Goal: Task Accomplishment & Management: Manage account settings

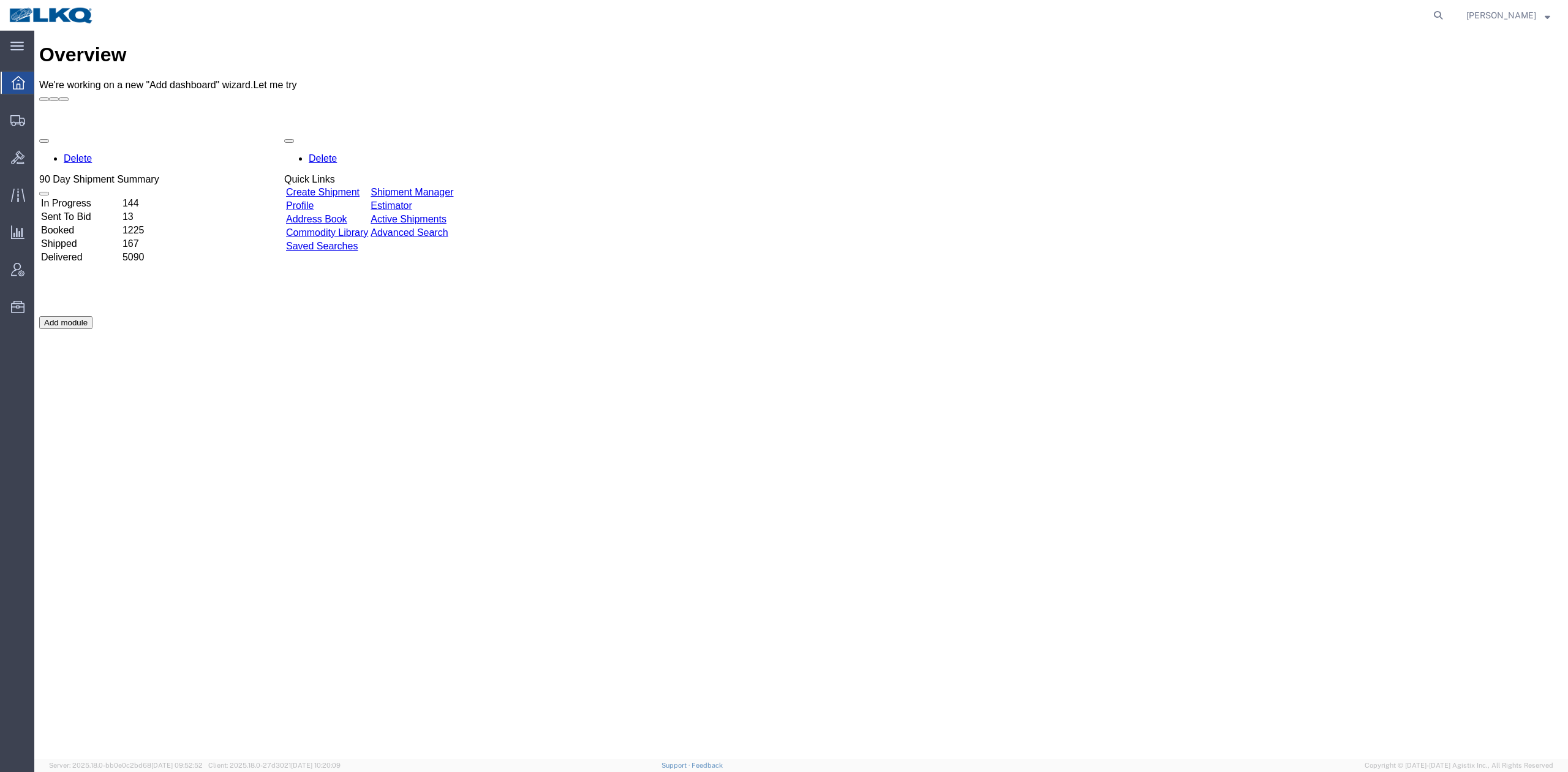
drag, startPoint x: 1457, startPoint y: 17, endPoint x: 1266, endPoint y: 20, distance: 191.0
click at [1447, 17] on icon at bounding box center [1439, 15] width 17 height 17
paste input "56070600"
type input "56070600"
click at [1447, 13] on icon at bounding box center [1439, 15] width 17 height 17
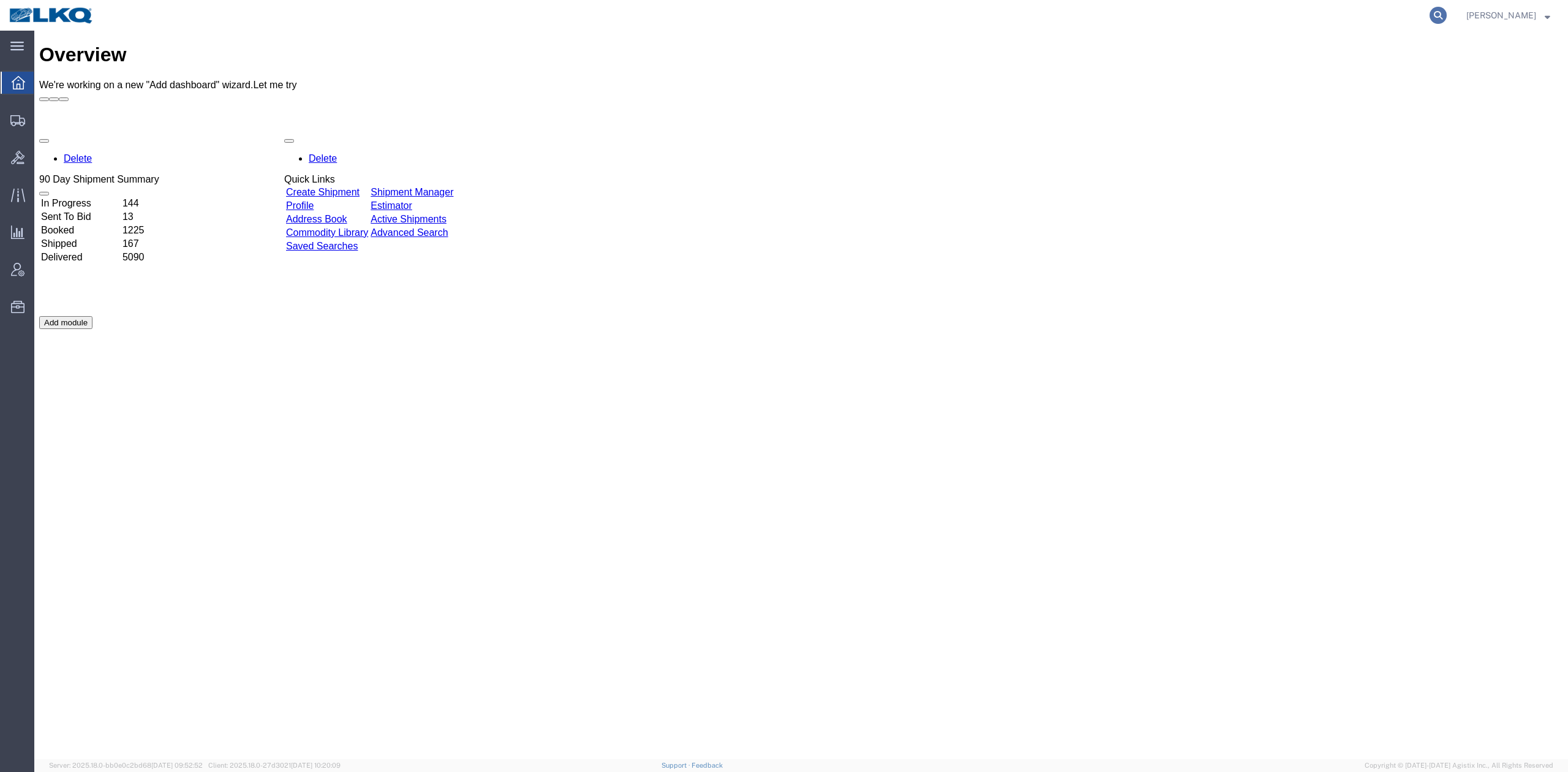
click at [1447, 16] on icon at bounding box center [1439, 15] width 17 height 17
paste input "56070600"
type input "56070600"
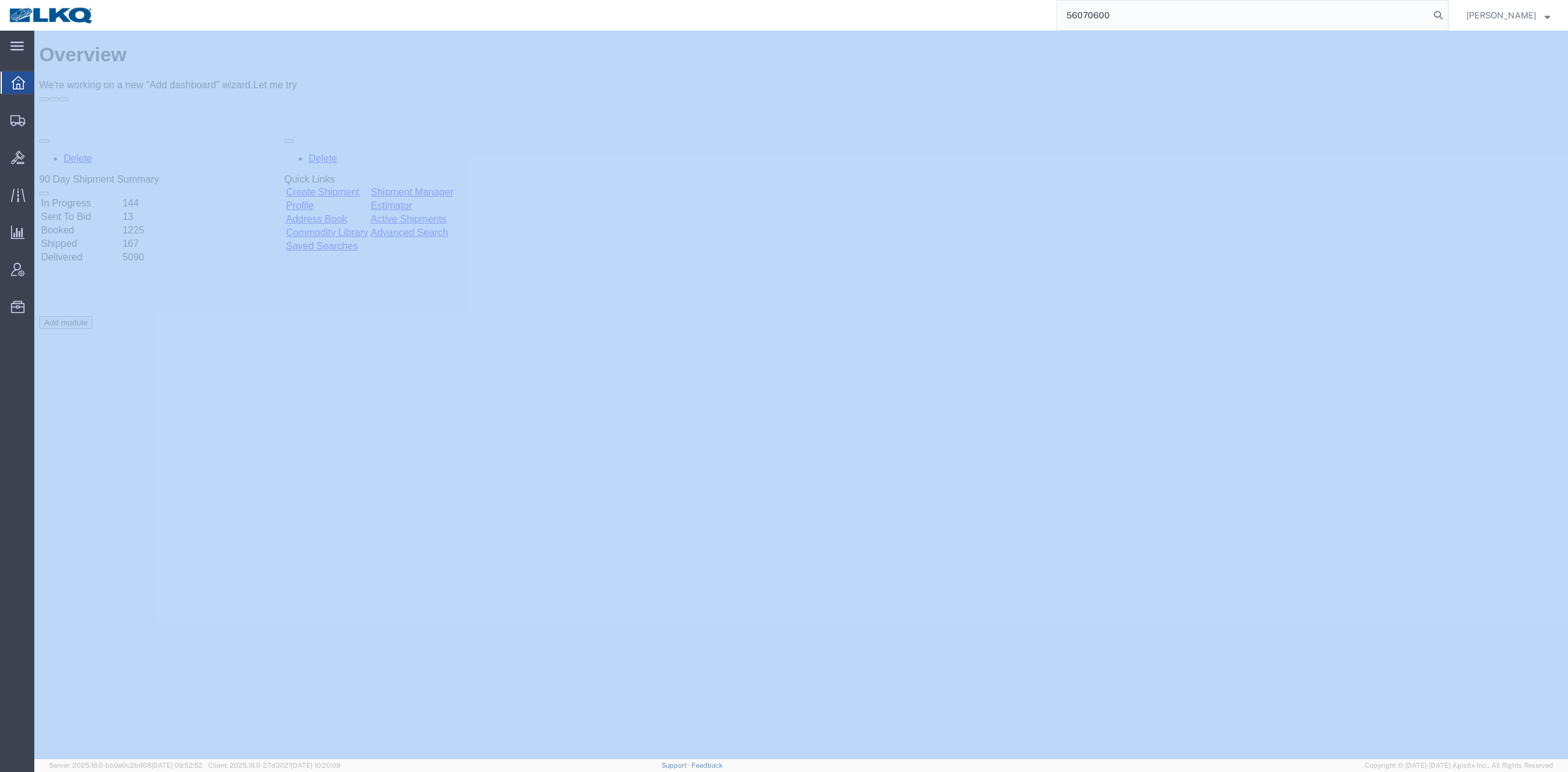
drag, startPoint x: 1456, startPoint y: 16, endPoint x: 1449, endPoint y: 18, distance: 7.3
click at [1447, 15] on icon at bounding box center [1439, 15] width 17 height 17
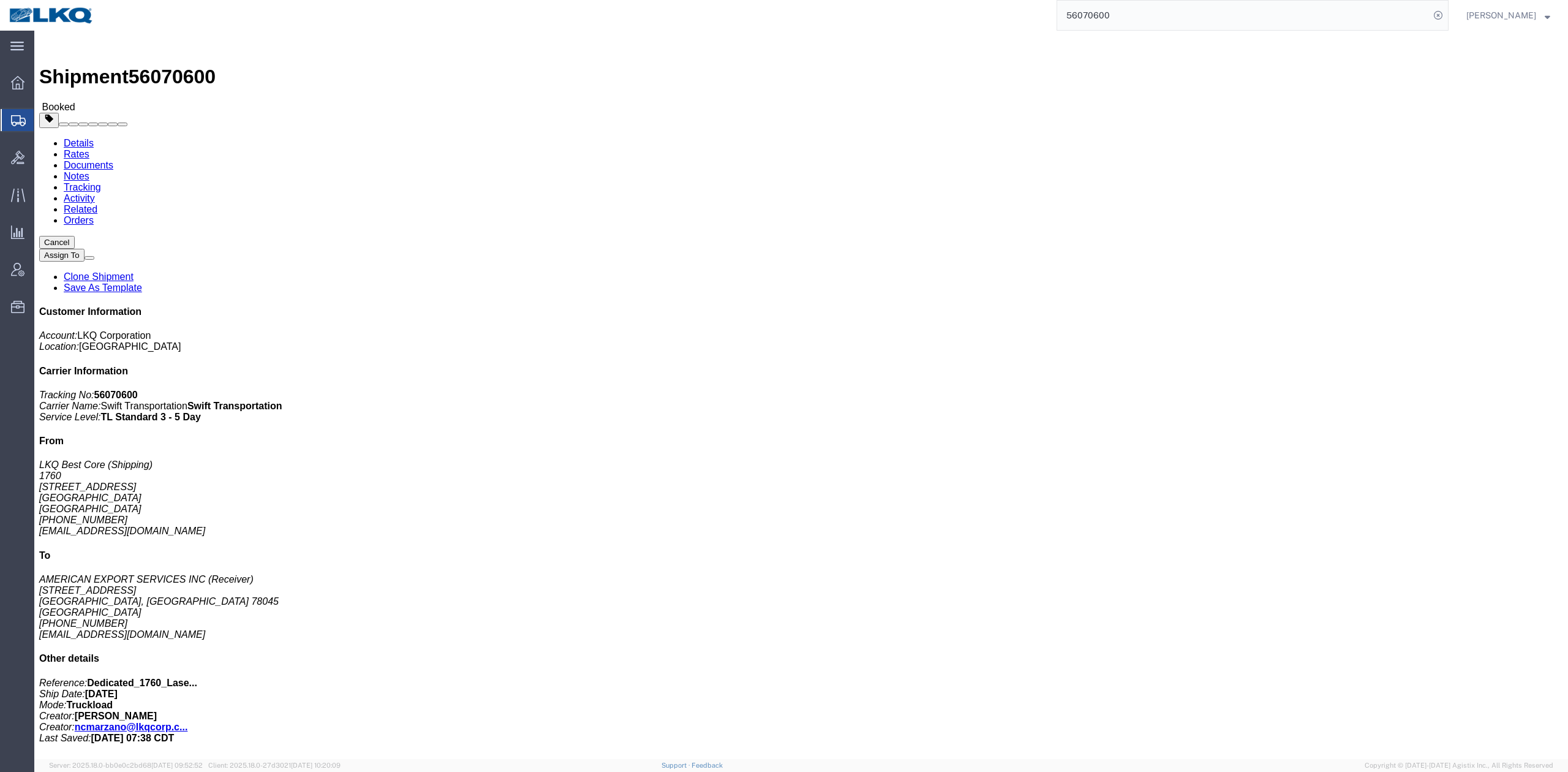
click link "Rates"
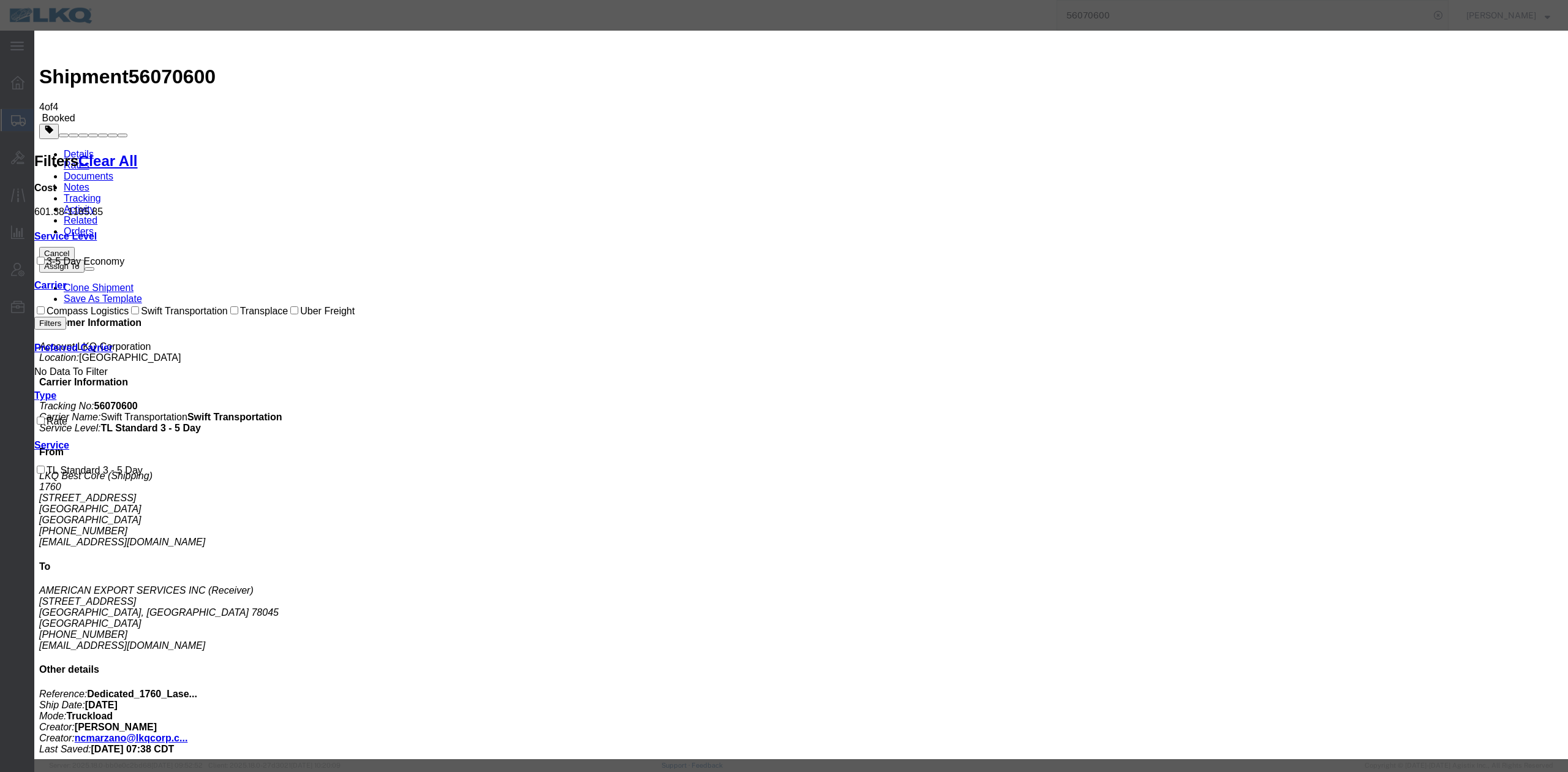
drag, startPoint x: 626, startPoint y: 145, endPoint x: 632, endPoint y: 143, distance: 6.3
select select "DETENTION"
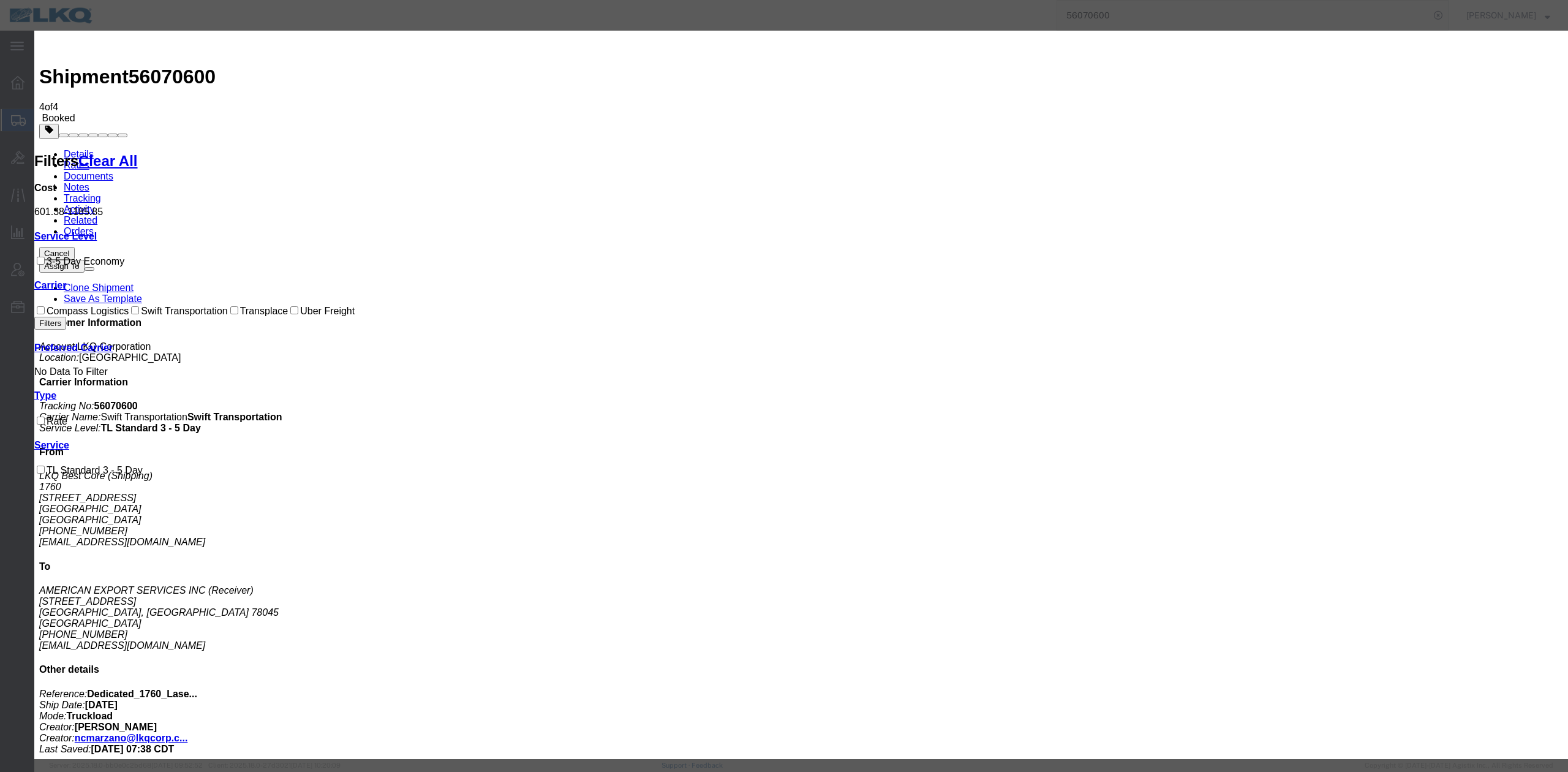
type input "37.50"
type input "142.60"
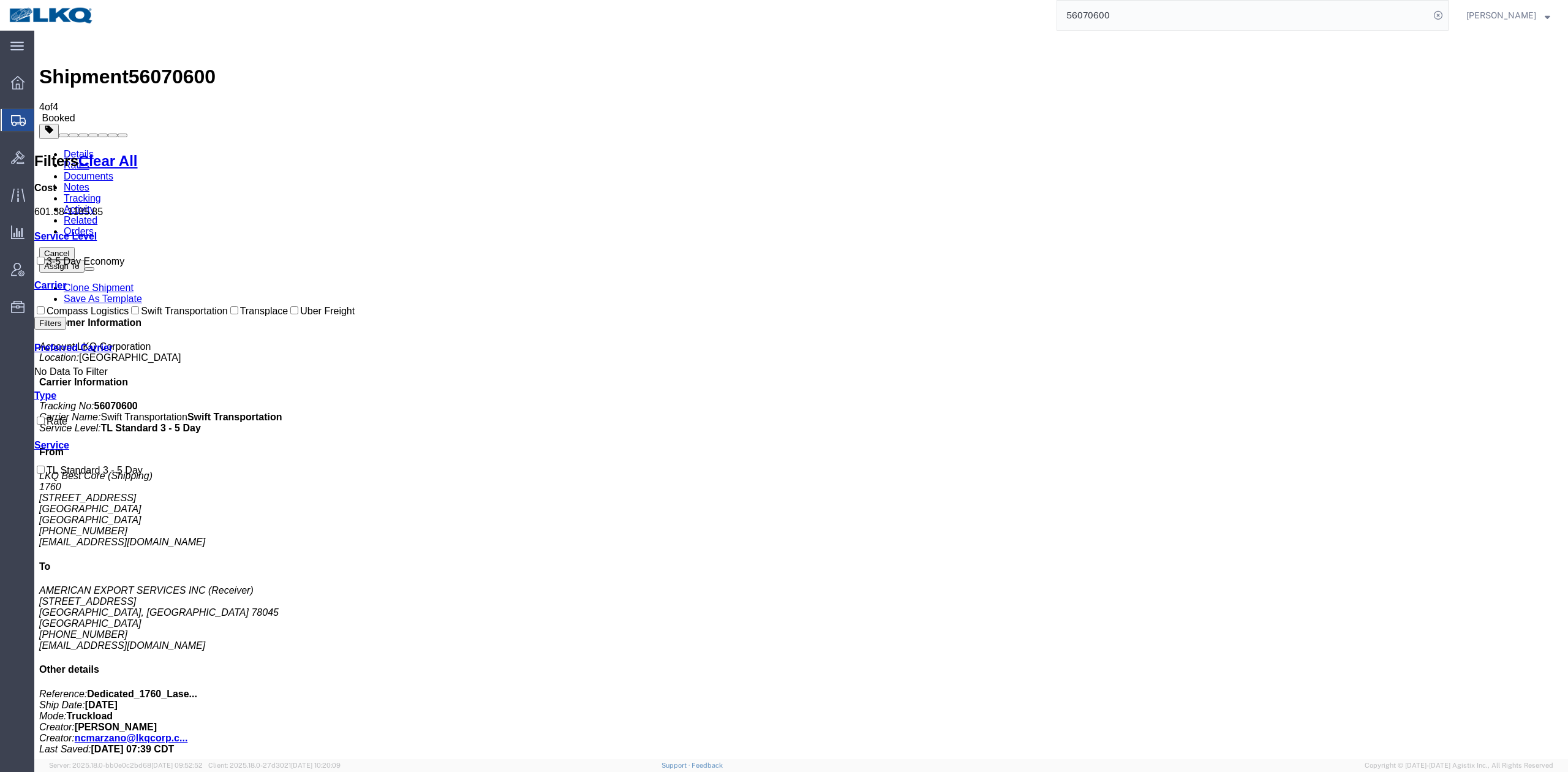
click at [1182, 20] on input "56070600" at bounding box center [1244, 15] width 373 height 29
paste input "729446"
type input "56729446"
click at [1447, 13] on icon at bounding box center [1439, 15] width 17 height 17
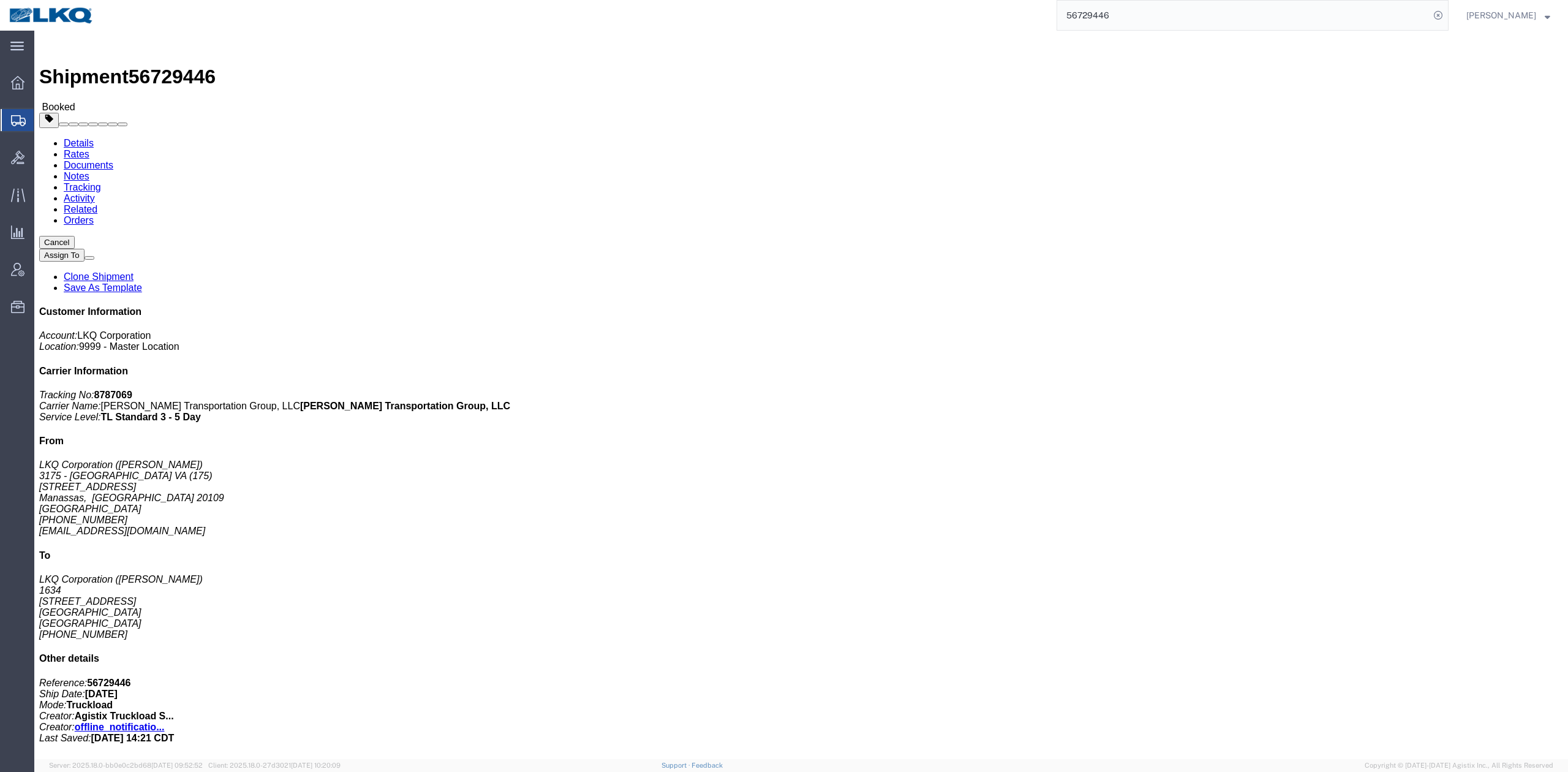
click h4 "Routing & Vehicle Information"
drag, startPoint x: 359, startPoint y: 207, endPoint x: 25, endPoint y: 184, distance: 334.8
click link "Requested"
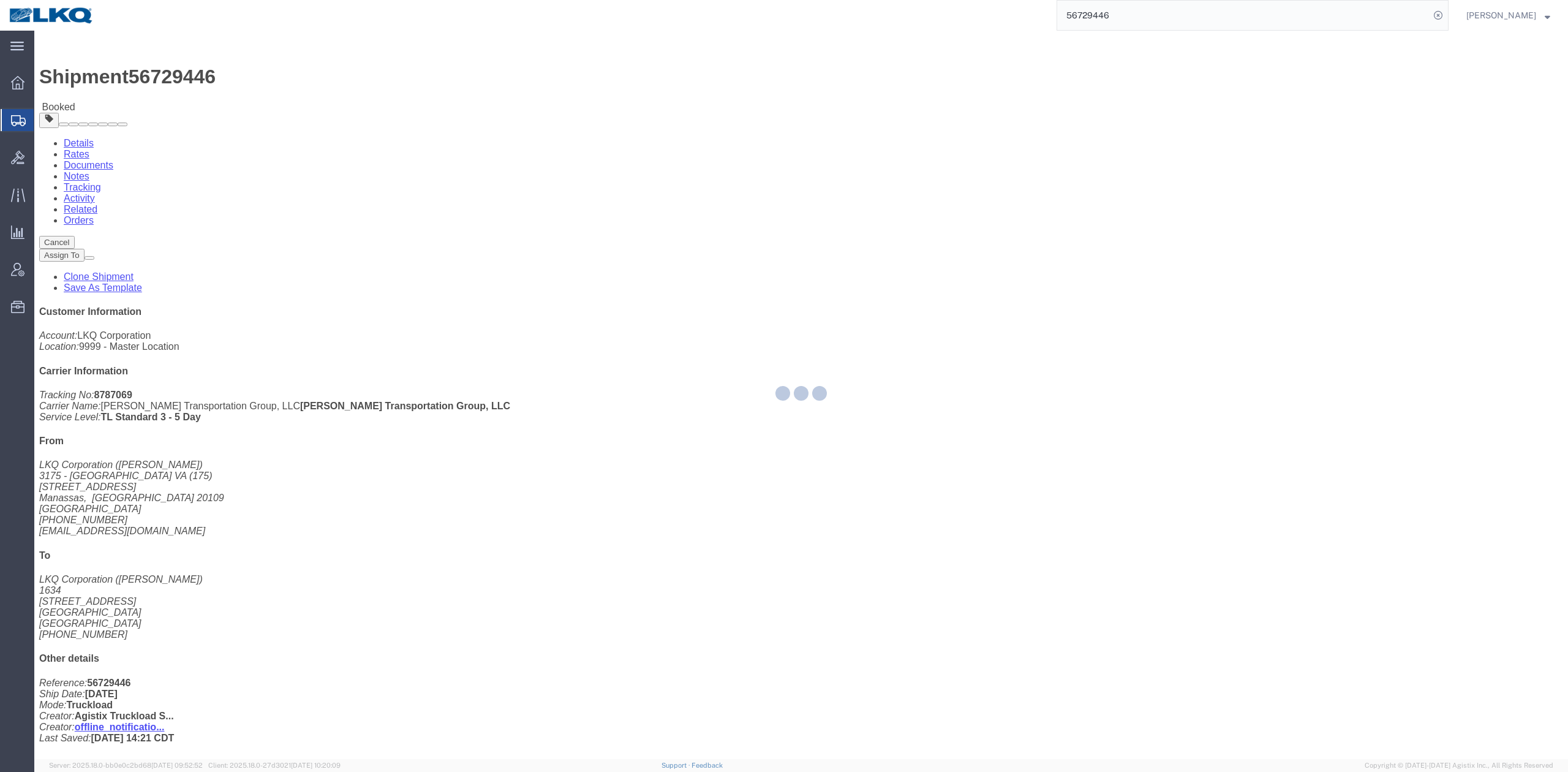
select select
select select "15"
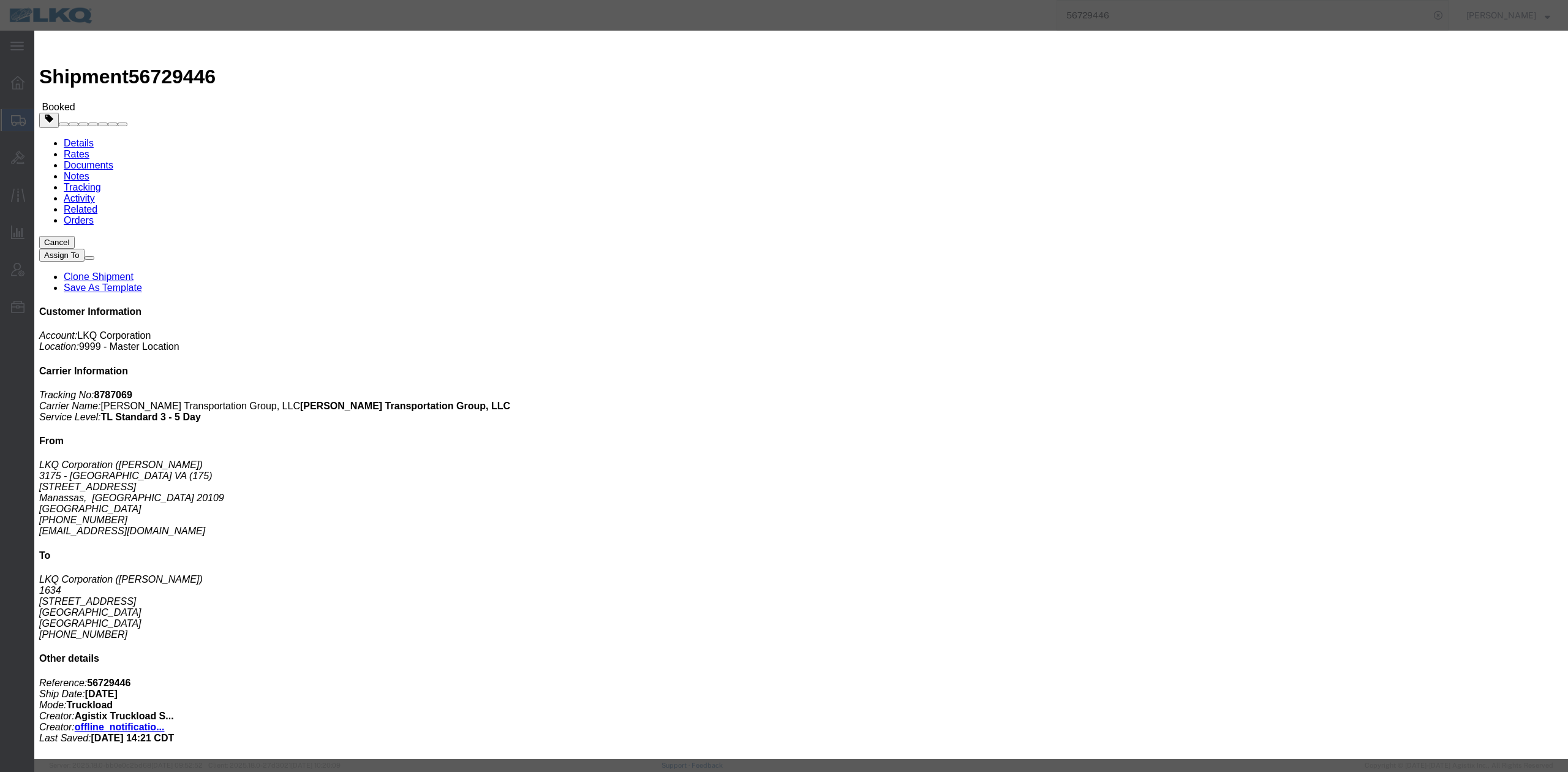
click input "[DATE]"
click td "11"
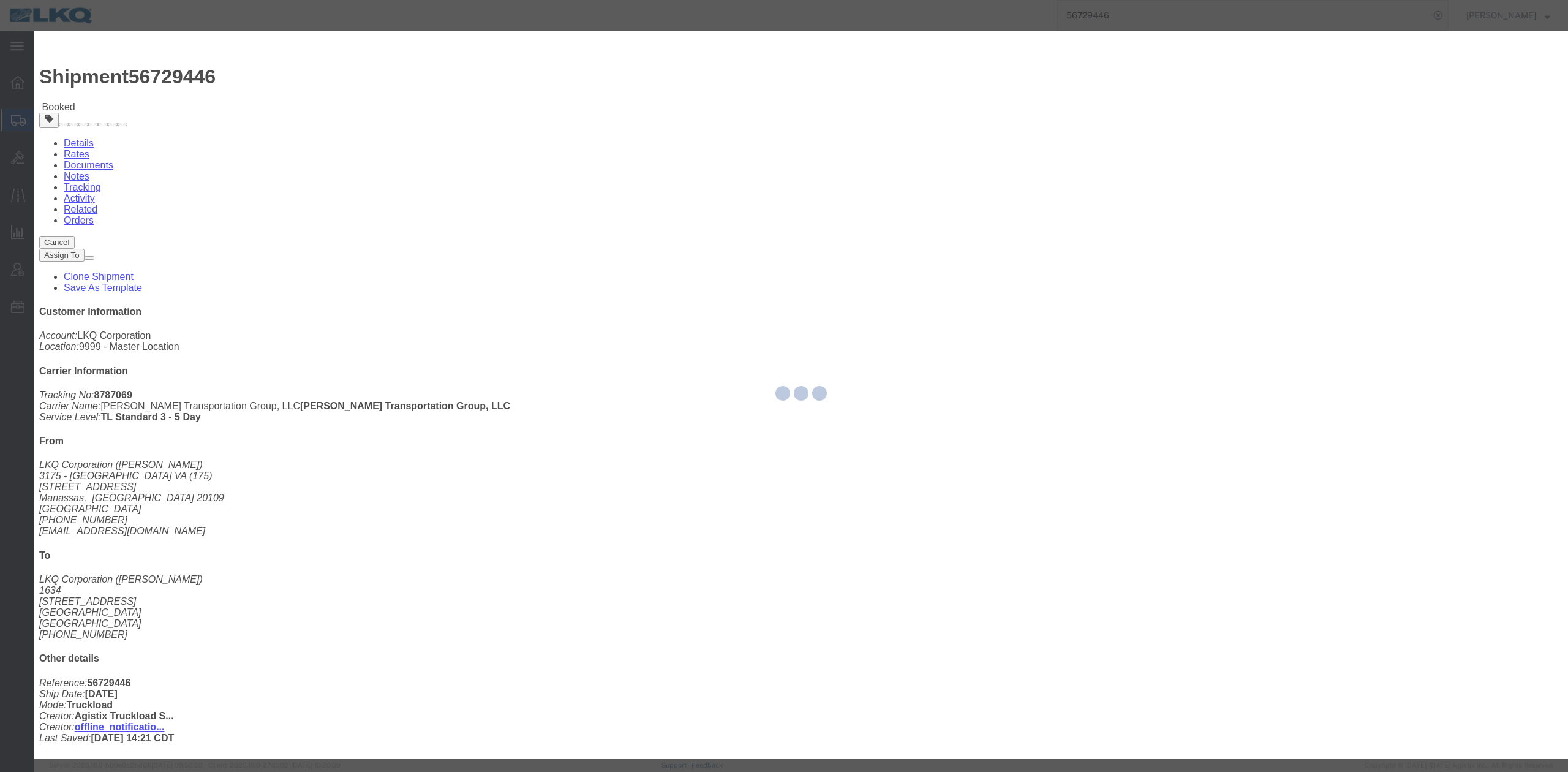
click at [672, 200] on div at bounding box center [801, 395] width 1534 height 728
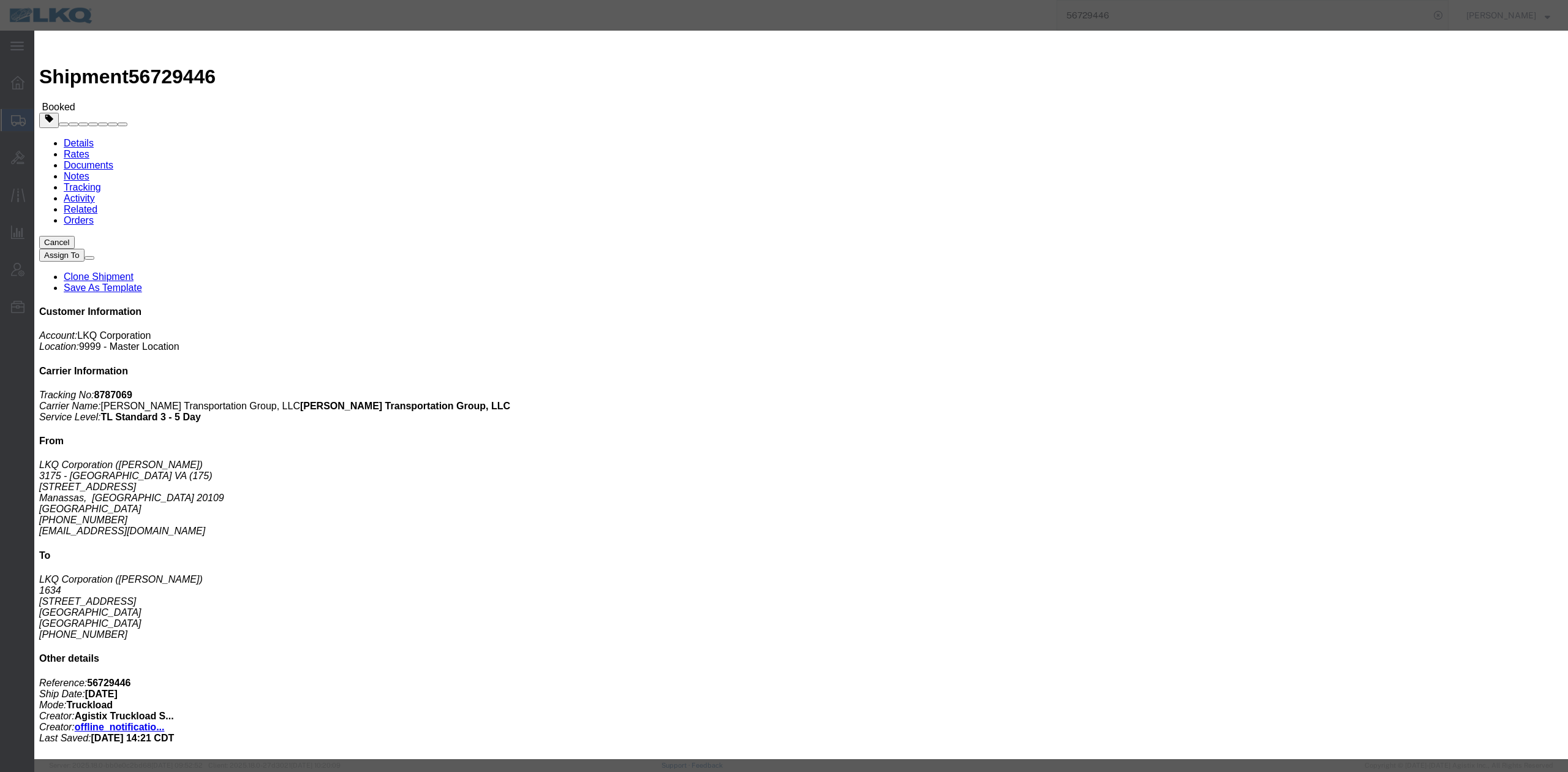
click input "[DATE]"
click td "10"
drag, startPoint x: 834, startPoint y: 179, endPoint x: 799, endPoint y: 149, distance: 46.1
click link "Availability"
click icon "button"
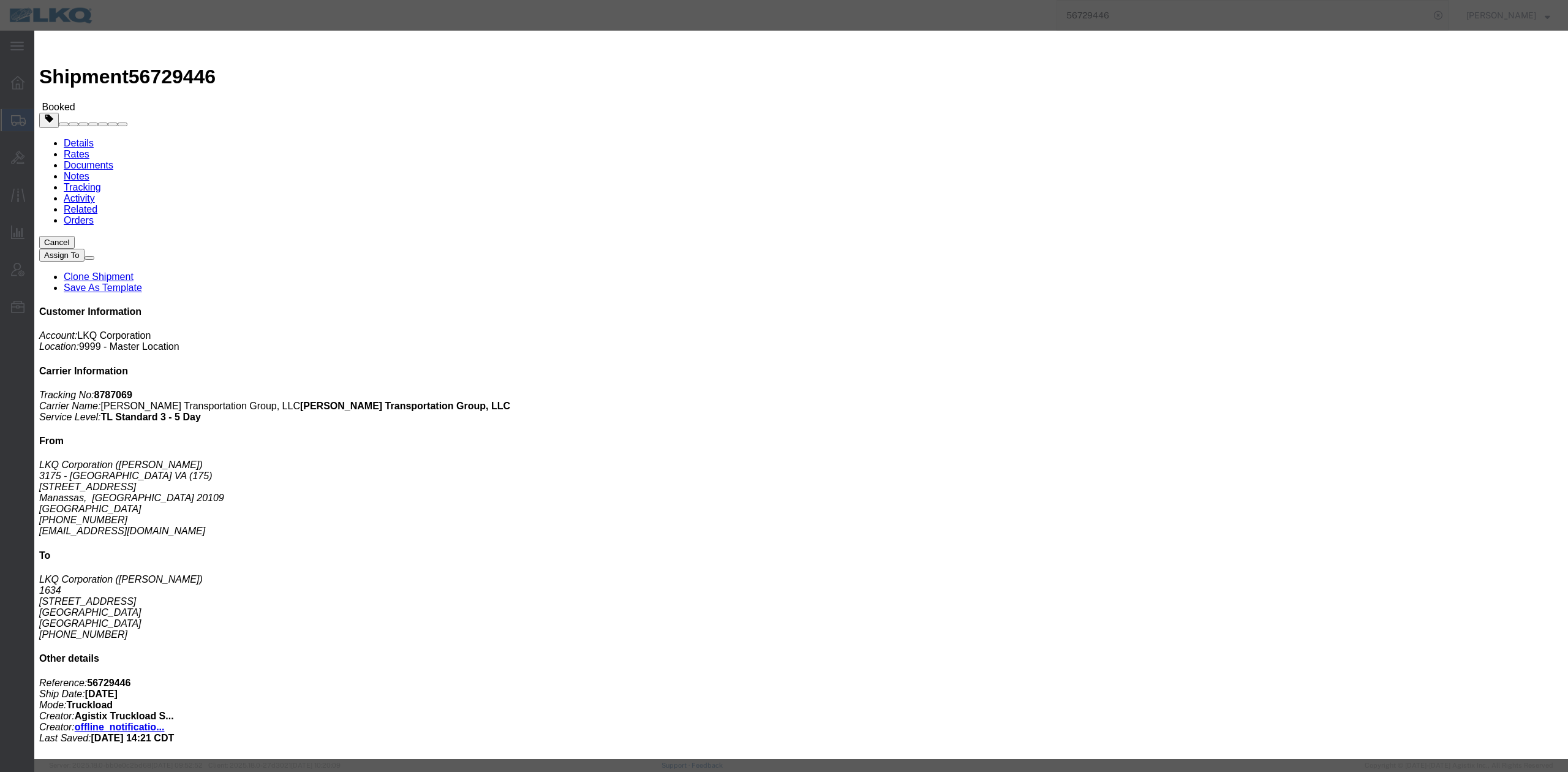
click input "10:00 AM"
type input "7:00 AM"
click button "Save"
drag, startPoint x: 890, startPoint y: 137, endPoint x: 922, endPoint y: 354, distance: 219.3
click button "Ok"
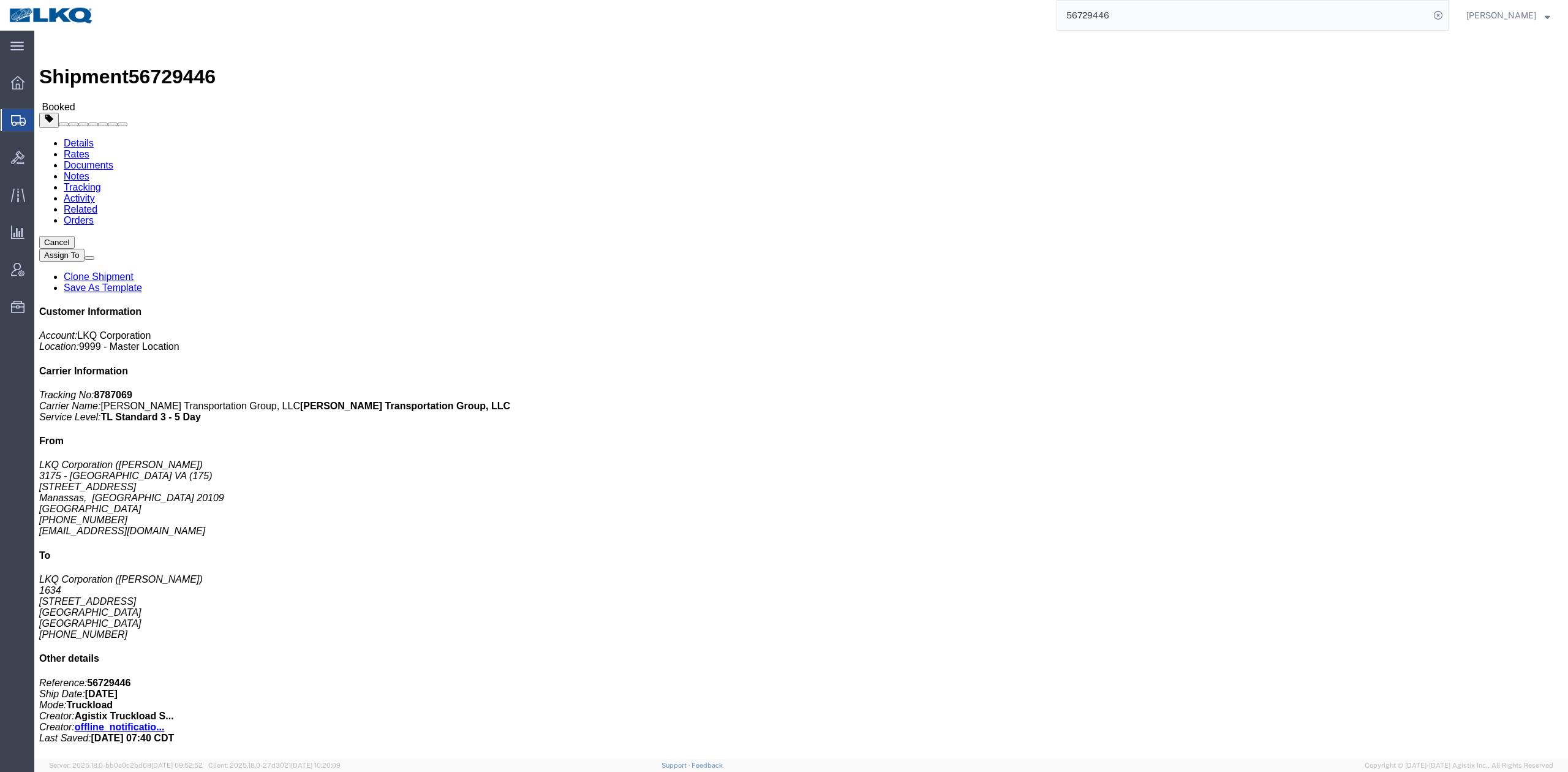
drag, startPoint x: 952, startPoint y: 109, endPoint x: 817, endPoint y: 109, distance: 135.0
click button "Close"
click button "button"
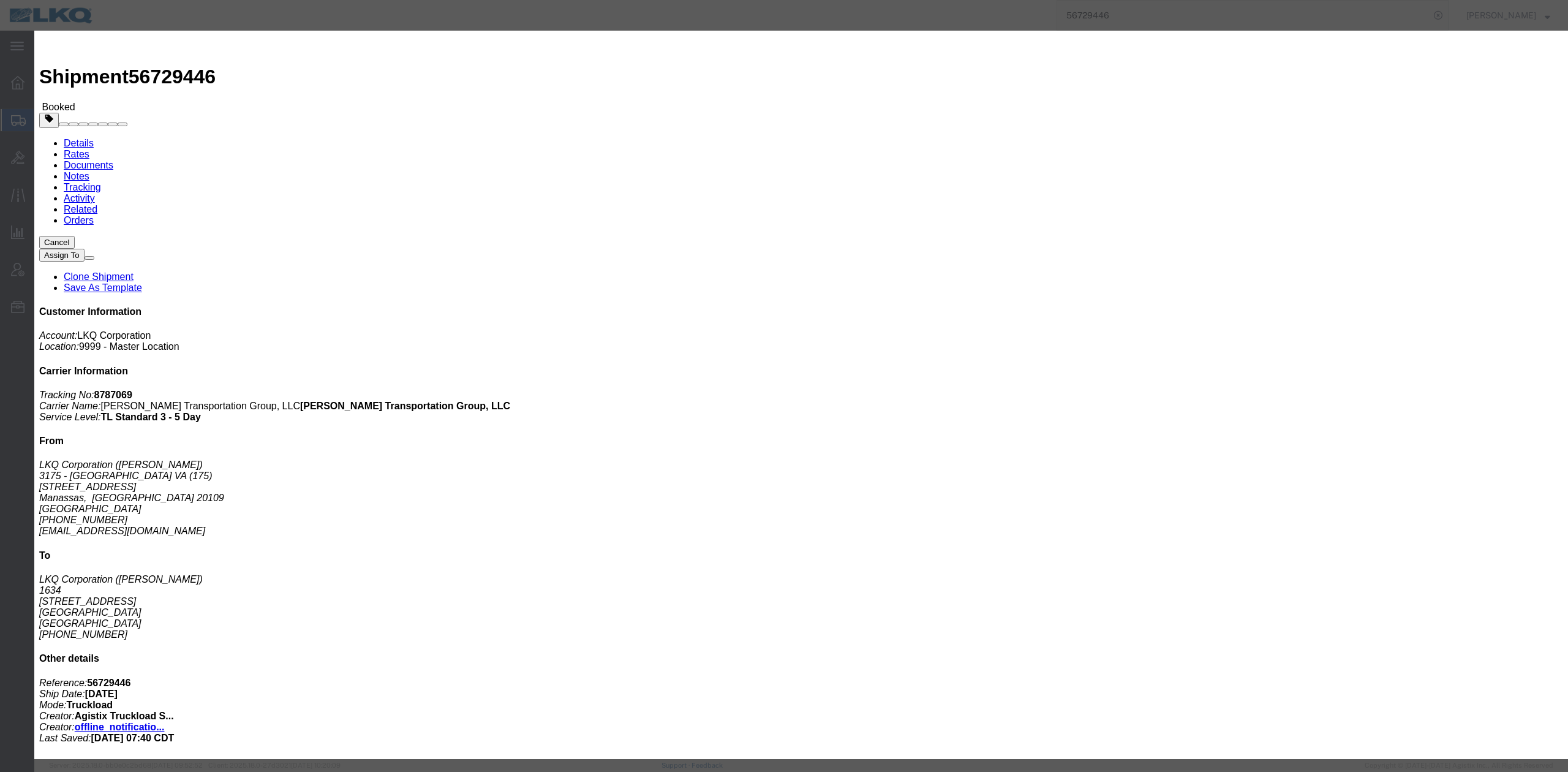
click div "Sep 08 2025 3:00 PM"
click div "Sep 08 2025 9:00 AM"
click div "Notify carrier of changes Cancel Save"
click button "Save"
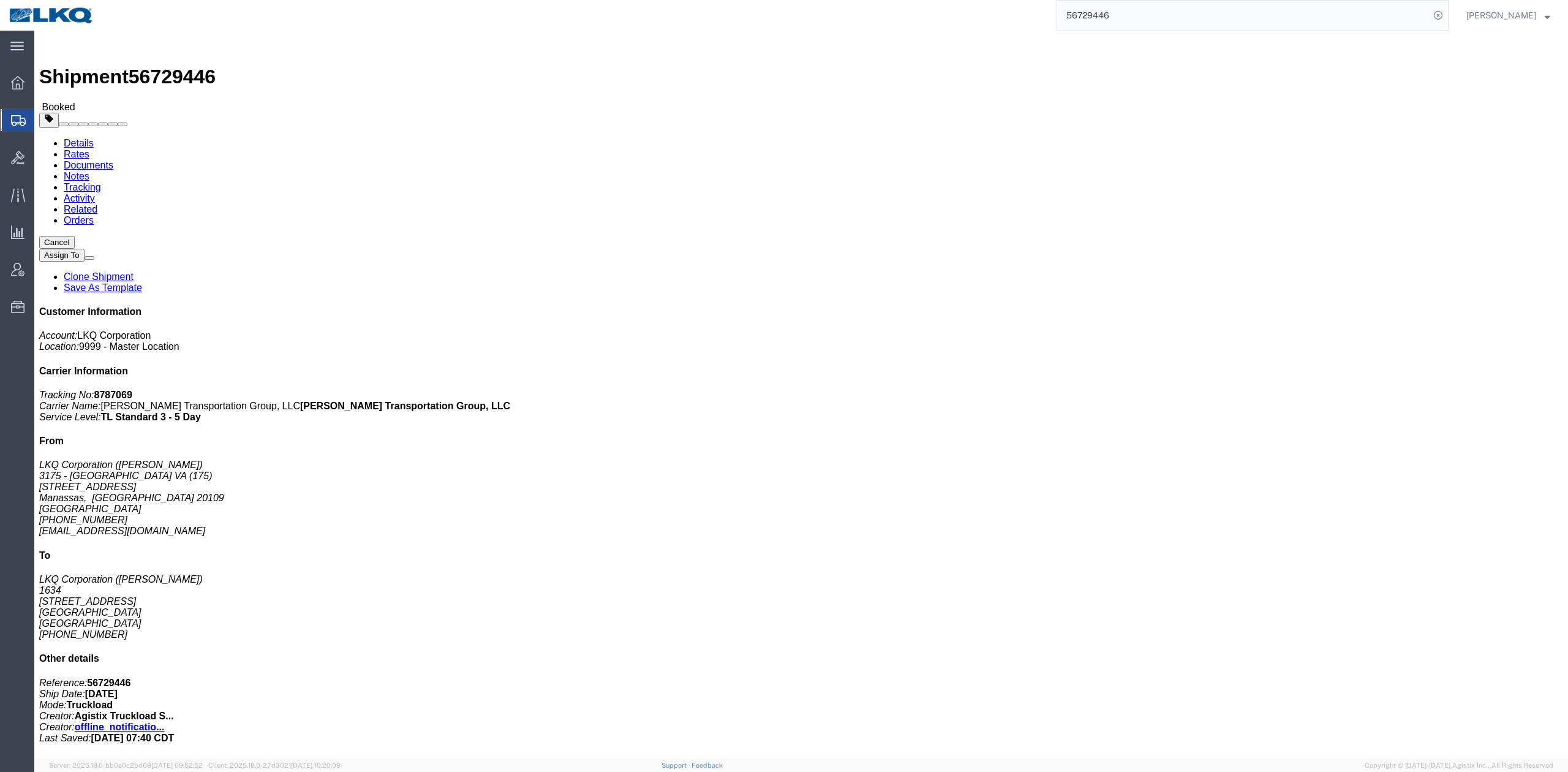
drag, startPoint x: 938, startPoint y: 105, endPoint x: 1302, endPoint y: 101, distance: 364.0
click button "Close"
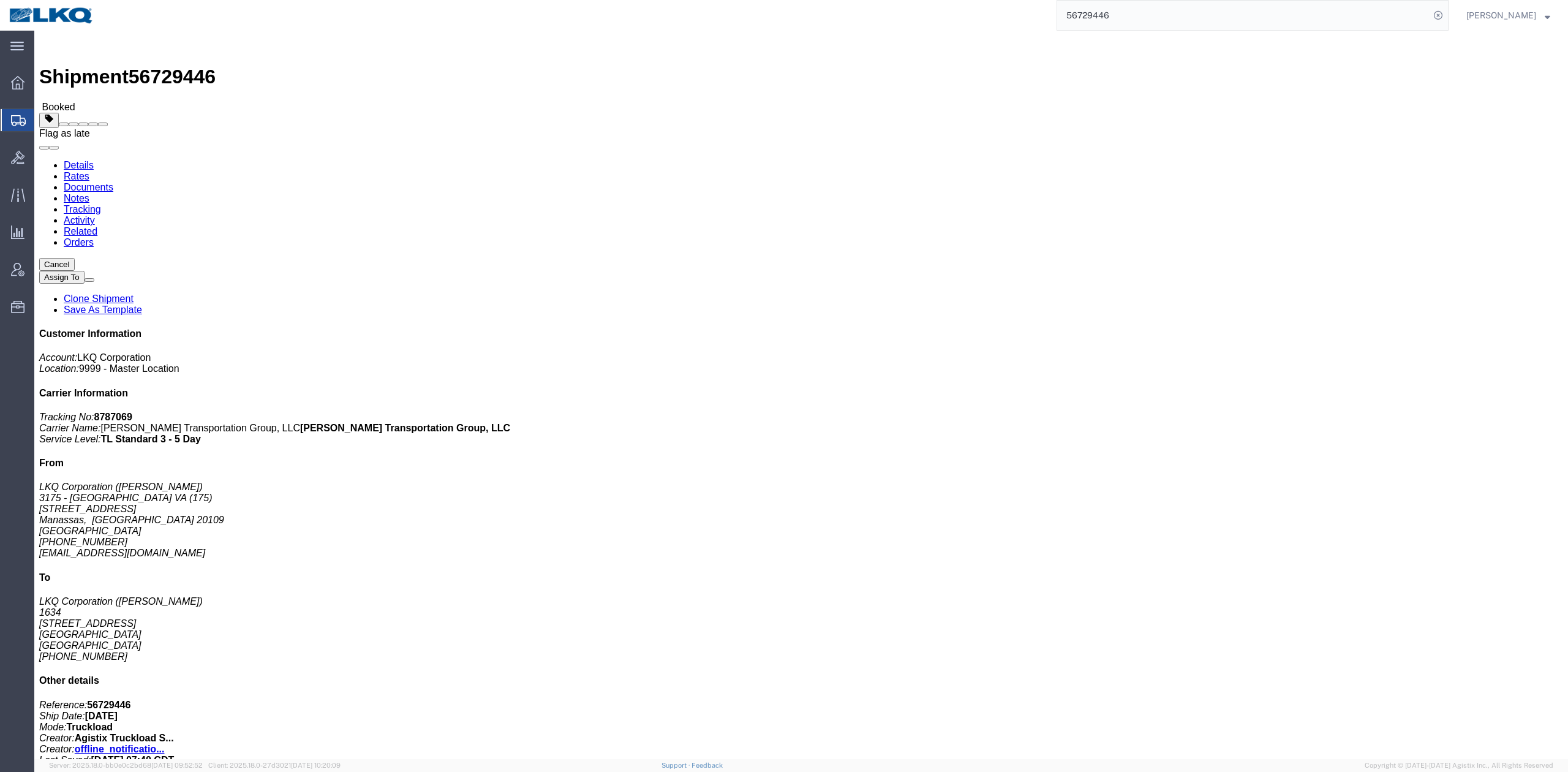
click span
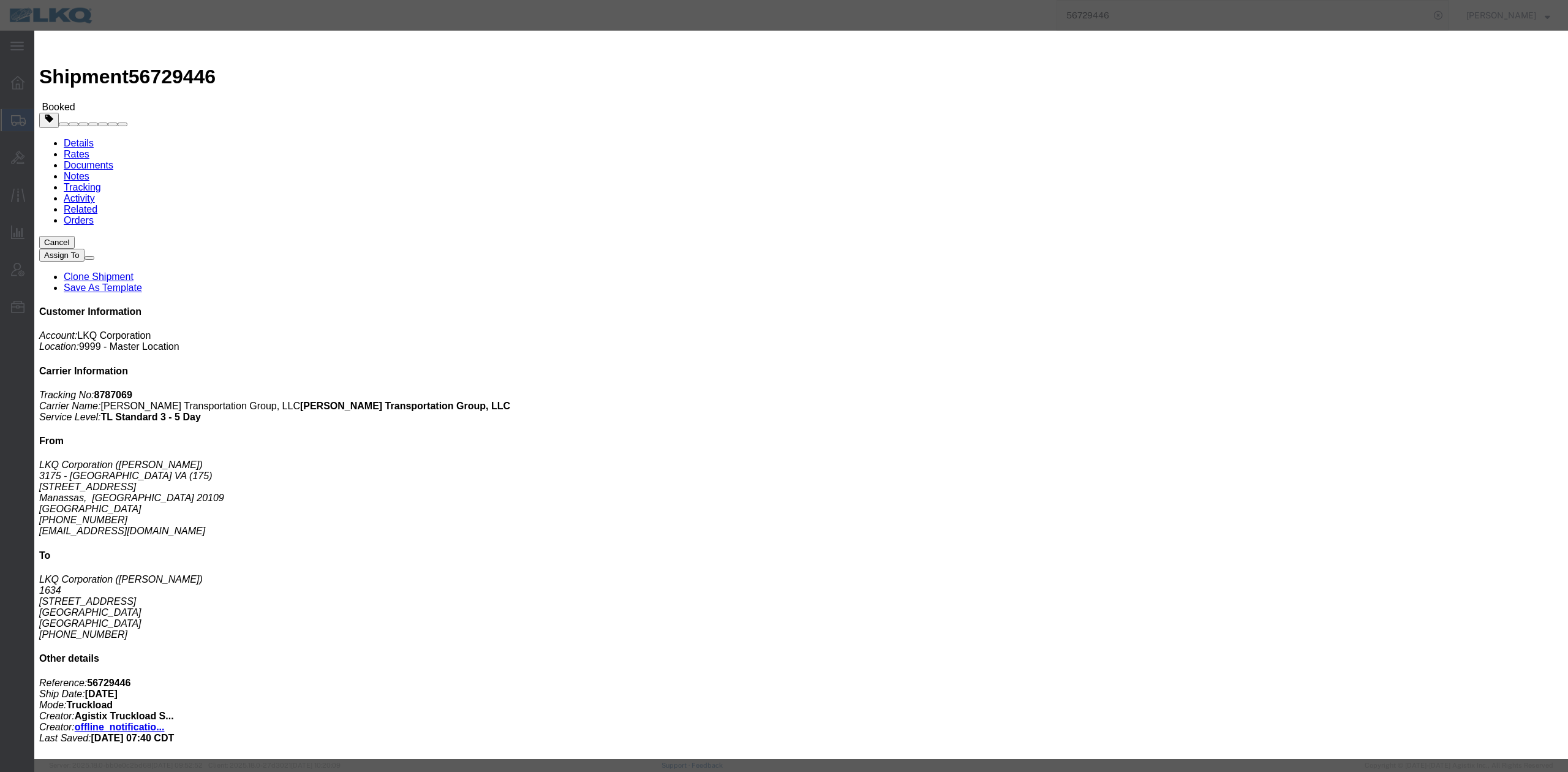
click select "Select Excused Not Excused"
select select "NOT_EXCUSED"
click select "Select Excused Not Excused"
click select "Select Bad Carrier Data Carrier Admin Error Delay Accident Driver Error Lack of…"
select select "DRIVER_ERROR"
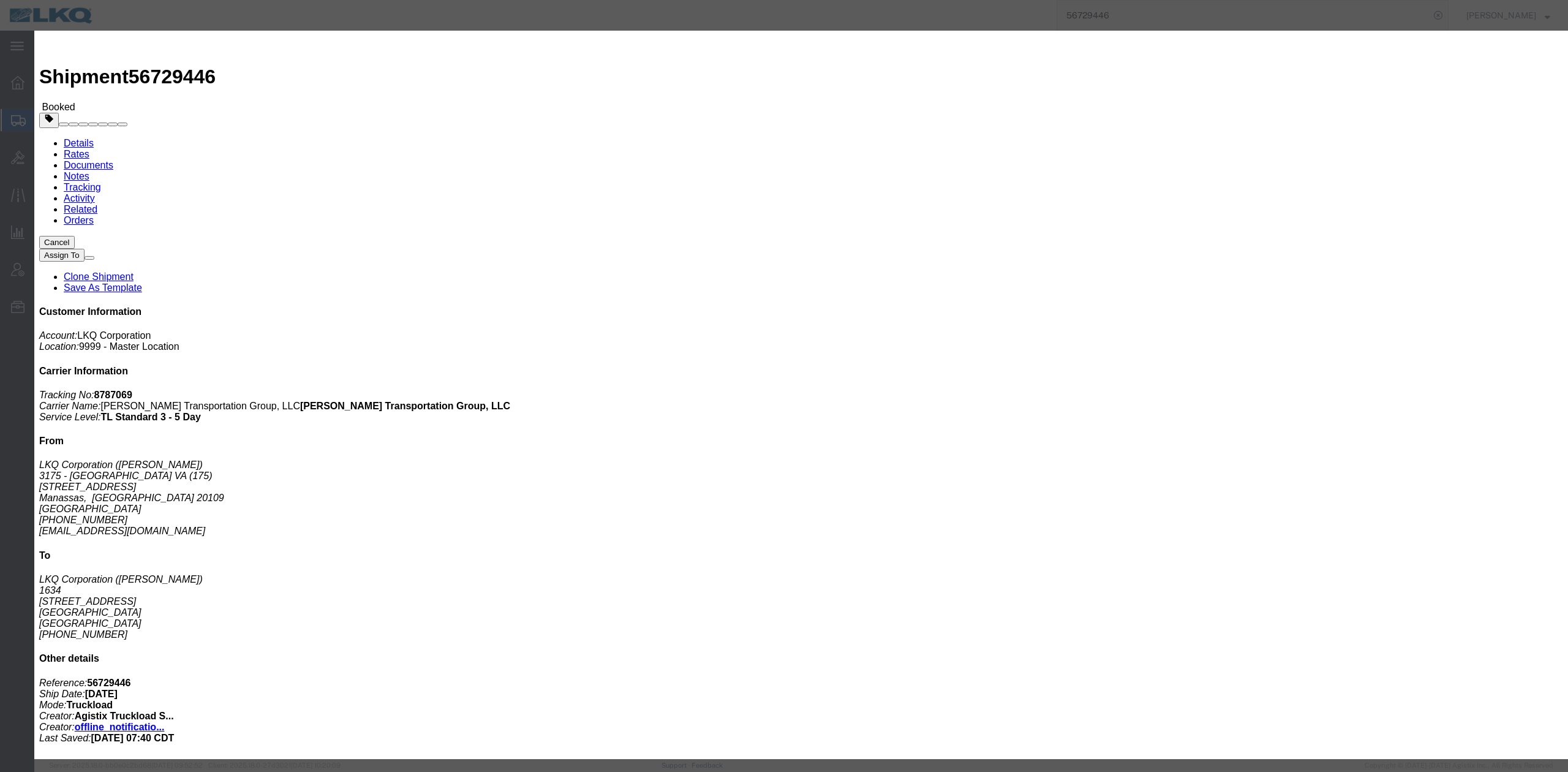
click select "Select Bad Carrier Data Carrier Admin Error Delay Accident Driver Error Lack of…"
click textarea
type textarea "Pickup 9/8"
click button "Save"
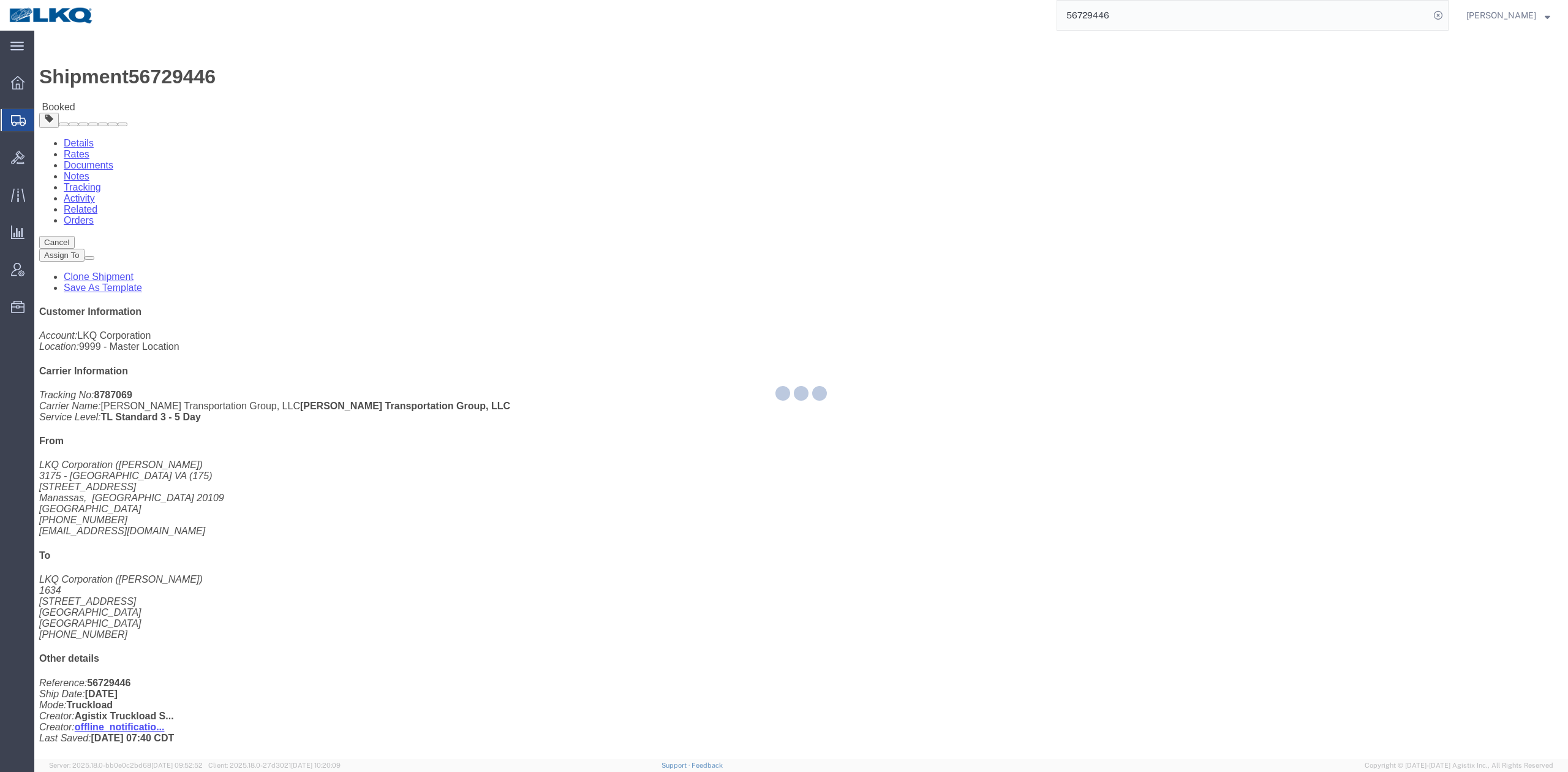
drag, startPoint x: 1099, startPoint y: 20, endPoint x: 1059, endPoint y: 45, distance: 47.2
click at [1099, 20] on input "56729446" at bounding box center [1244, 15] width 373 height 29
paste input "59595"
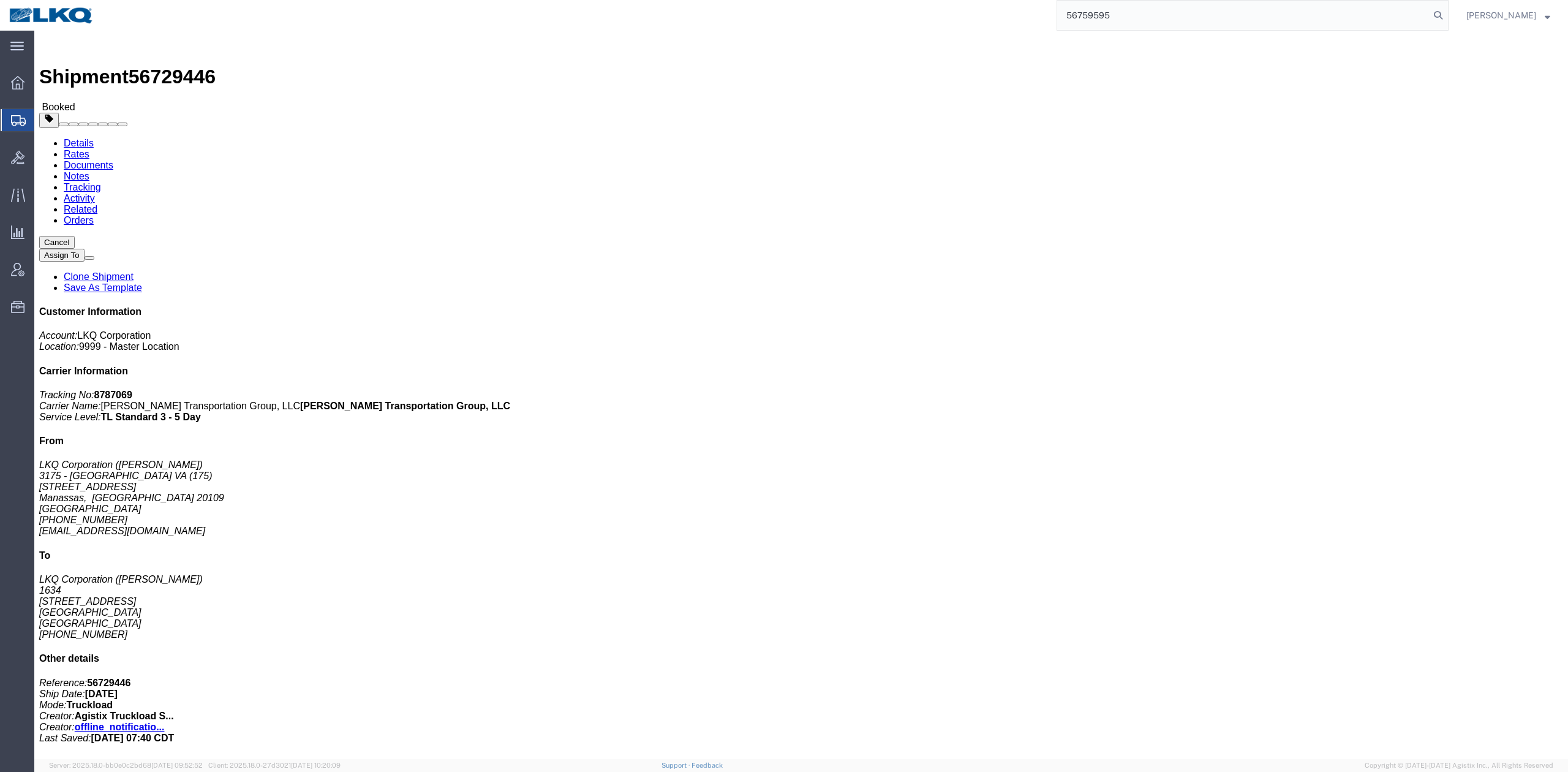
type input "56759595"
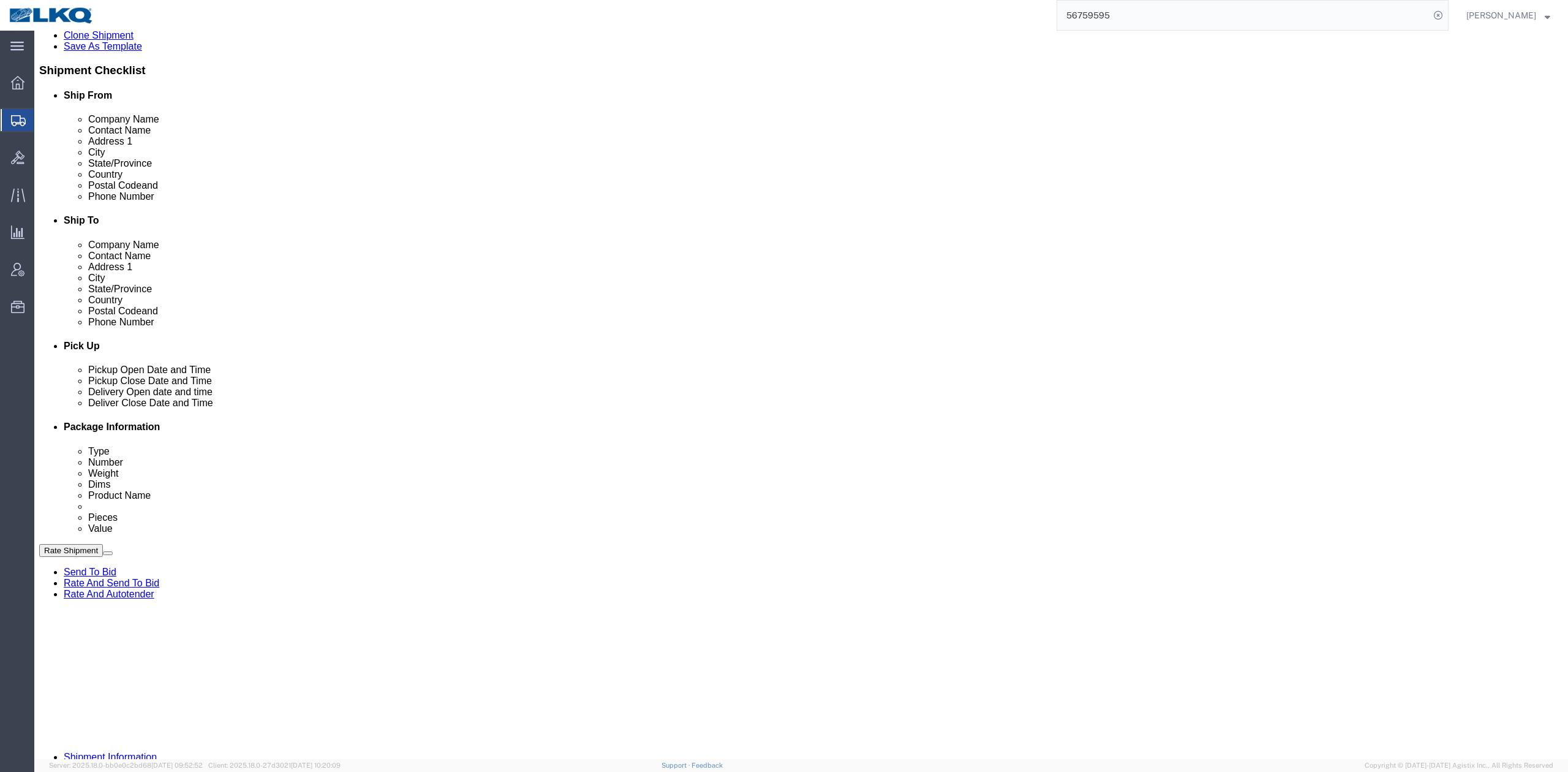
scroll to position [408, 0]
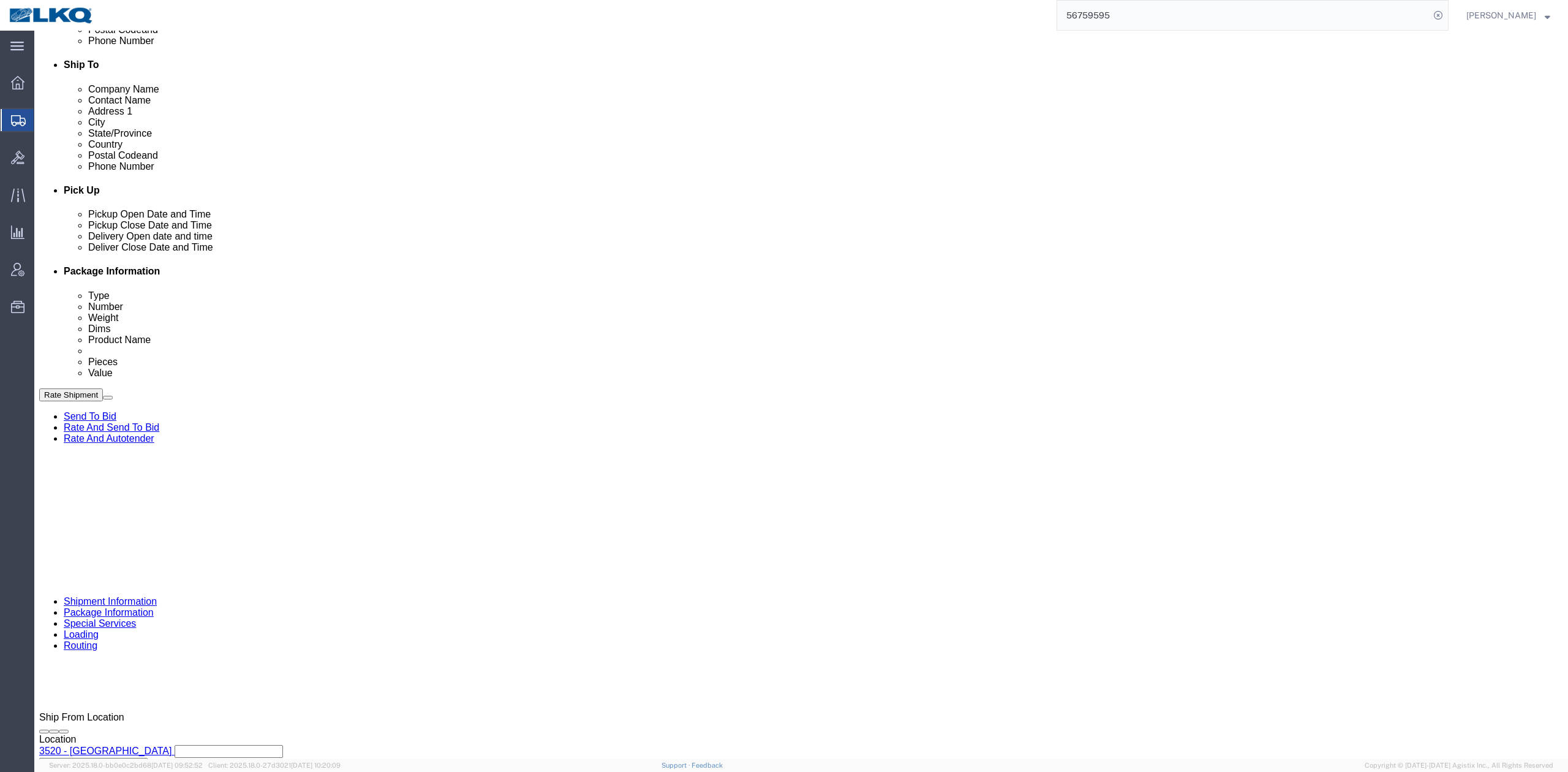
select select "64479"
select select "27738"
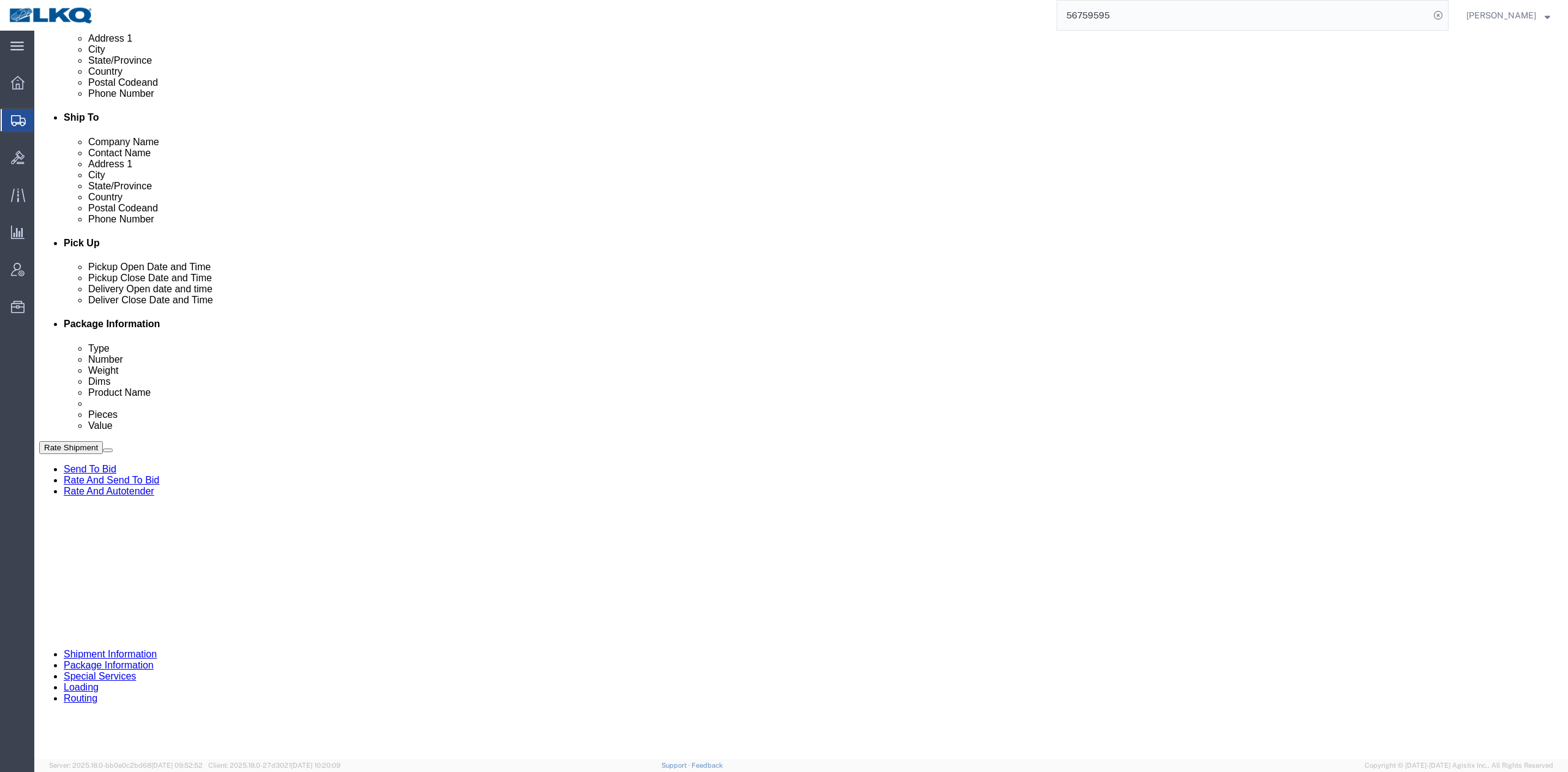
scroll to position [327, 0]
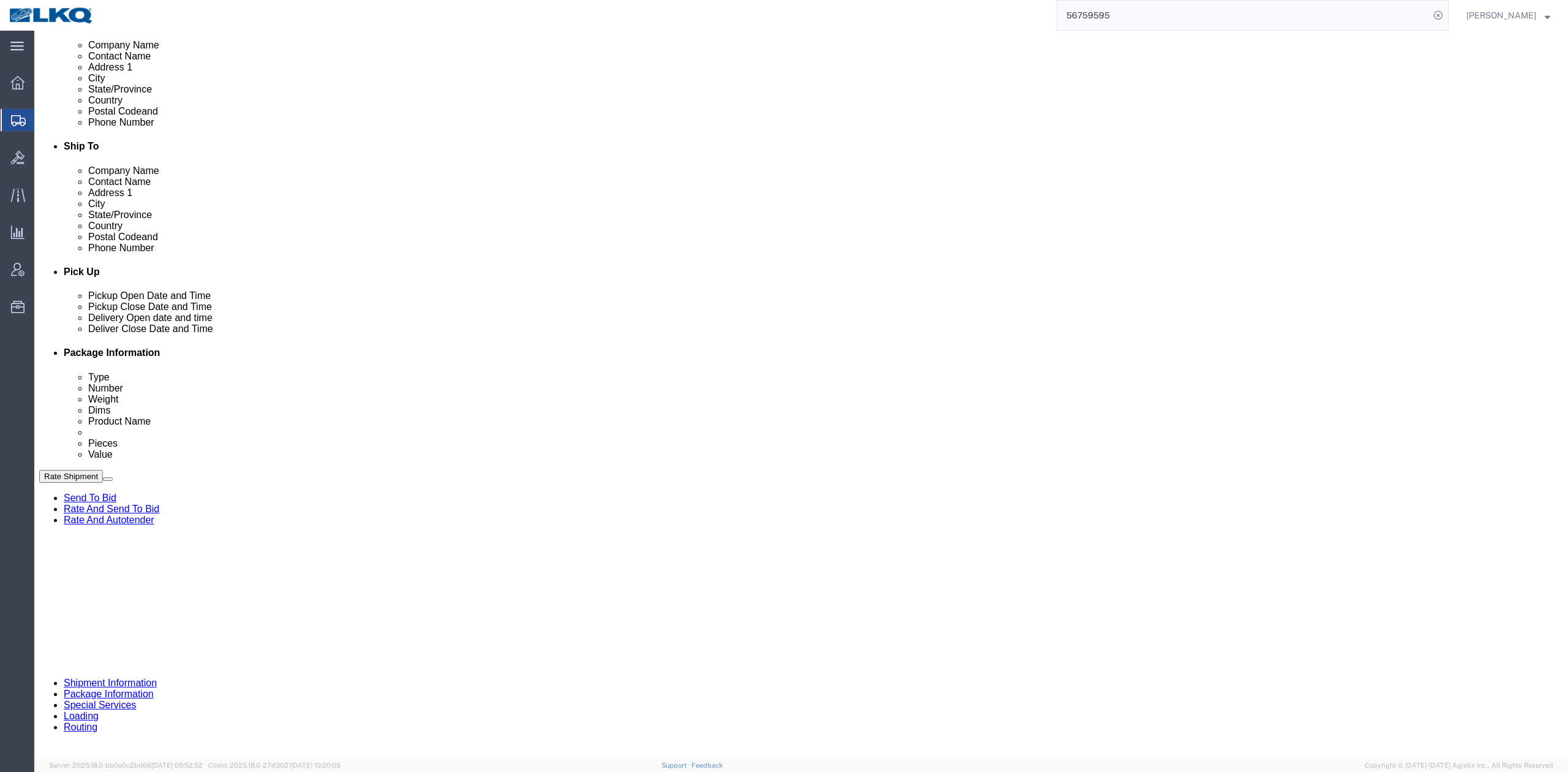
drag, startPoint x: 174, startPoint y: 90, endPoint x: 59, endPoint y: 88, distance: 115.0
click link "Package Information"
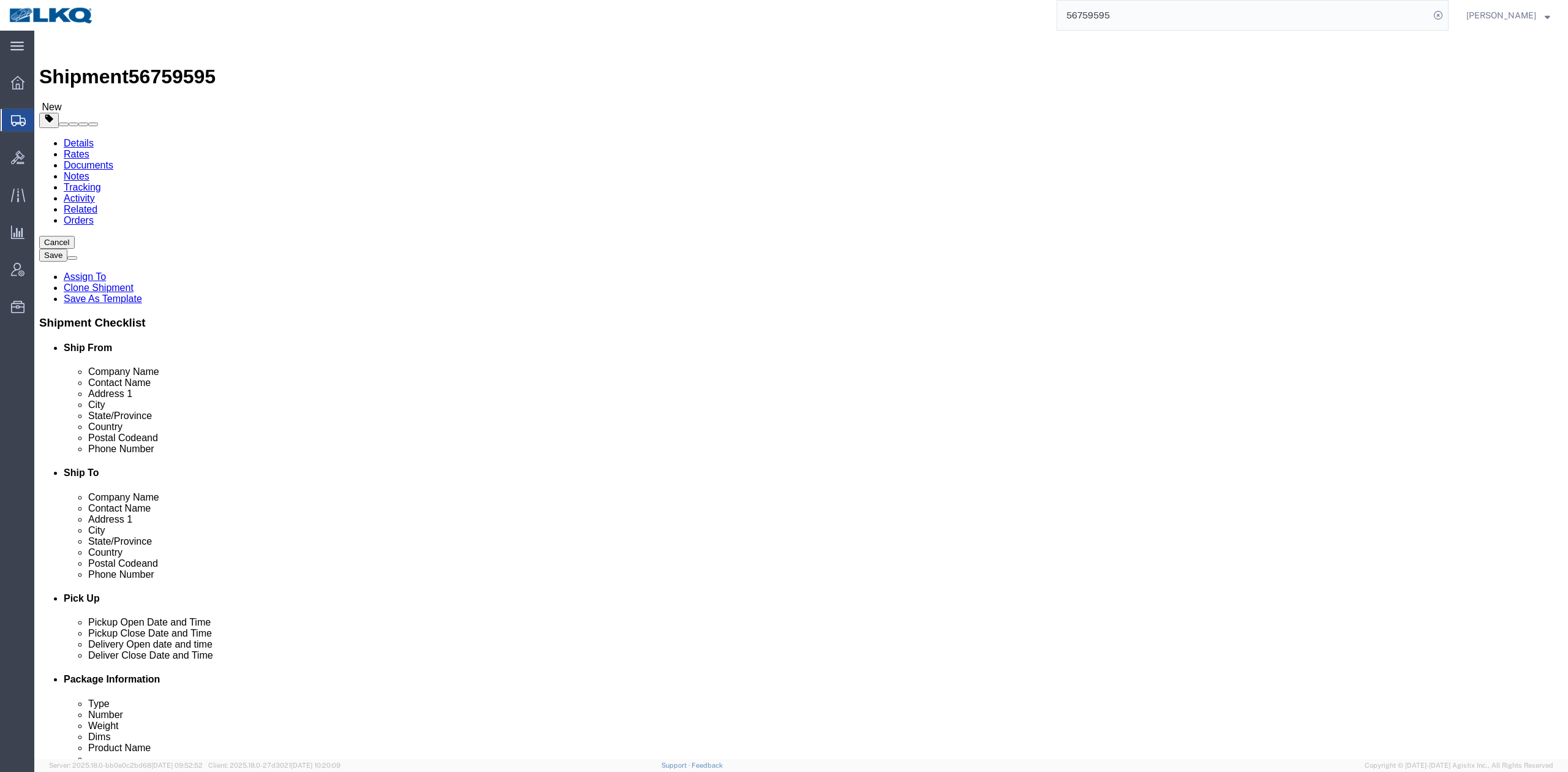
click link "Shipment Information"
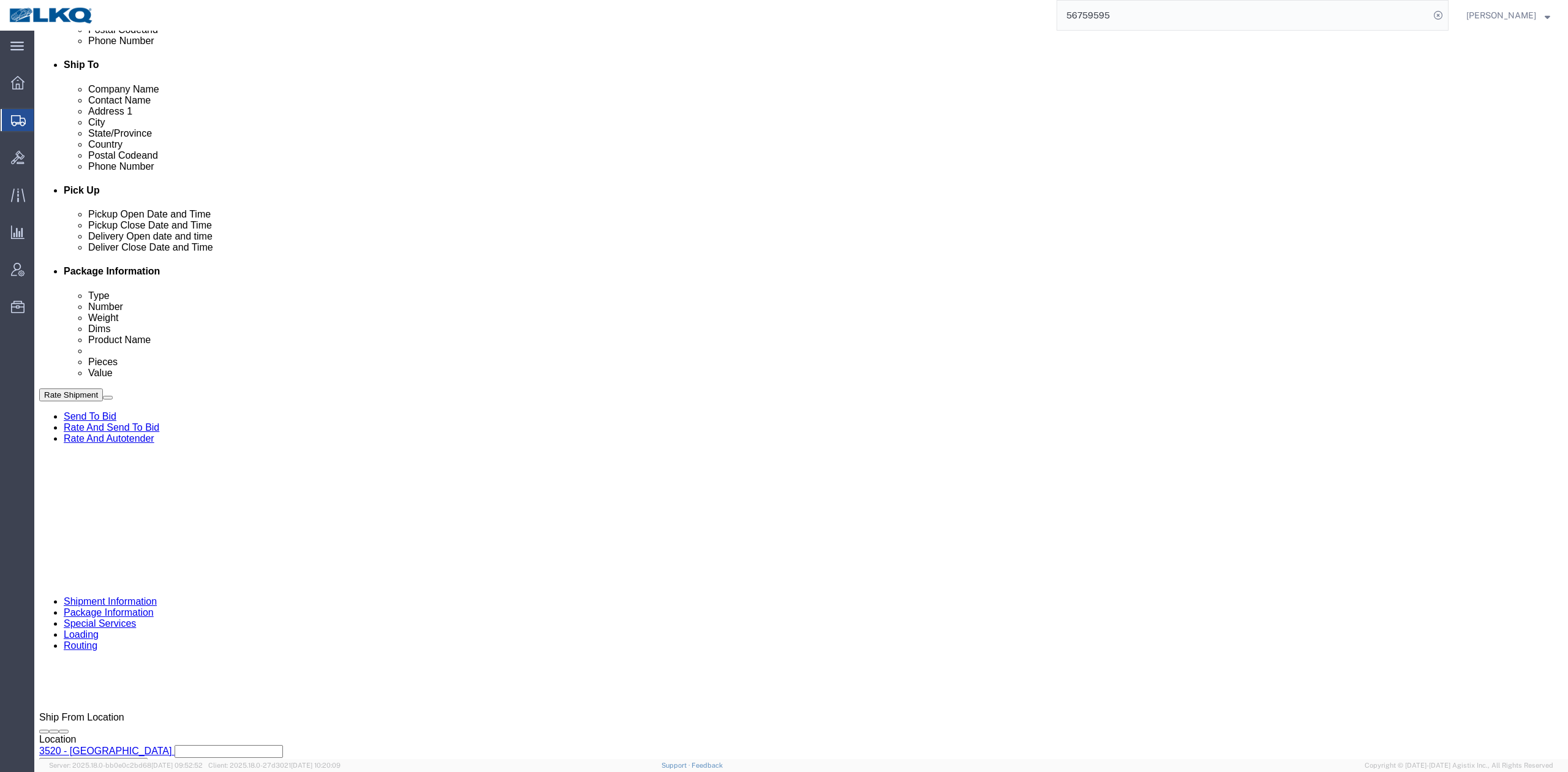
click select "Select Account Type Activity ID Airline Appointment Number ASN Batch Request # …"
select select "GENERAL"
click select "Select Account Type Activity ID Airline Appointment Number ASN Batch Request # …"
type input "HAZMAT"
click link "Special Services"
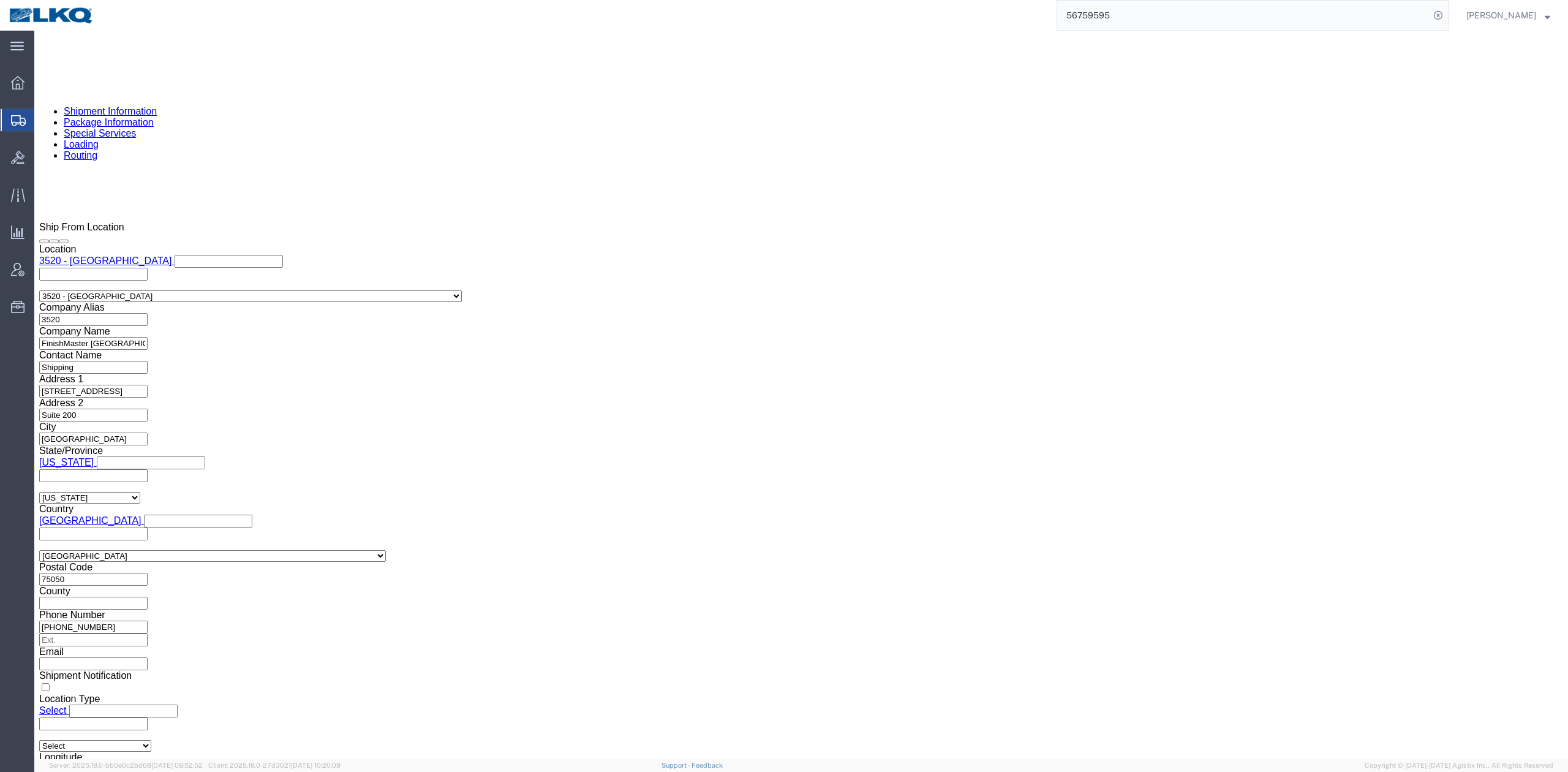
scroll to position [1133, 0]
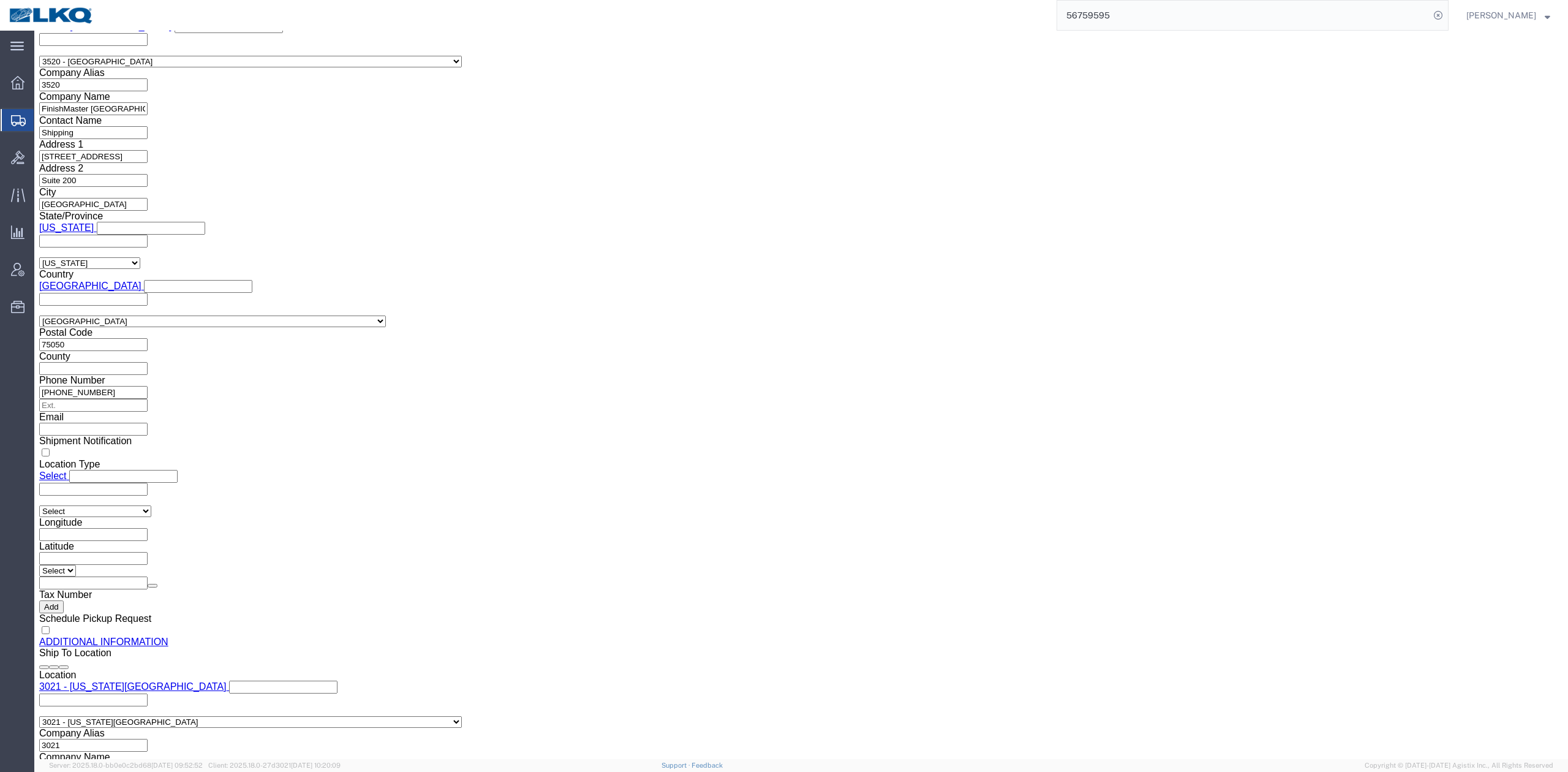
click button "Upload"
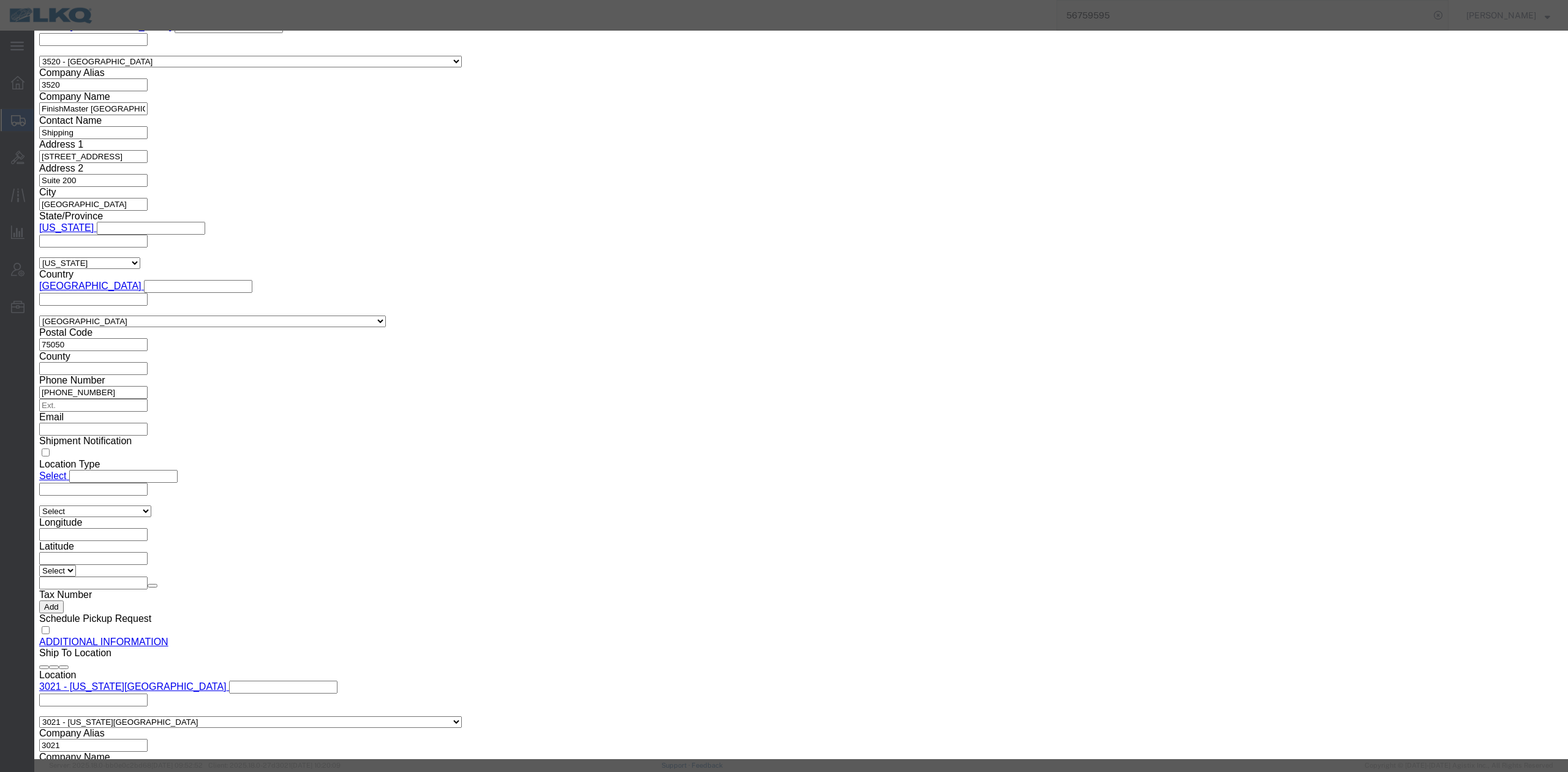
click button "Browse"
type input "C:\fakepath\Hazmat Required.jpg"
drag, startPoint x: 755, startPoint y: 93, endPoint x: 772, endPoint y: 125, distance: 36.2
click input "Name"
type input "HAZMAT REQUIRED"
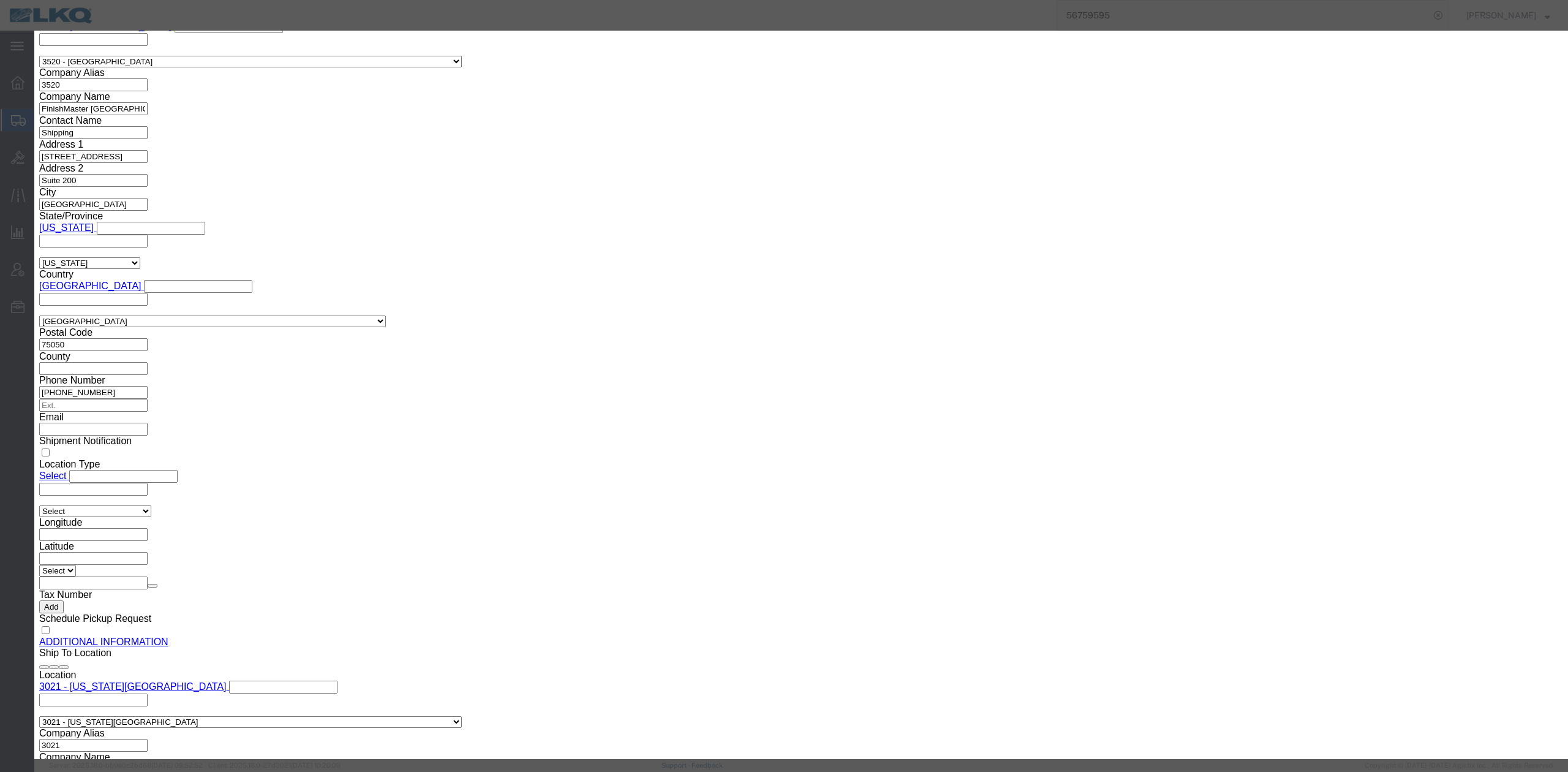
drag, startPoint x: 1005, startPoint y: 93, endPoint x: 1010, endPoint y: 109, distance: 16.8
click input "Description"
type input "HAZMAT REQUIRED"
click button "Upload"
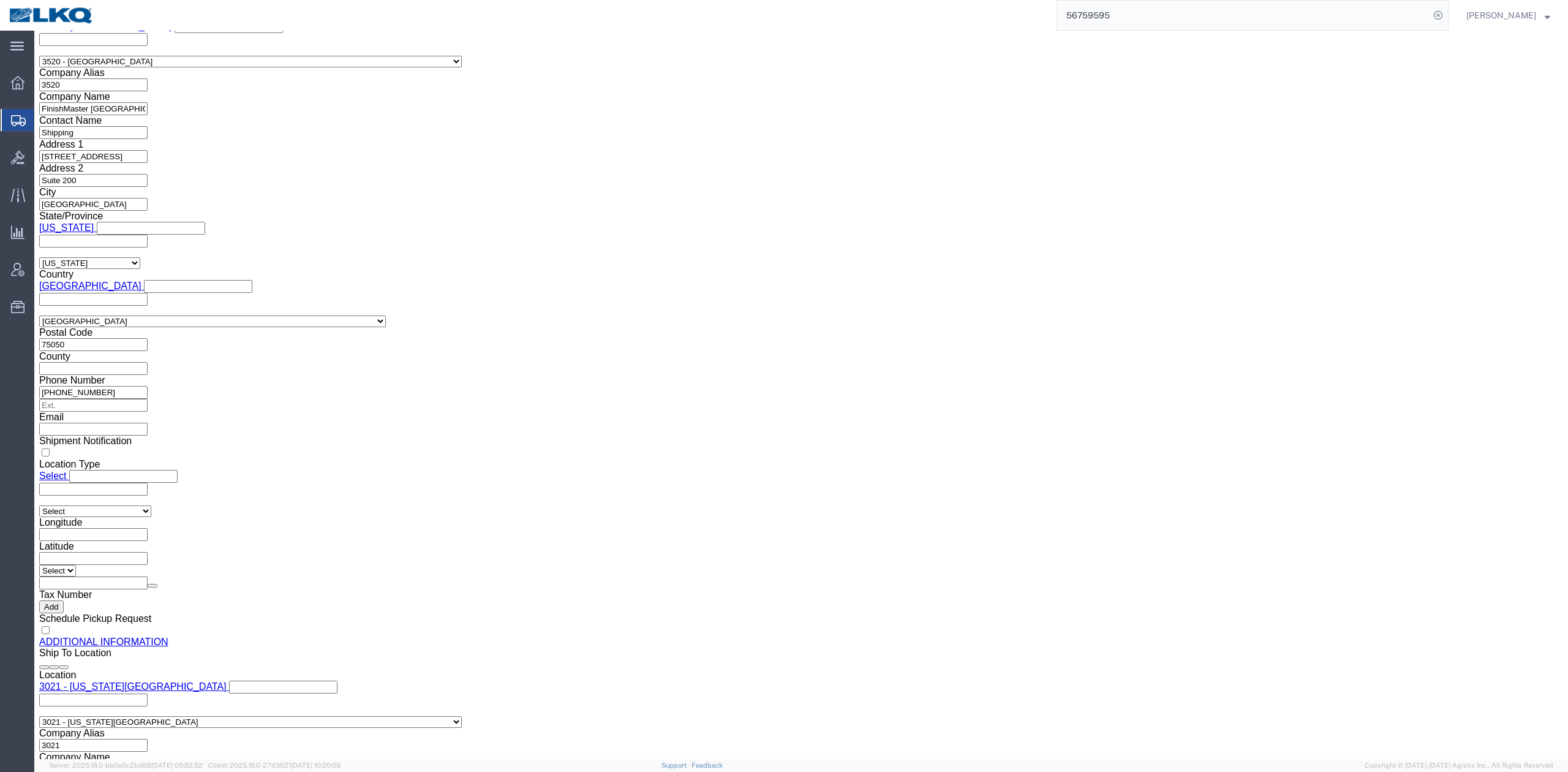
click link "Details"
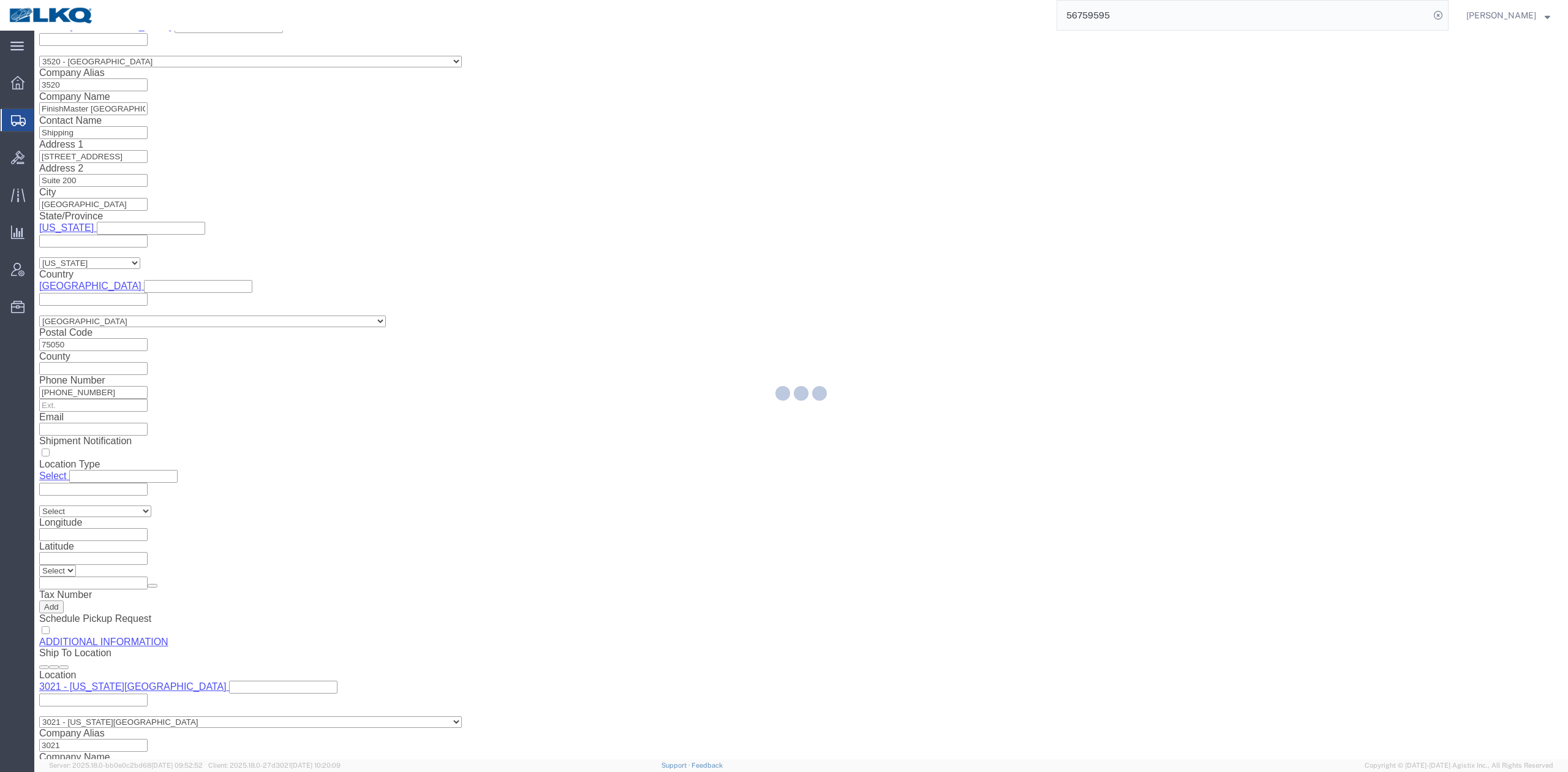
select select "64479"
select select "27738"
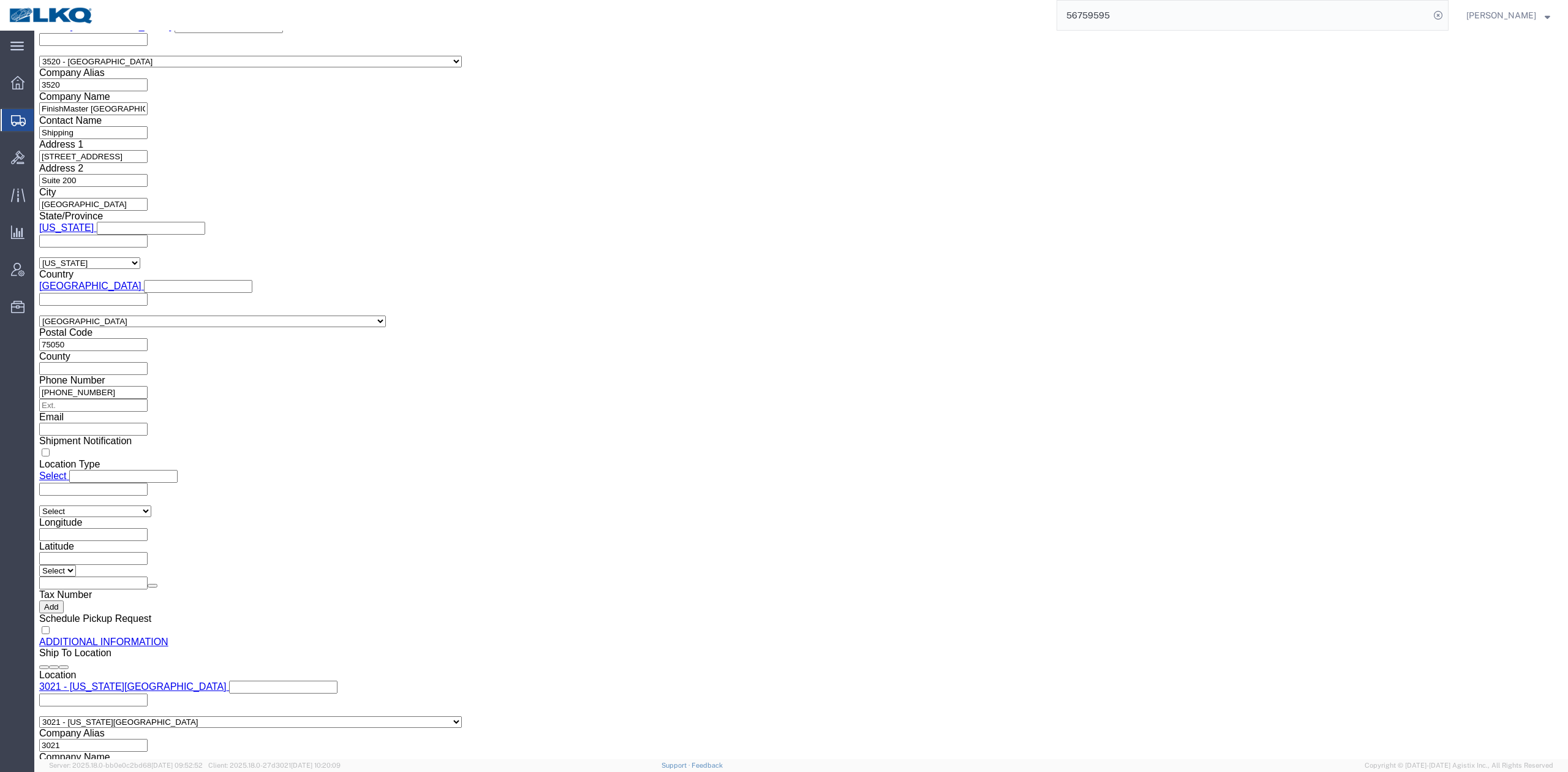
scroll to position [524, 0]
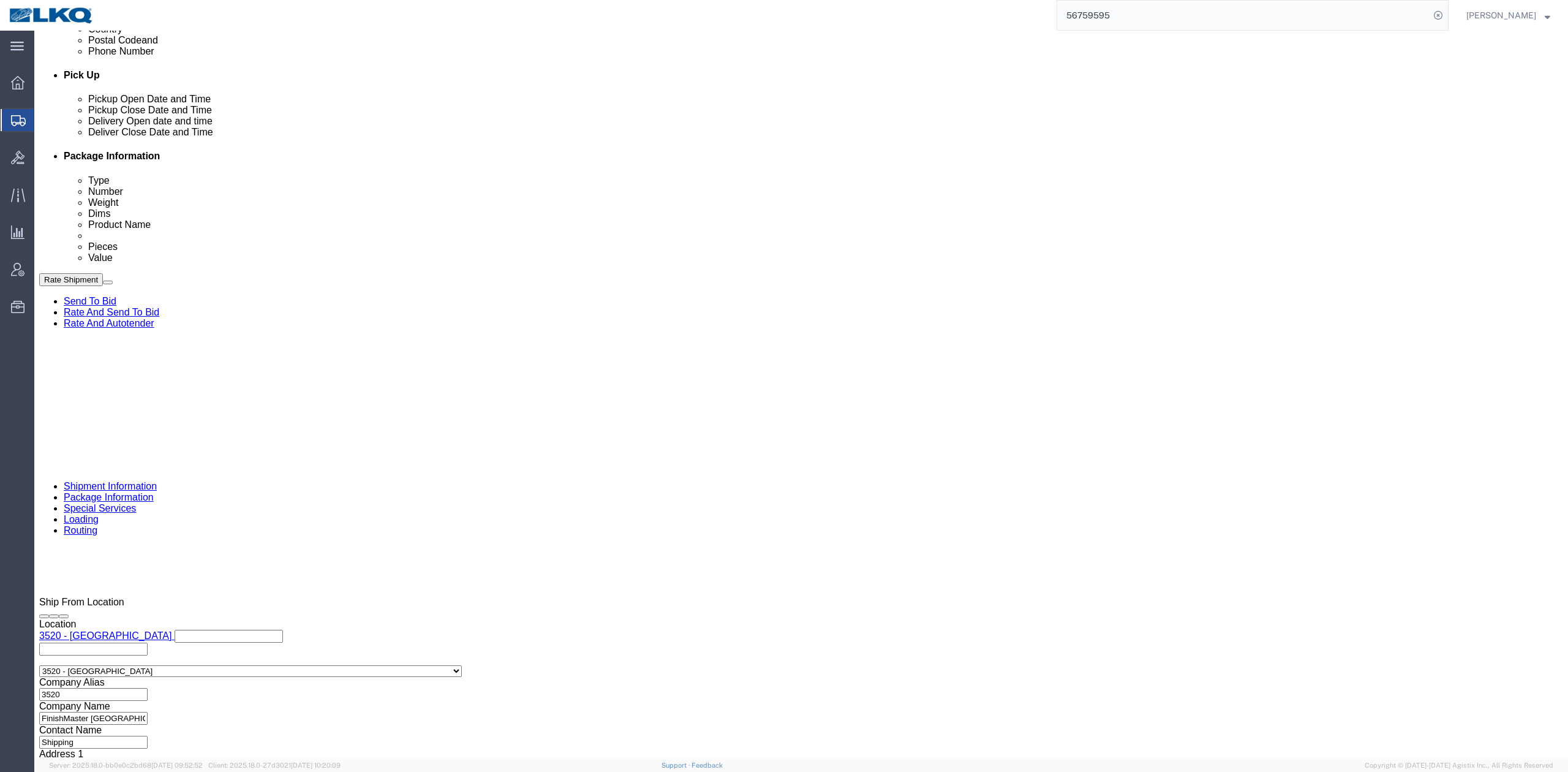
click div "Sep 15 2025 7:00 AM"
drag, startPoint x: 970, startPoint y: 362, endPoint x: 1005, endPoint y: 340, distance: 41.3
click div "Ship From Location Location 3520 - Grand Prairie Select My Profile Location 110…"
click div
click div "Pickup Date and Time Pickup Date: Pickup Start Date Pickup Start Time Pickup Op…"
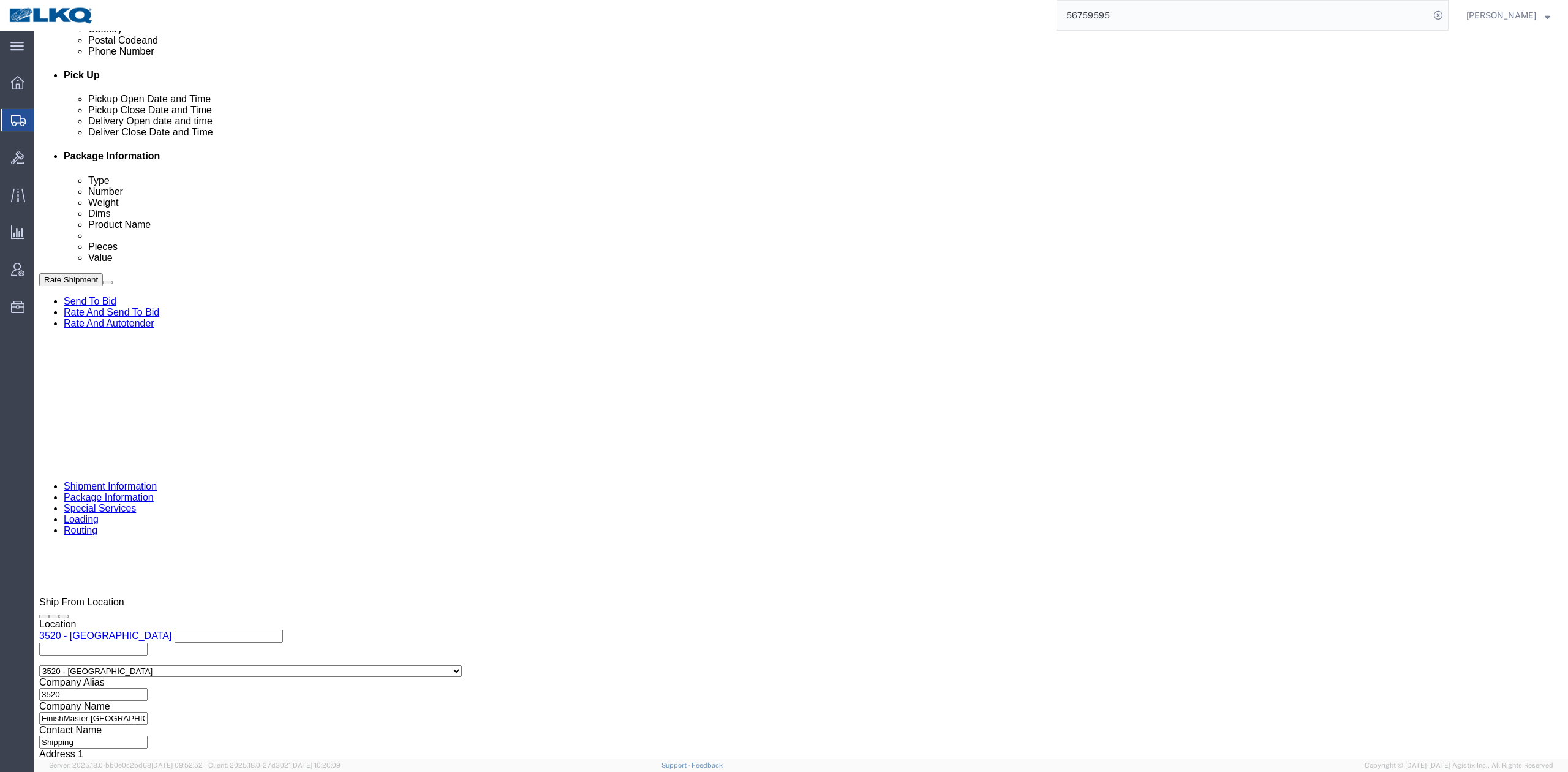
click div "Sep 11 2025 8:00 AM"
type input "11:00 AM"
click button "Apply"
click div "Ship From Location Location 3520 - Grand Prairie Select My Profile Location 110…"
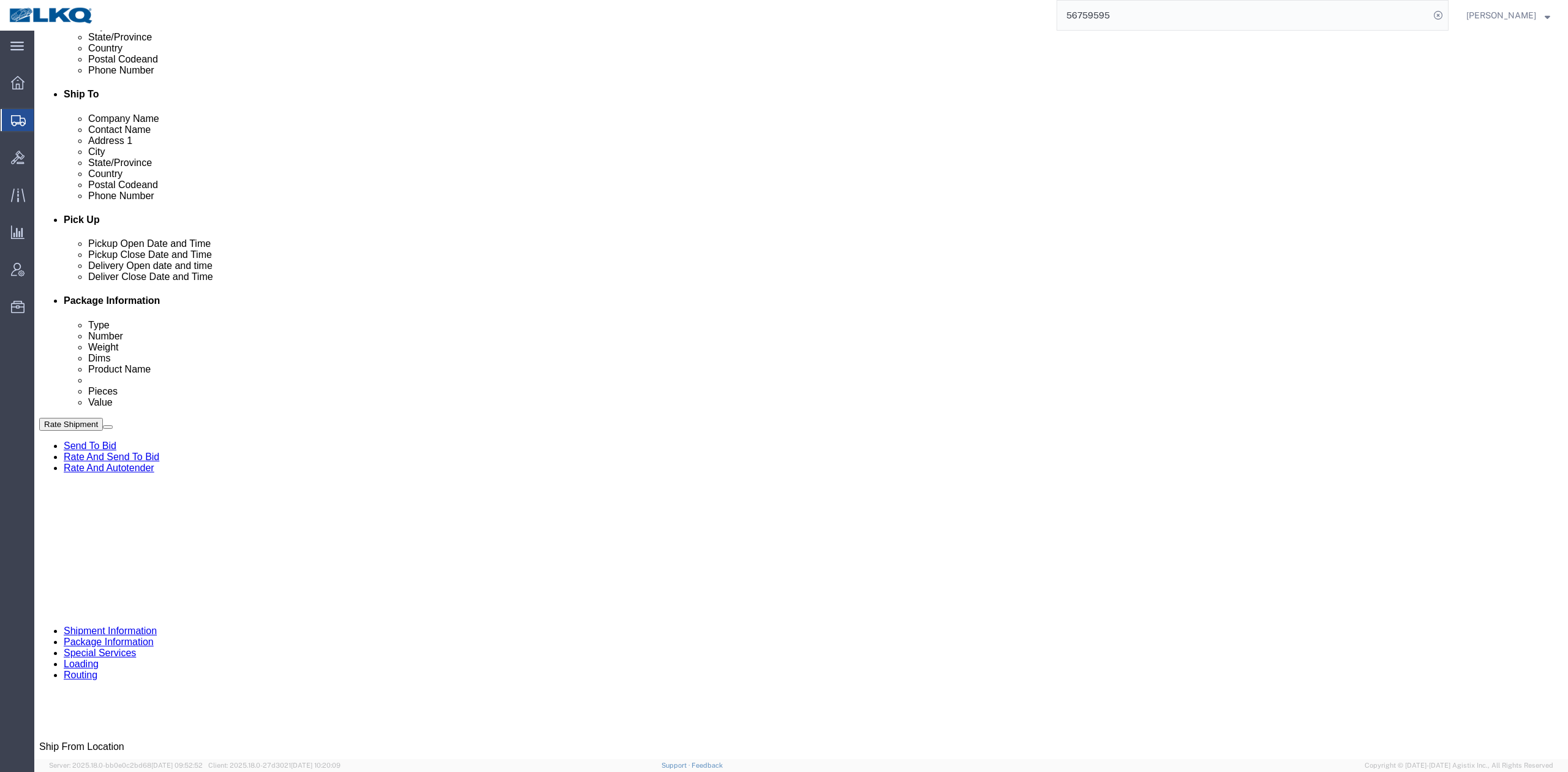
scroll to position [360, 0]
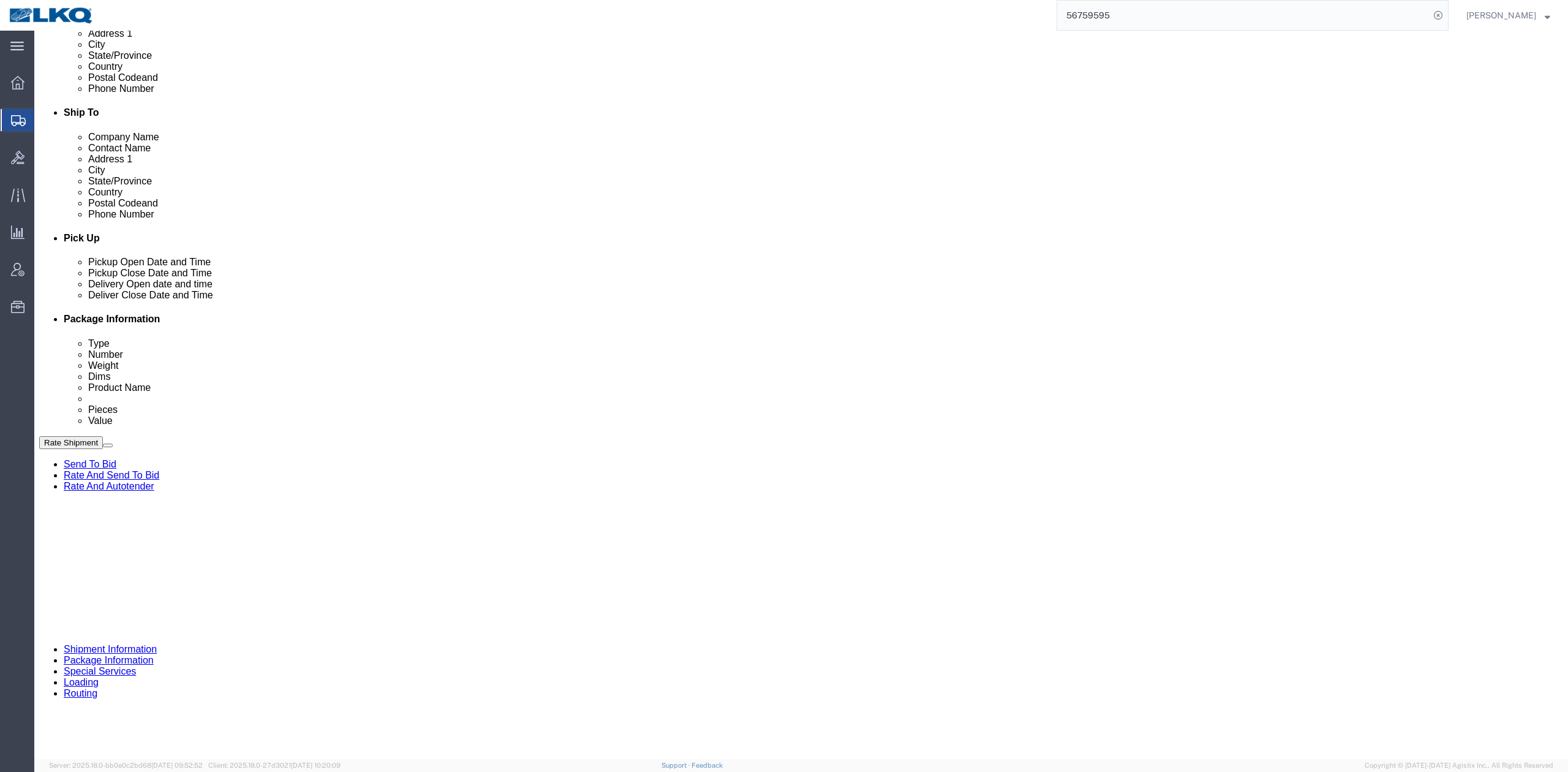
click button "Save"
click link "Send To Bid"
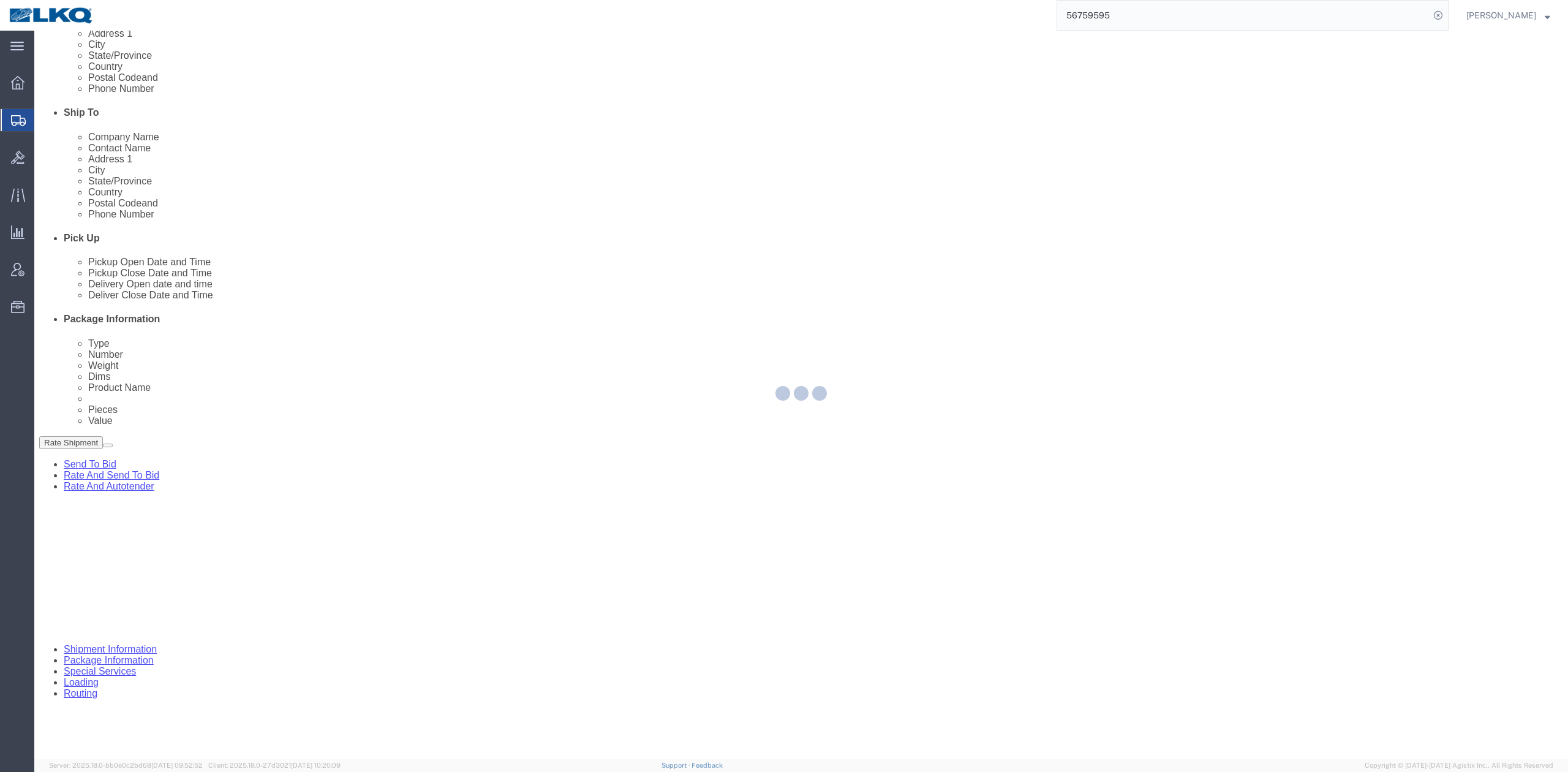
select select "TL"
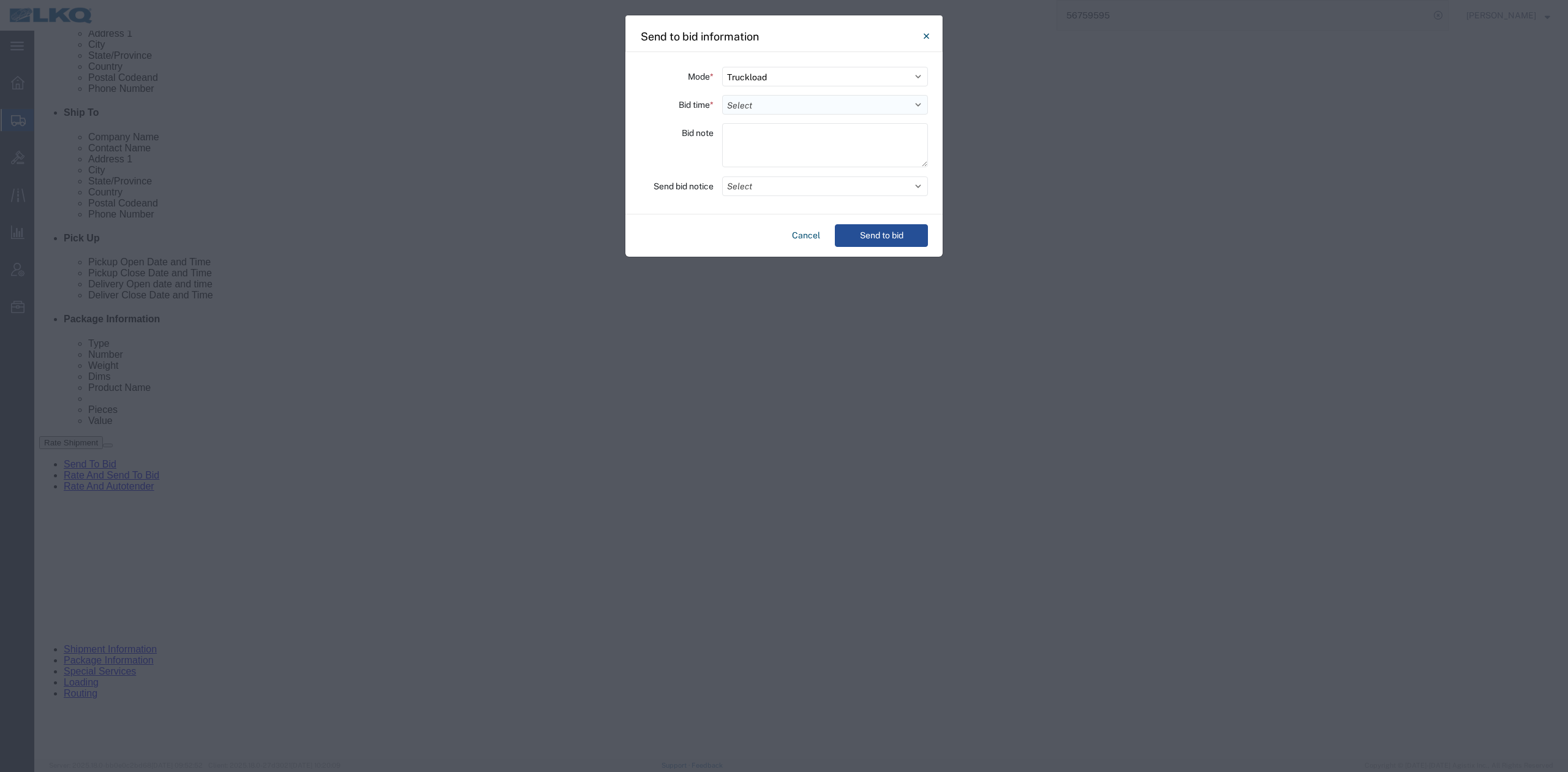
click at [741, 101] on select "Select 30 Min (Rush) 1 Hour (Rush) 2 Hours (Rush) 4 Hours (Rush) 8 Hours (Rush)…" at bounding box center [826, 105] width 206 height 20
select select "12"
click at [723, 95] on select "Select 30 Min (Rush) 1 Hour (Rush) 2 Hours (Rush) 4 Hours (Rush) 8 Hours (Rush)…" at bounding box center [826, 105] width 206 height 20
click at [752, 186] on button "Select" at bounding box center [826, 186] width 206 height 20
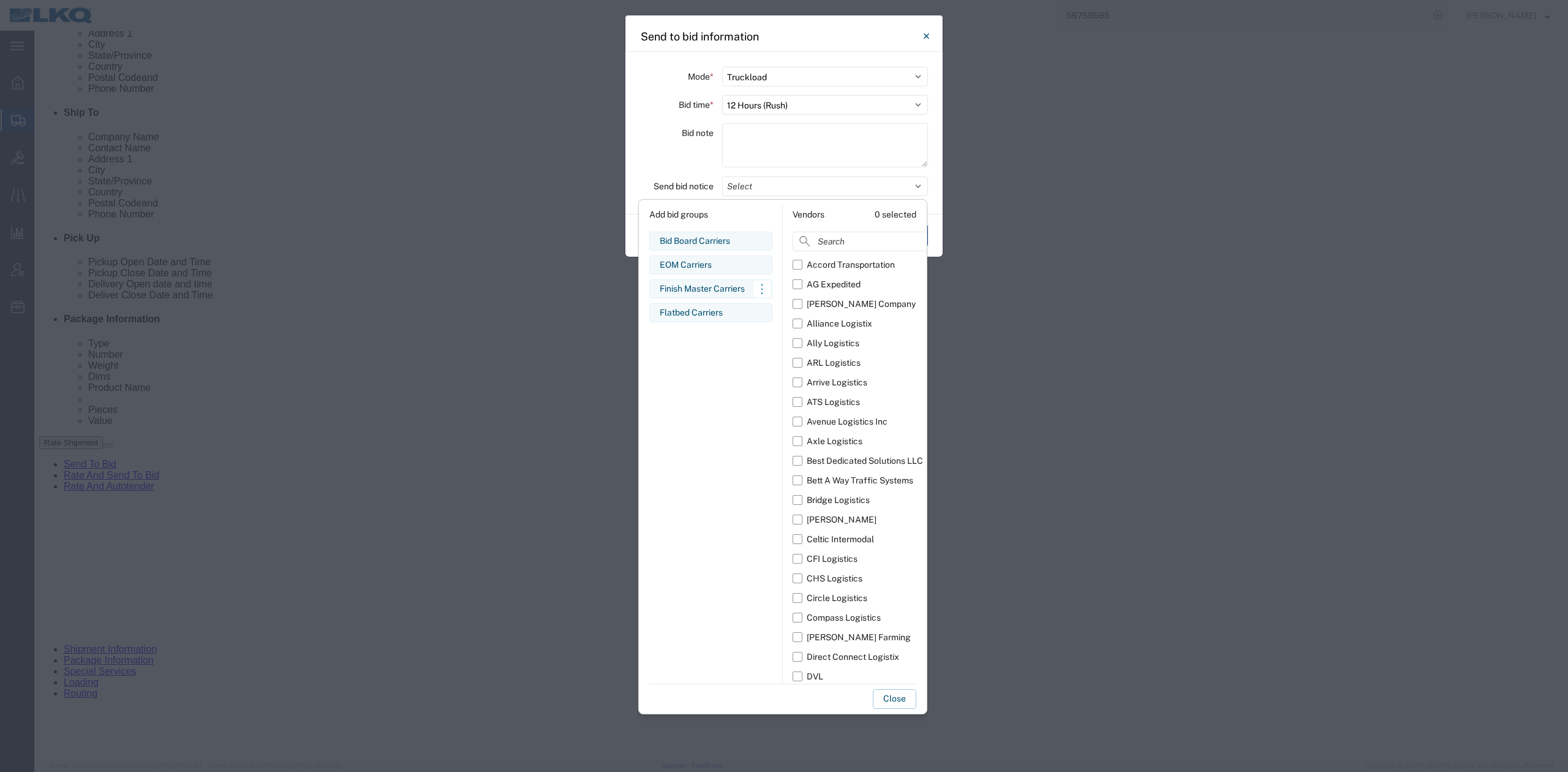
click at [687, 286] on div "Finish Master Carriers" at bounding box center [711, 289] width 102 height 13
click at [893, 691] on button "Close" at bounding box center [895, 699] width 44 height 20
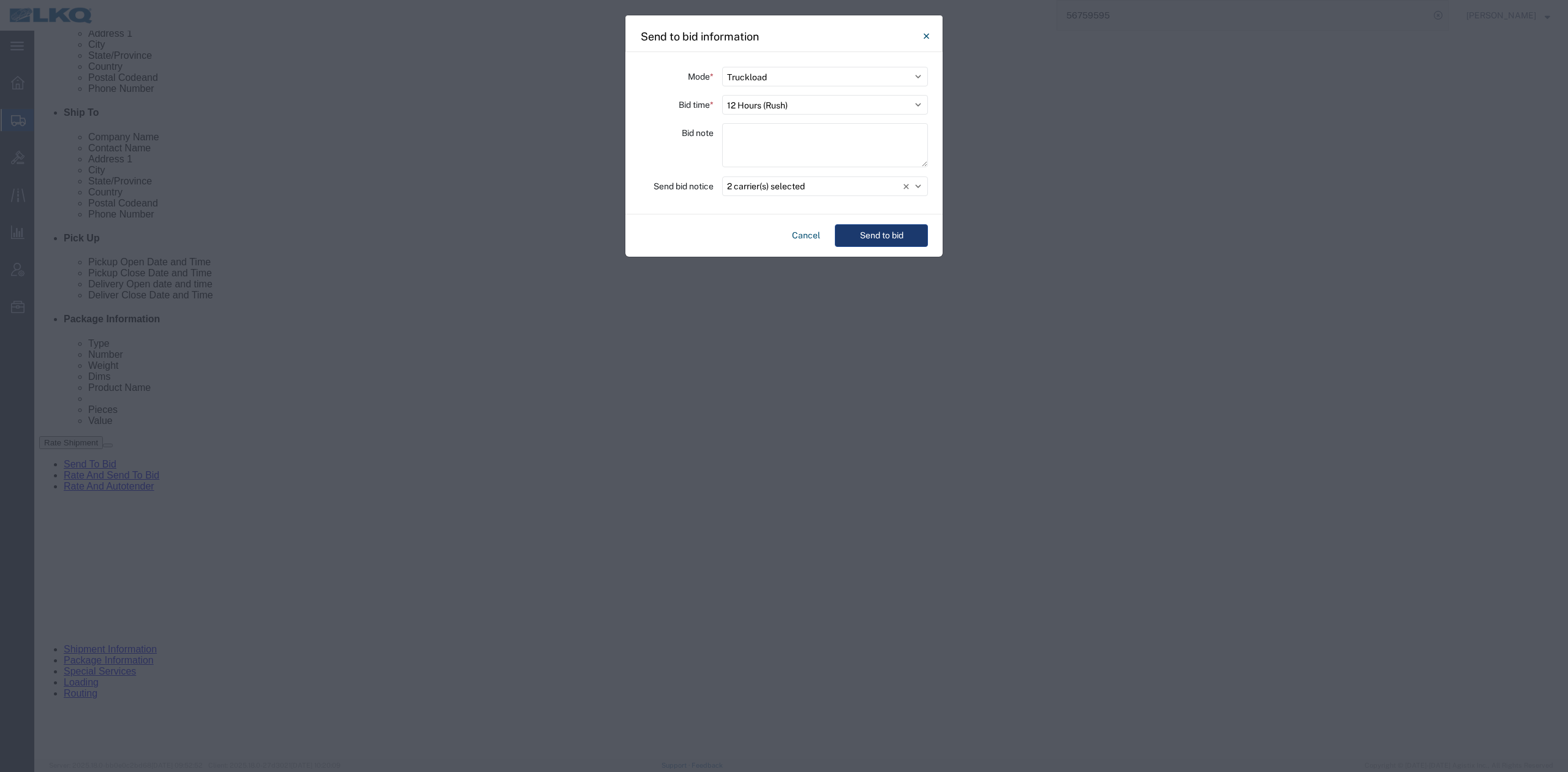
click at [900, 245] on button "Send to bid" at bounding box center [881, 236] width 93 height 23
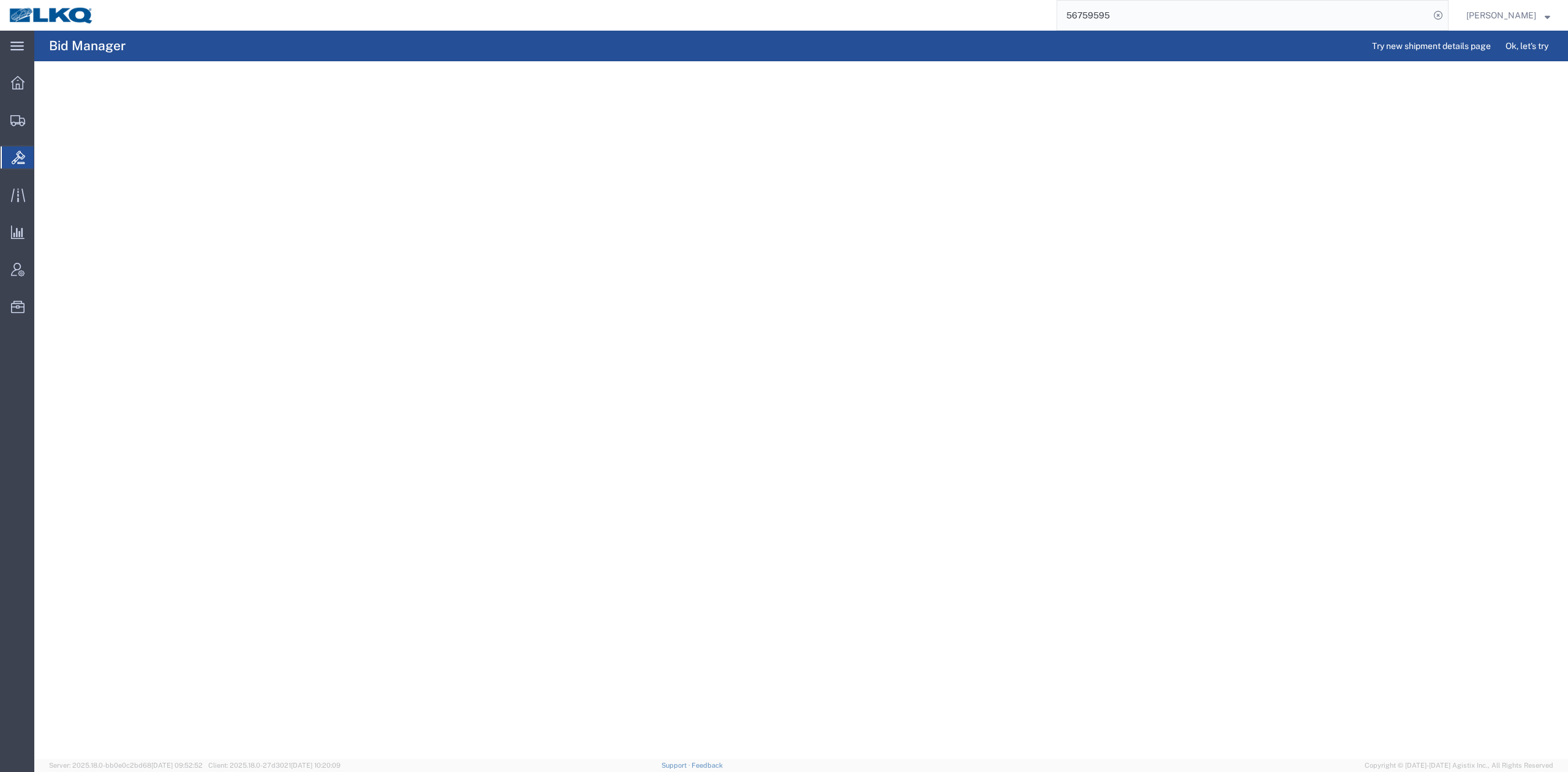
click at [1110, 13] on input "56759595" at bounding box center [1244, 15] width 373 height 29
paste input "629"
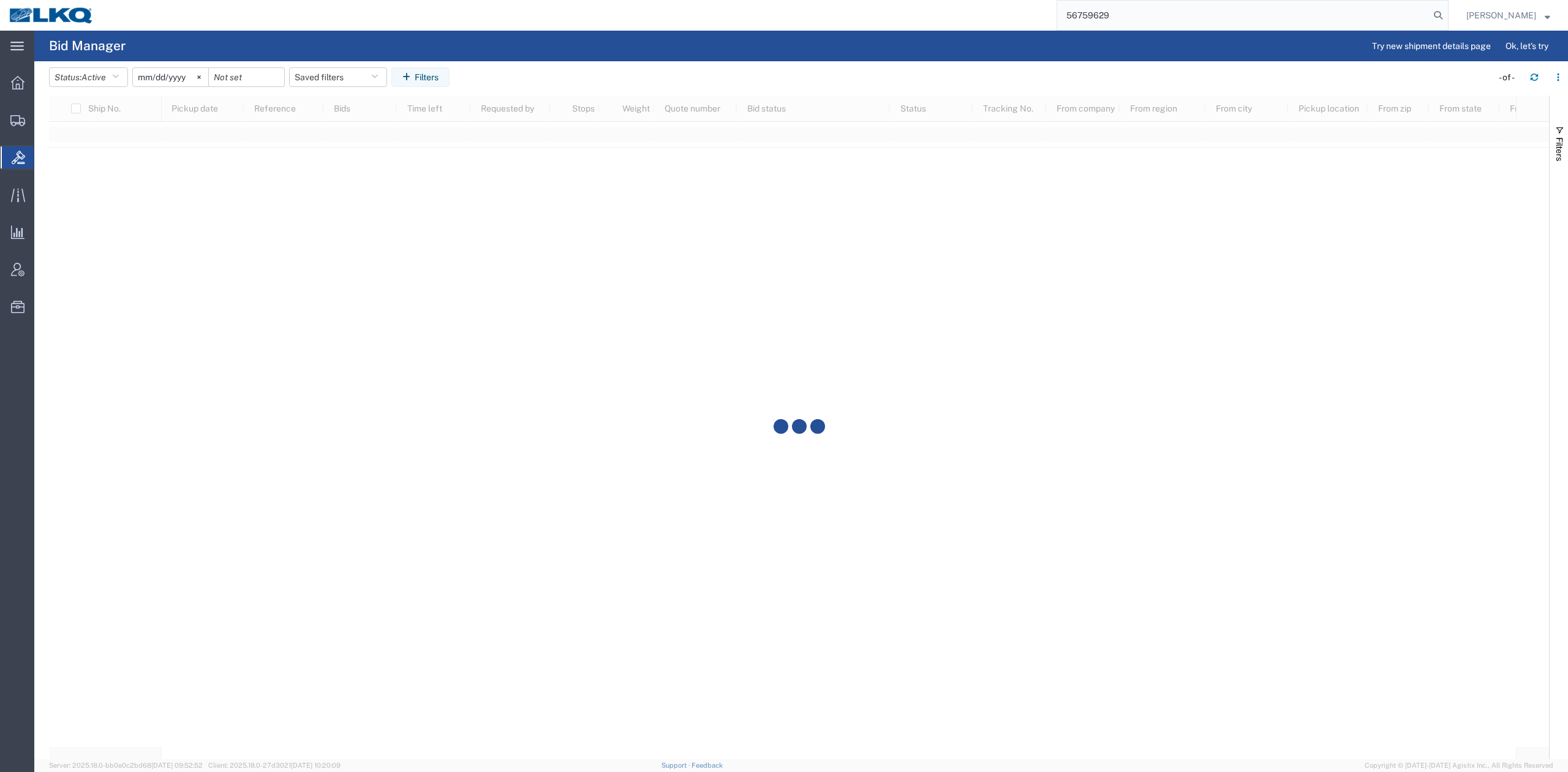
type input "56759629"
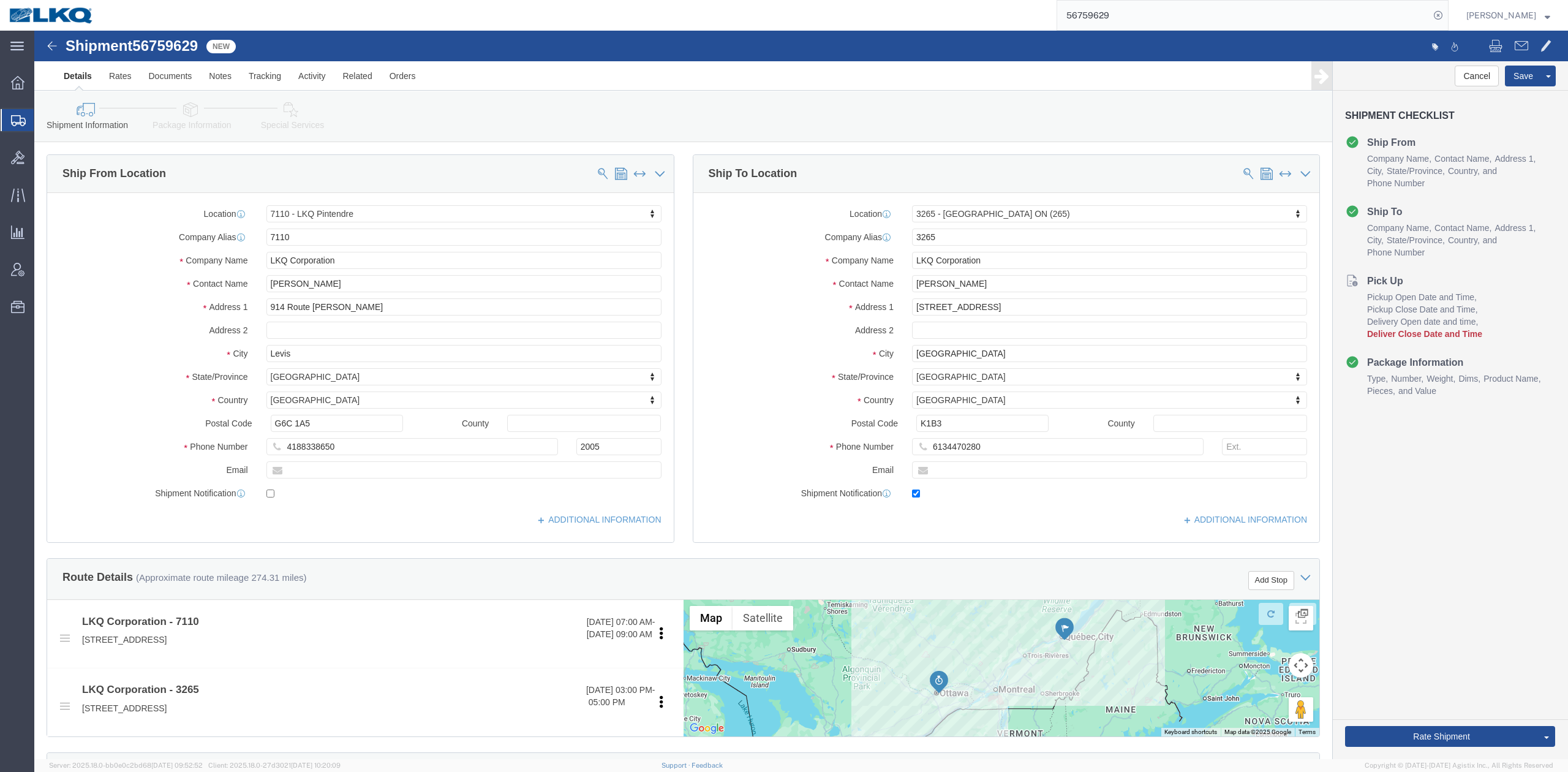
select select "28128"
select select "27968"
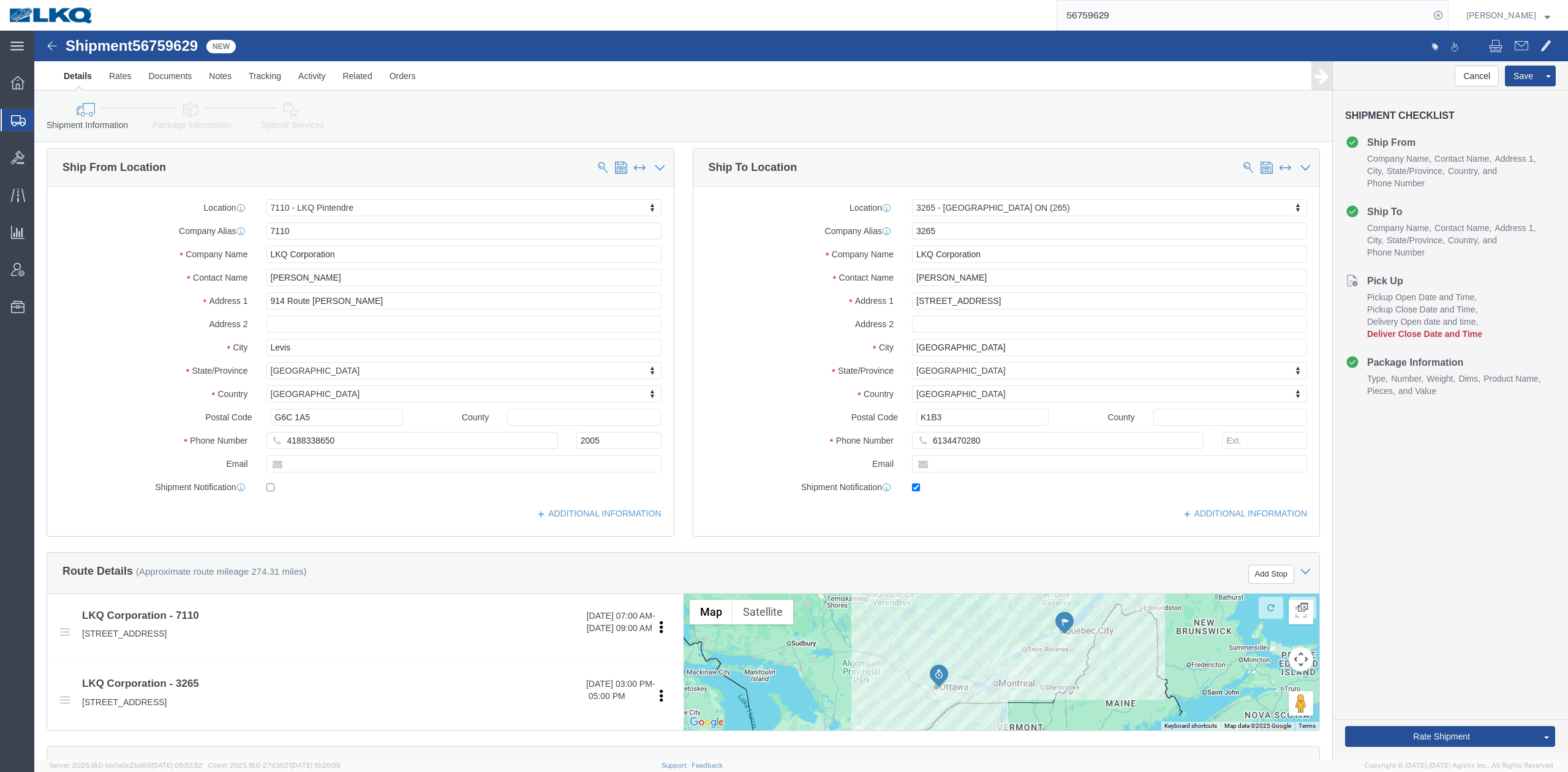
scroll to position [524, 0]
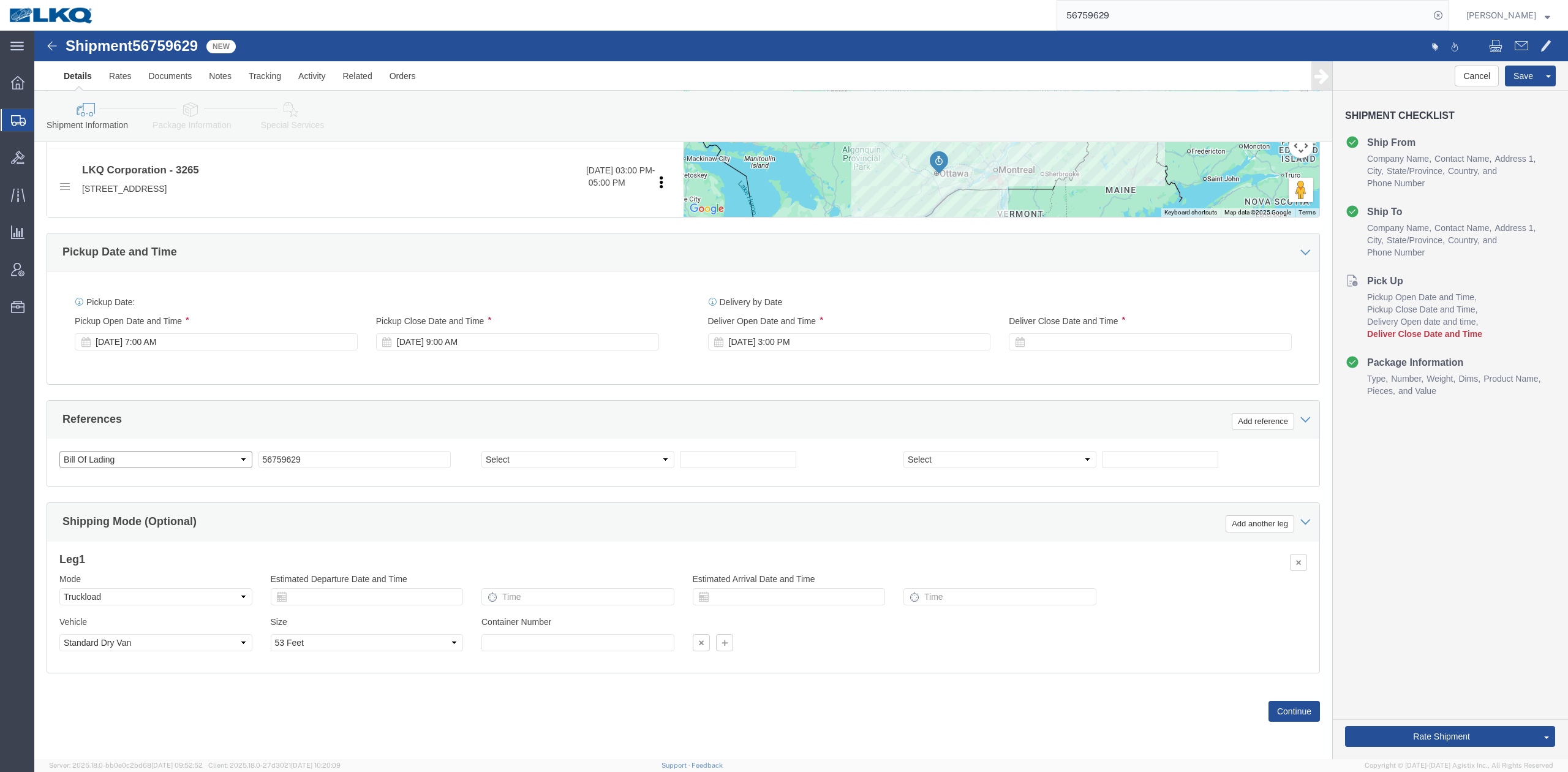
click select "Select Account Type Activity ID Airline Appointment Number ASN Batch Request # …"
select select "QUOTENUM"
click select "Select Account Type Activity ID Airline Appointment Number ASN Batch Request # …"
type input "Quote Only"
select select "BOL"
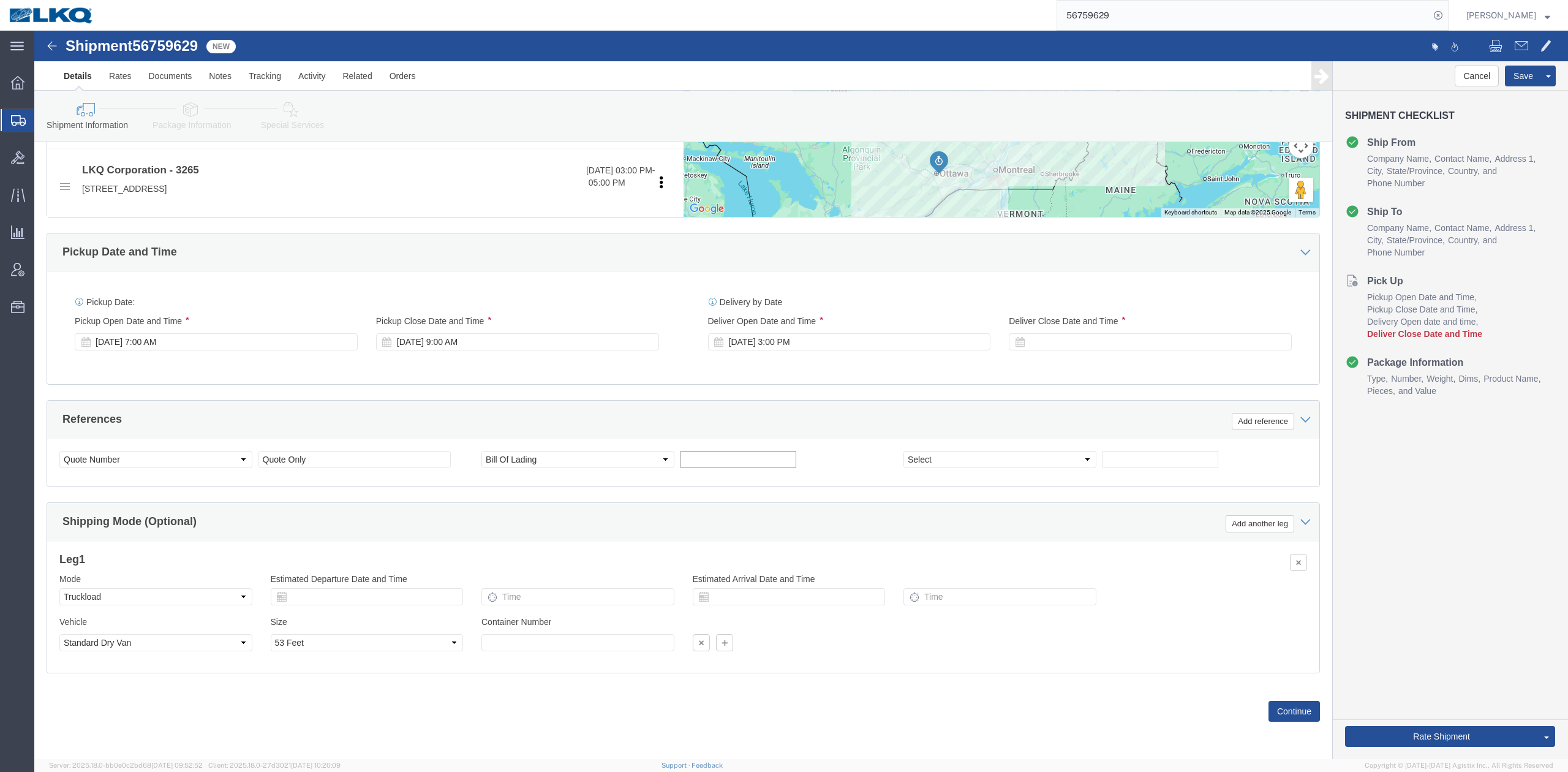
paste input "56759629"
type input "56759629"
drag, startPoint x: 682, startPoint y: 354, endPoint x: 669, endPoint y: 365, distance: 17.0
click div "Ship From Location Location 7110 - LKQ Pintendre My Profile Location 1100 - LKQ…"
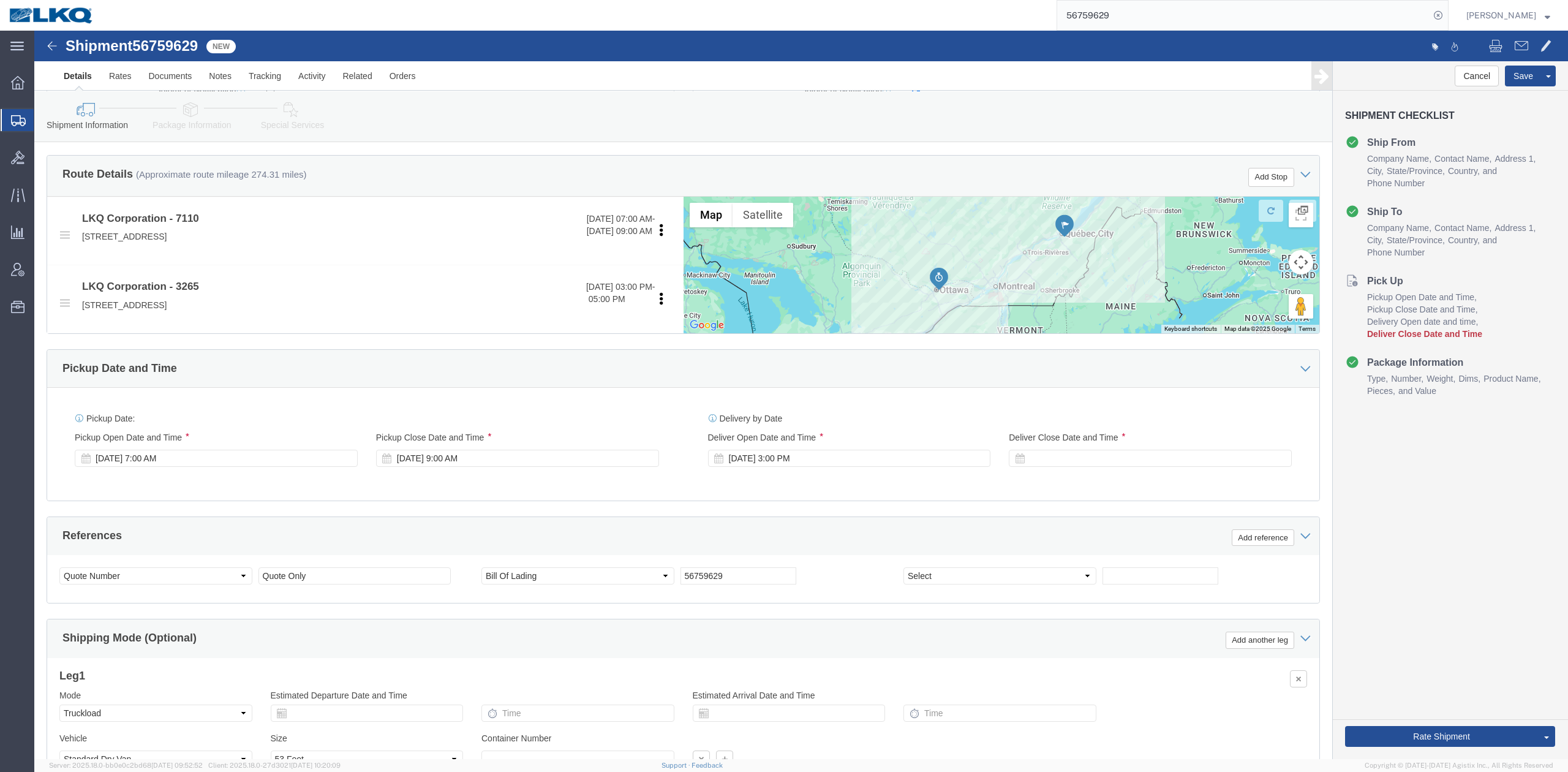
scroll to position [360, 0]
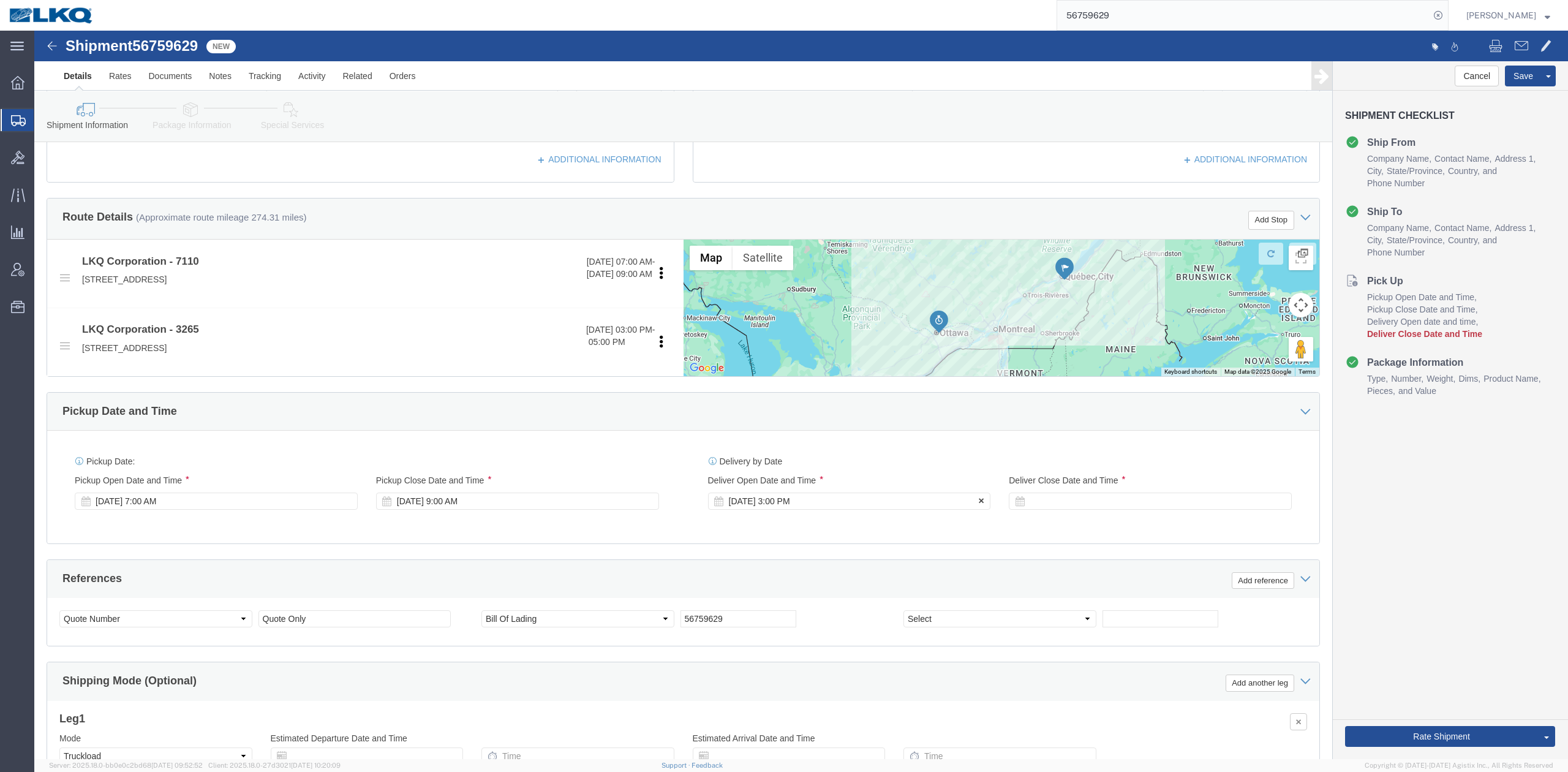
click div "Sep 10 2025 3:00 PM"
click input "3:00 PM"
type input "8:00 AM"
click button "Apply"
click div "Delivery Start Date Delivery Start Time Deliver Open Date and Time Sep 11 2025 …"
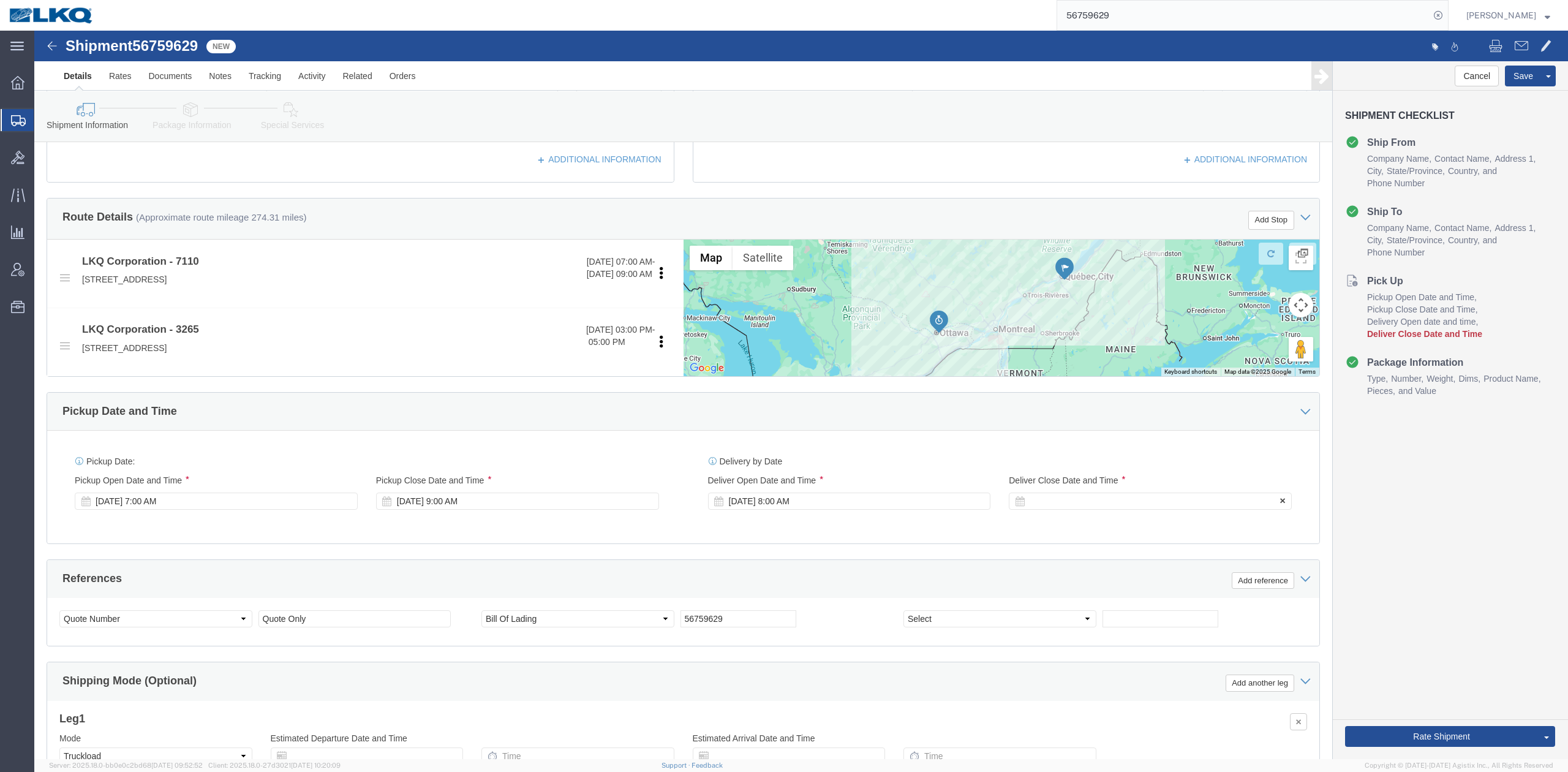
click div
type input "12:00 PM"
click button "Apply"
click div "Ship From Location Location 7110 - LKQ Pintendre My Profile Location 1100 - LKQ…"
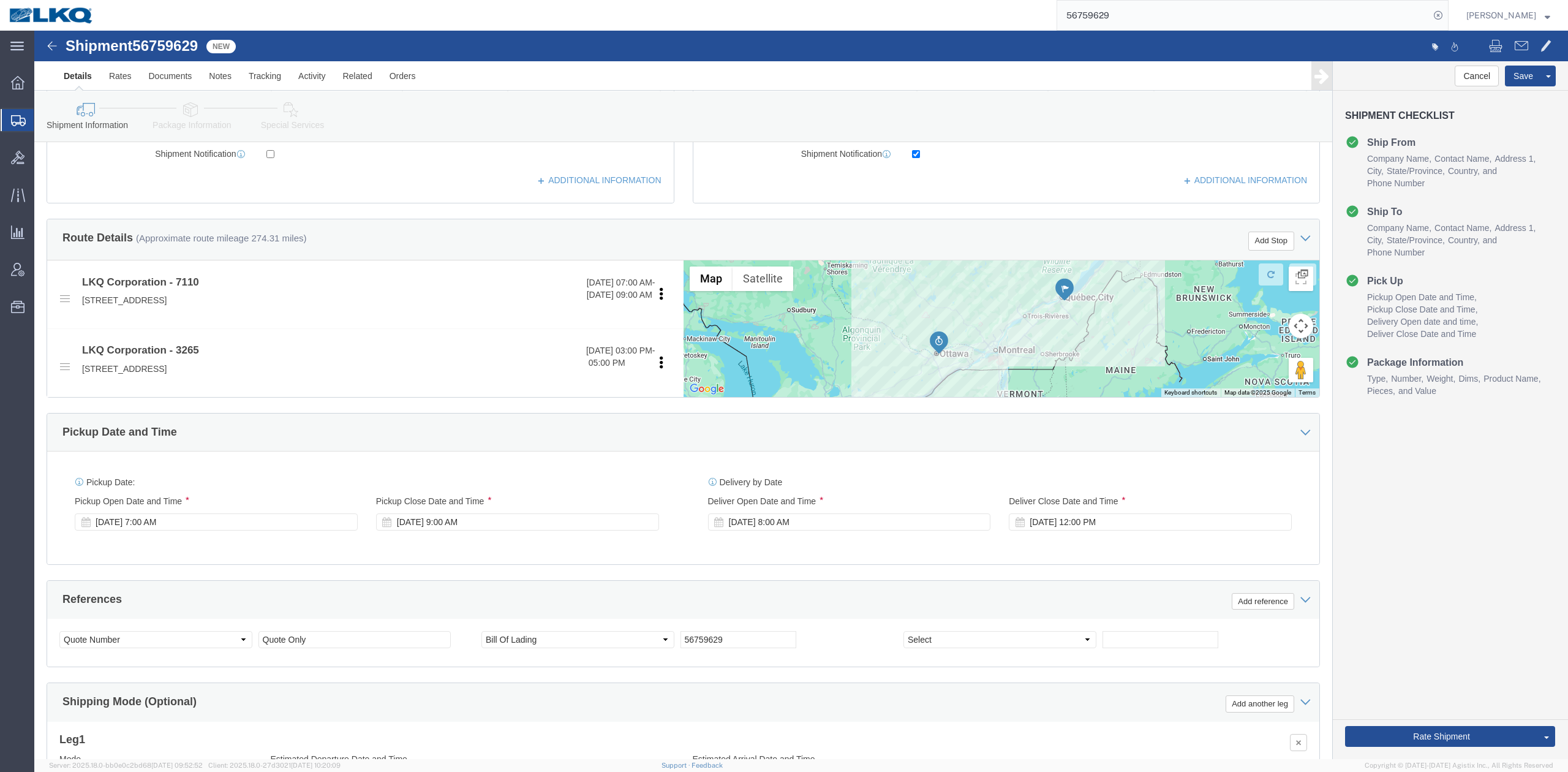
scroll to position [0, 0]
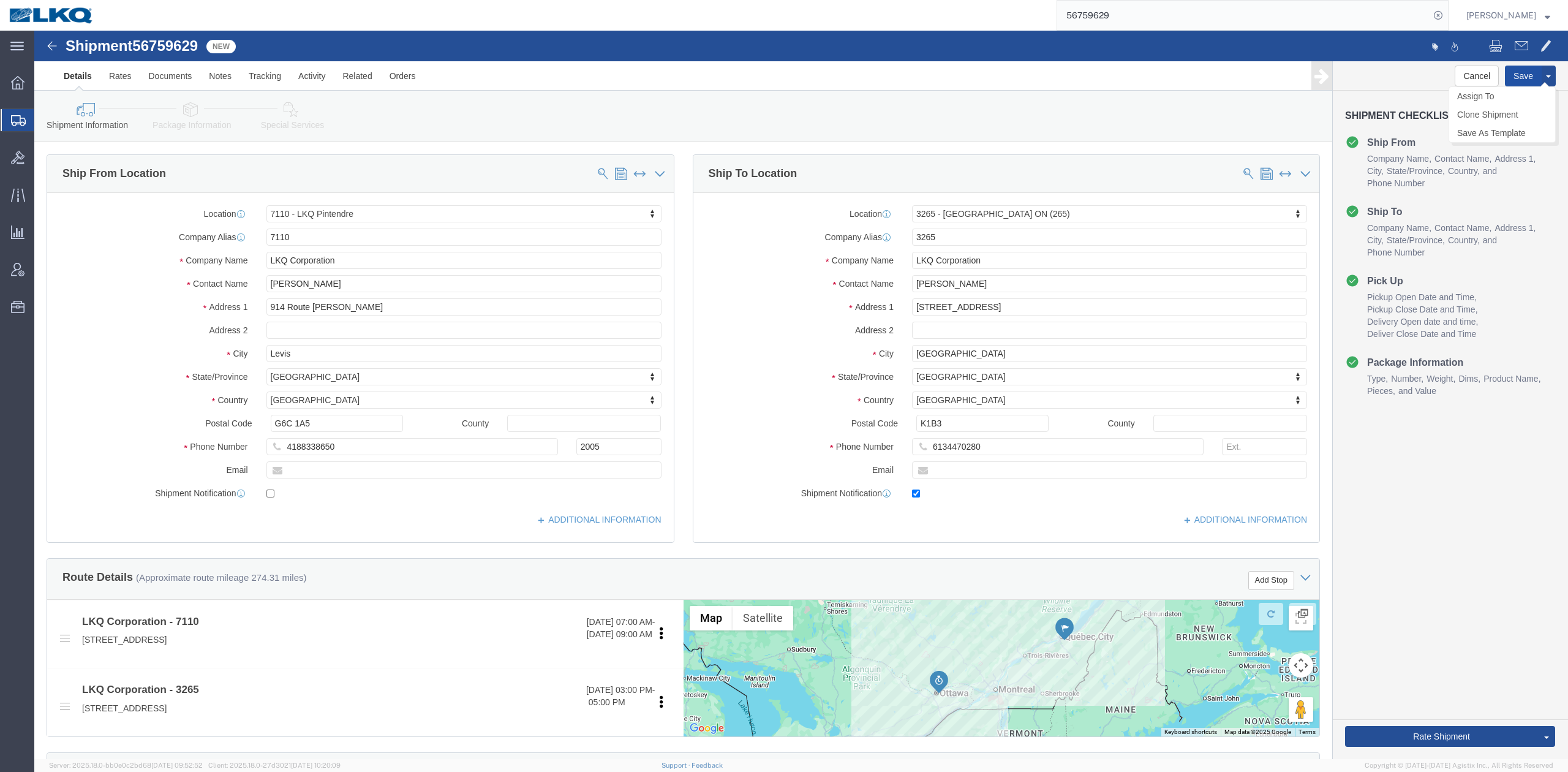
click button "Save"
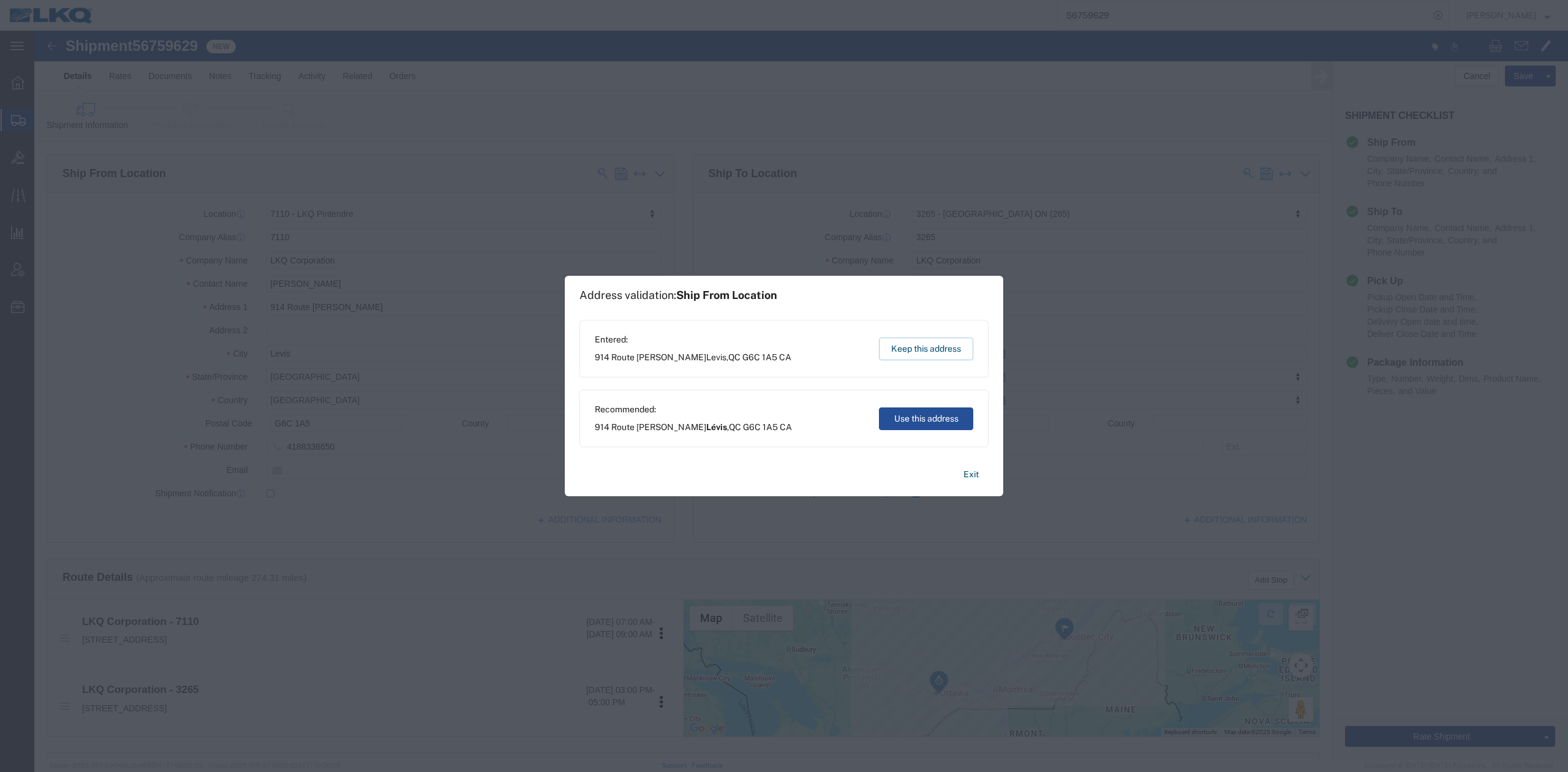
type button "Save"
click at [922, 327] on div "Entered: 914 Route Kennedy Levis , QC G6C 1A5 CA Keep this address" at bounding box center [784, 348] width 409 height 58
click at [914, 344] on button "Keep this address" at bounding box center [926, 349] width 94 height 23
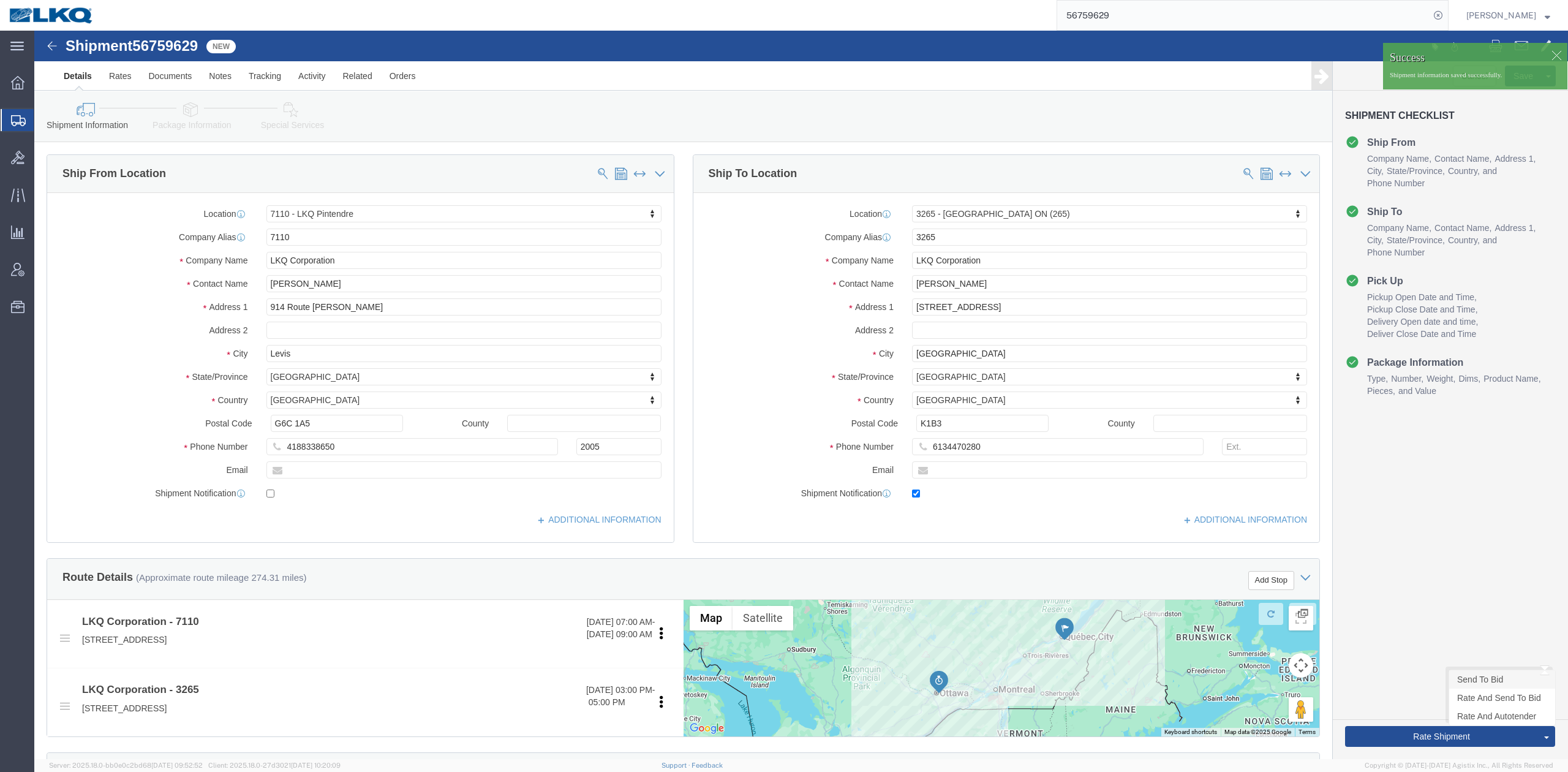
click link "Send To Bid"
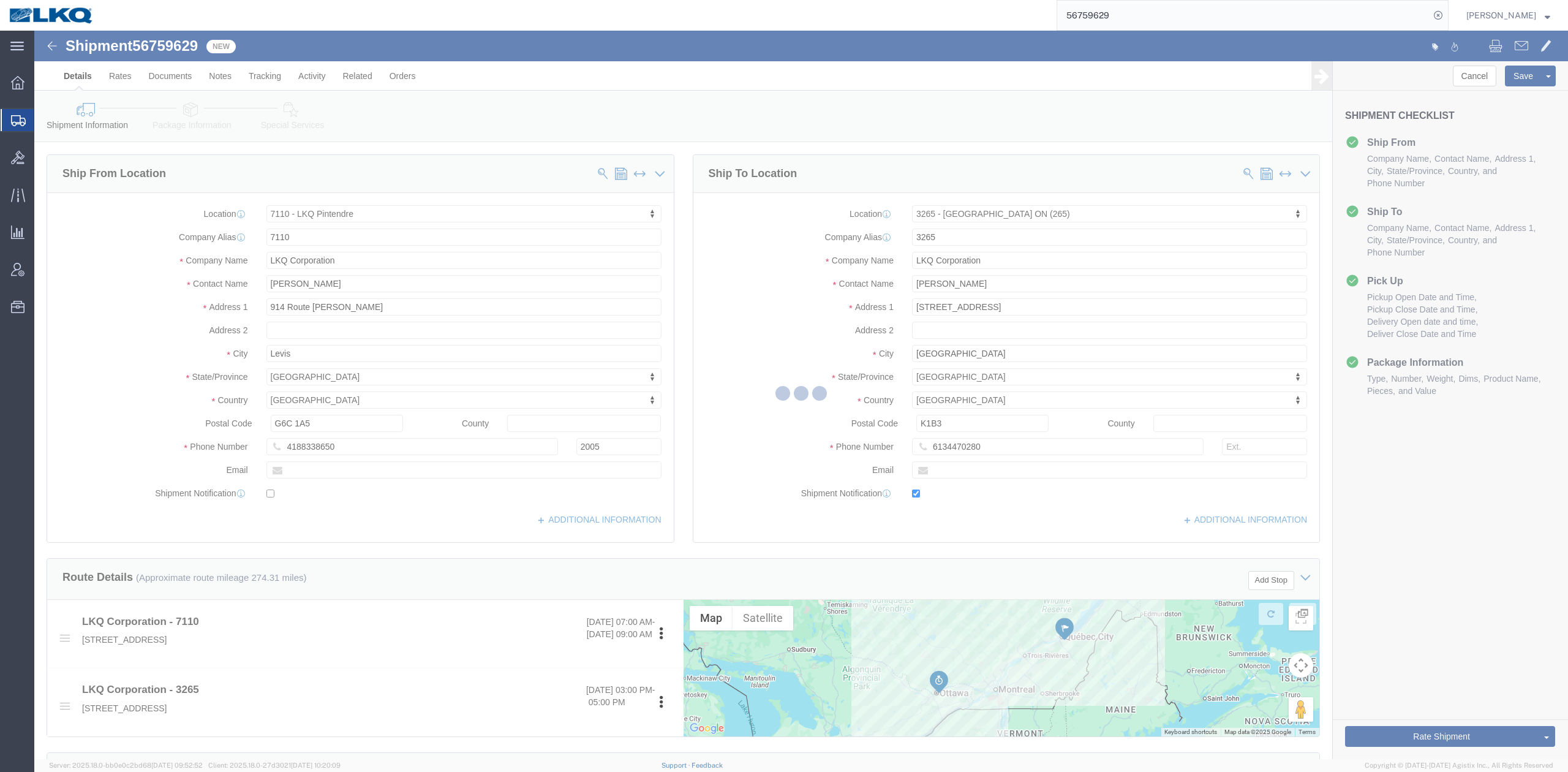
select select "TL"
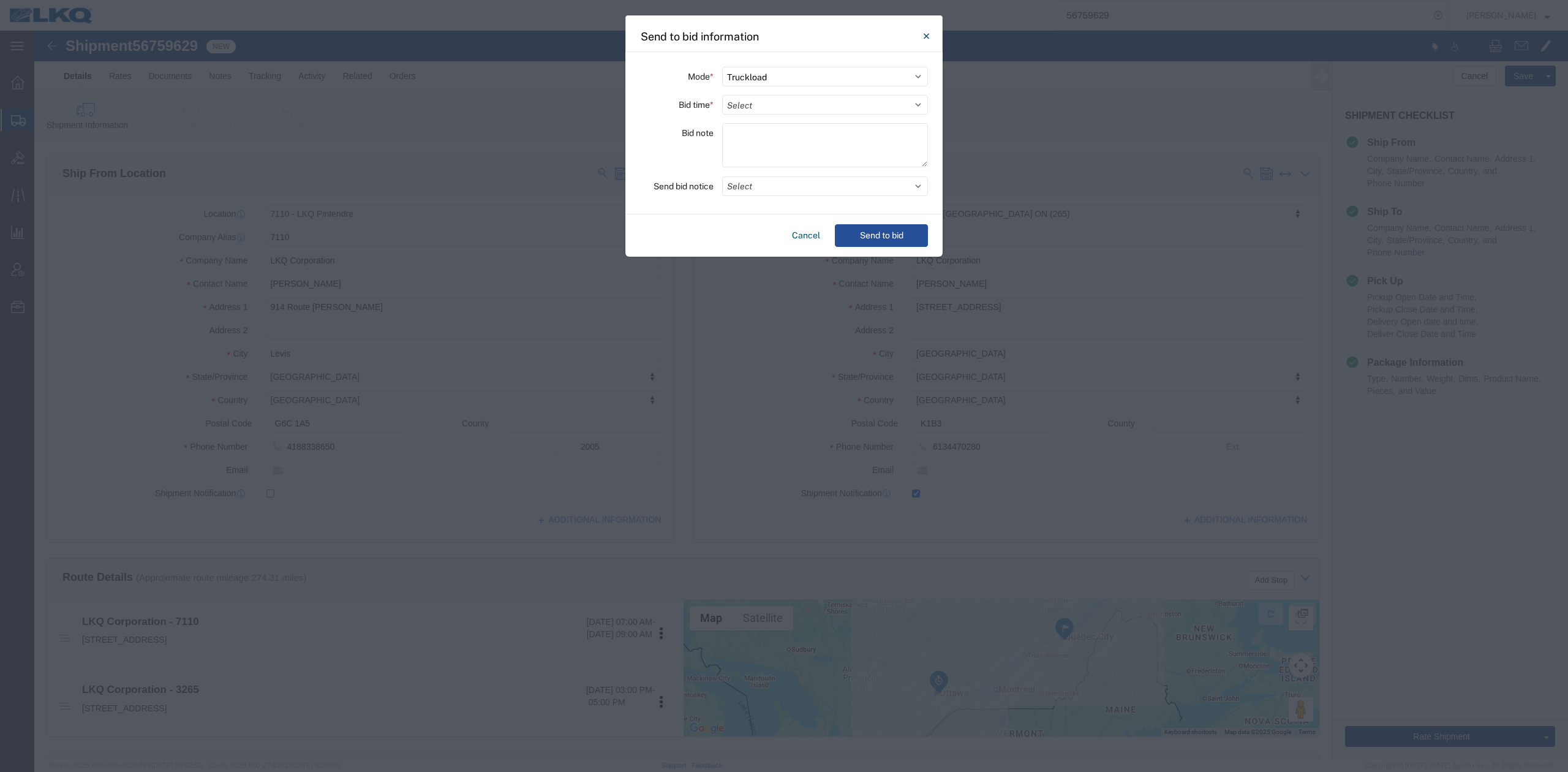
drag, startPoint x: 755, startPoint y: 99, endPoint x: 751, endPoint y: 122, distance: 23.3
click at [753, 99] on select "Select 30 Min (Rush) 1 Hour (Rush) 2 Hours (Rush) 4 Hours (Rush) 8 Hours (Rush)…" at bounding box center [826, 105] width 206 height 20
select select "12"
click at [723, 95] on select "Select 30 Min (Rush) 1 Hour (Rush) 2 Hours (Rush) 4 Hours (Rush) 8 Hours (Rush)…" at bounding box center [826, 105] width 206 height 20
click at [749, 189] on button "Select" at bounding box center [826, 186] width 206 height 20
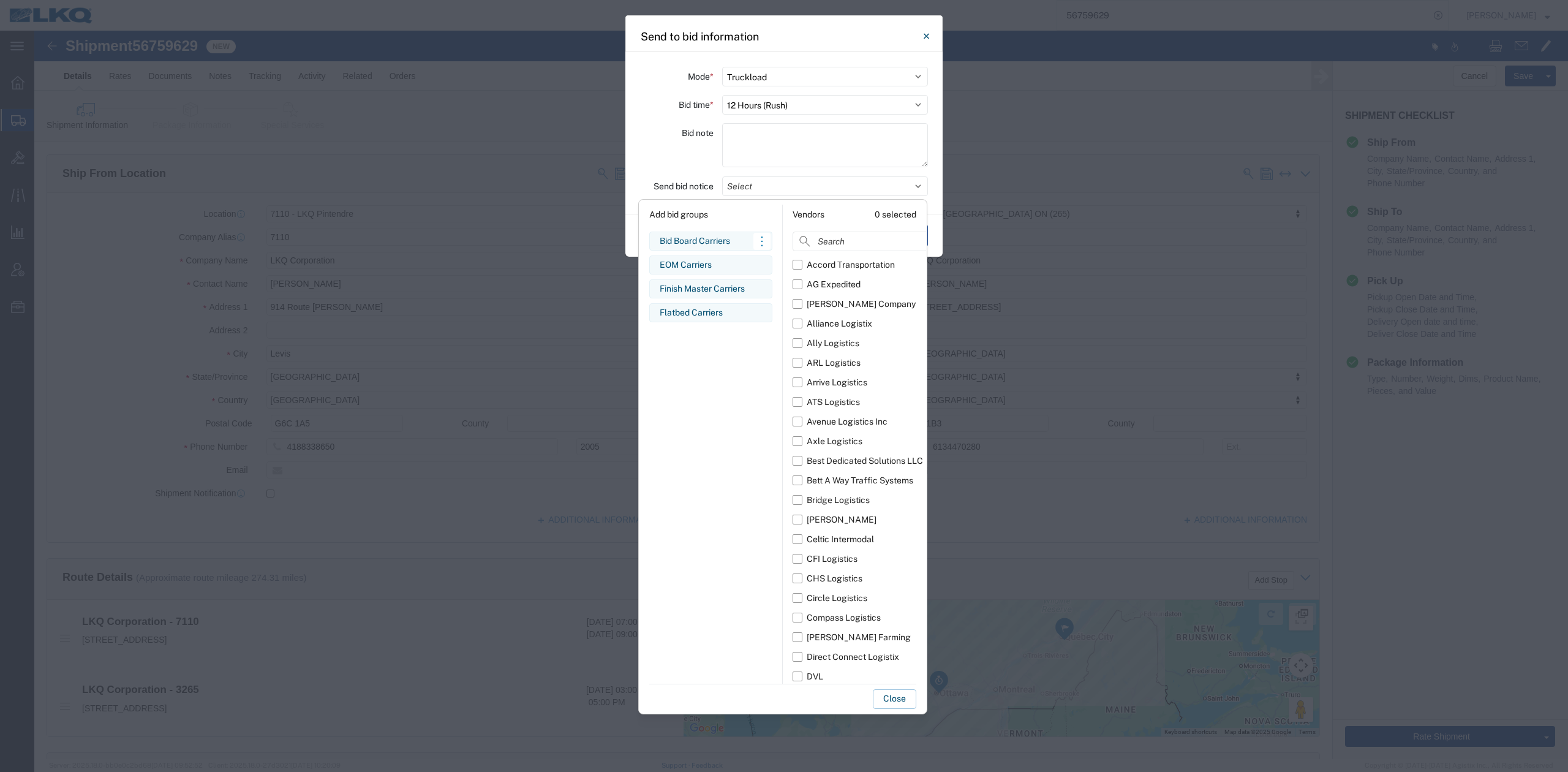
click at [719, 244] on div "Bid Board Carriers" at bounding box center [711, 241] width 102 height 13
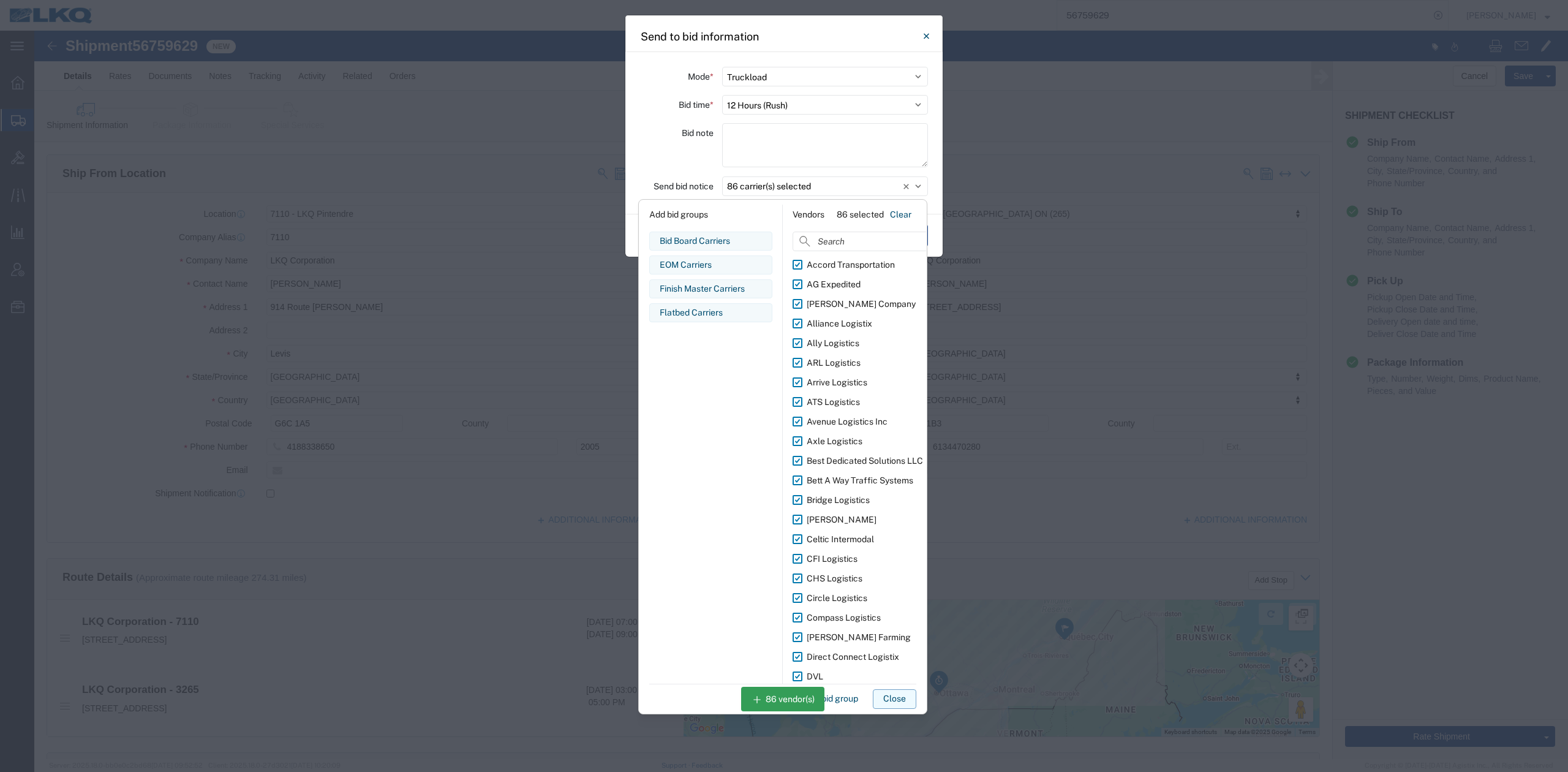
click at [893, 696] on button "Close" at bounding box center [895, 699] width 44 height 20
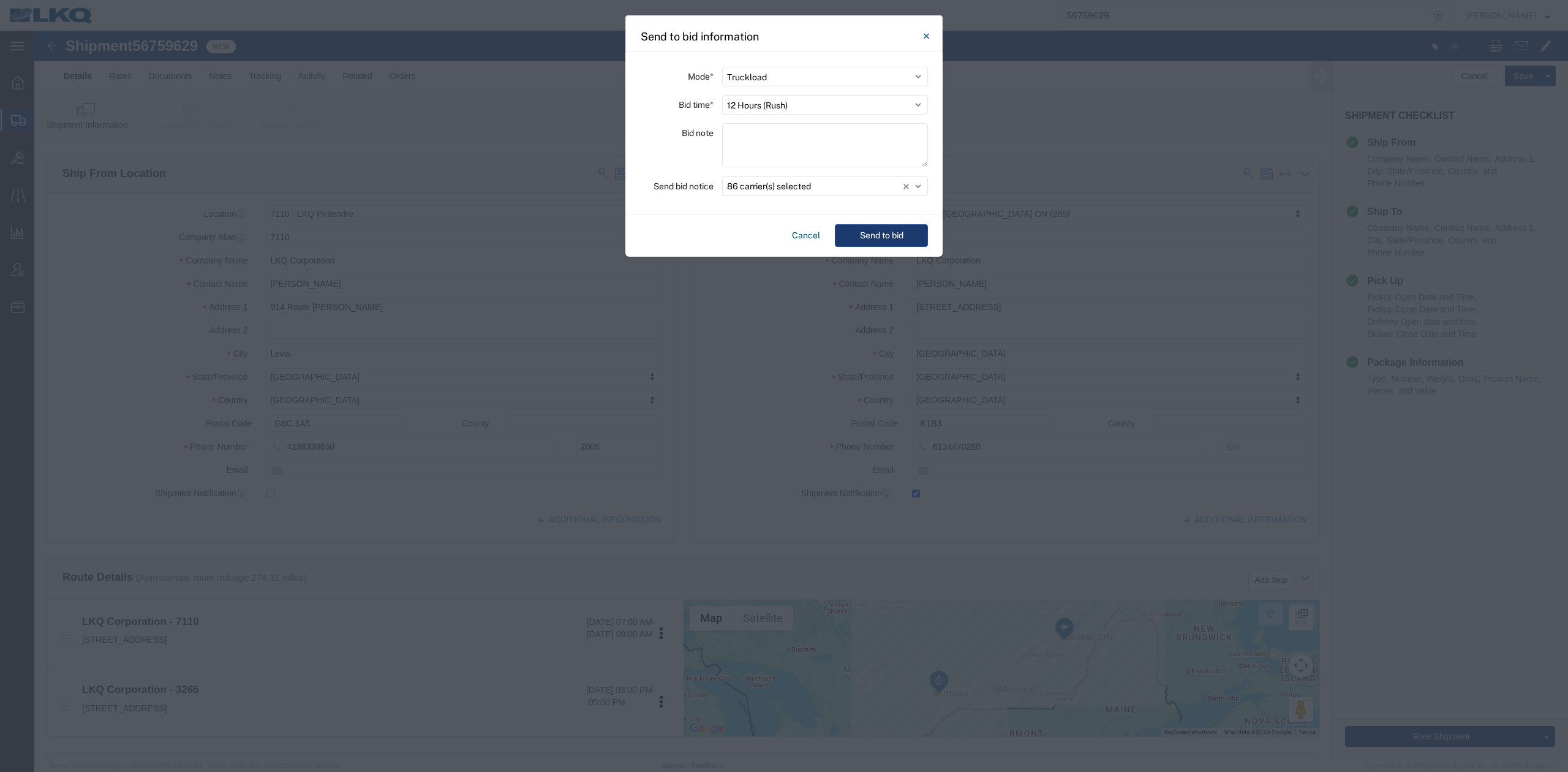
click at [876, 243] on button "Send to bid" at bounding box center [881, 236] width 93 height 23
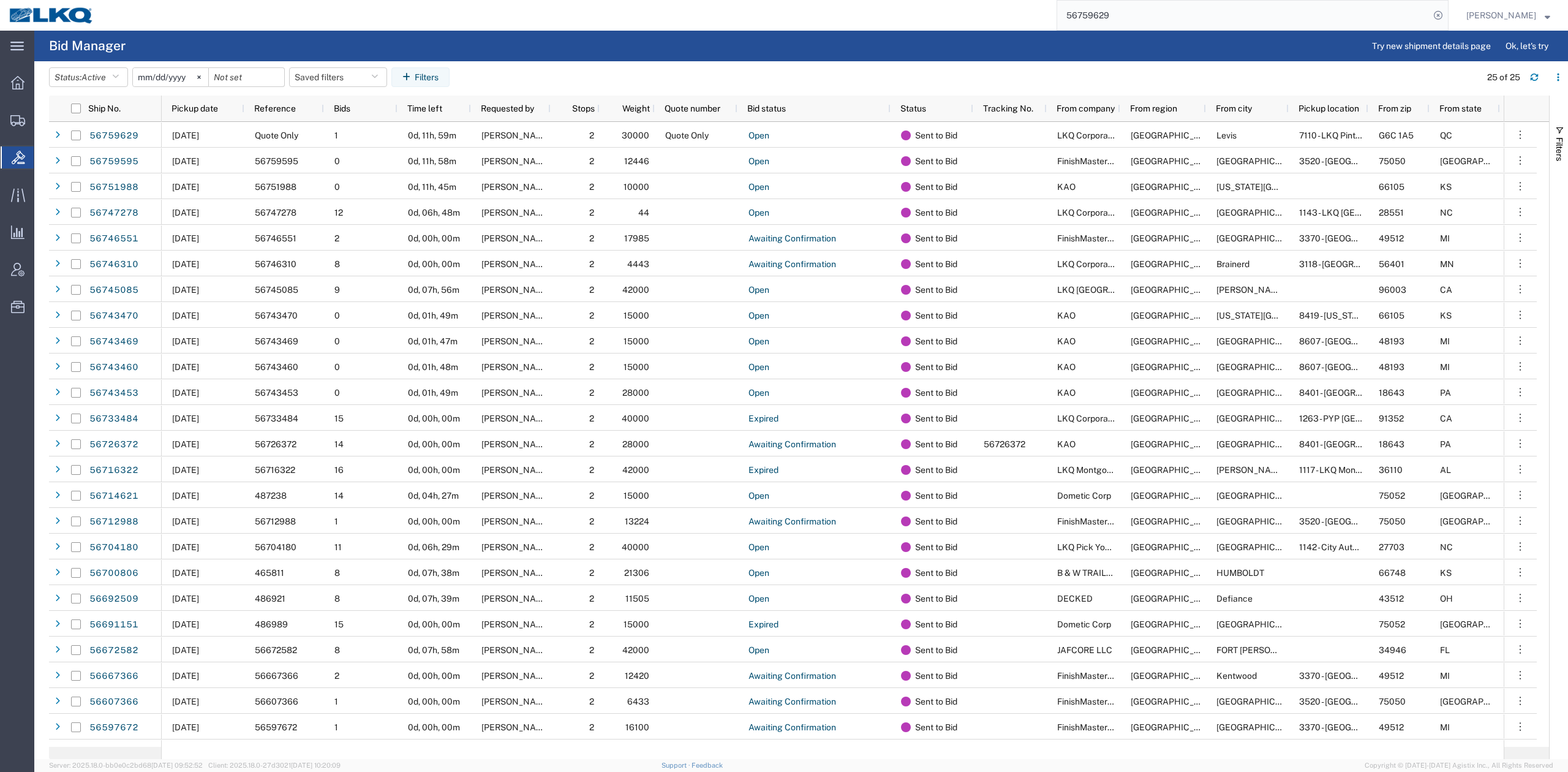
click at [1158, 22] on input "56759629" at bounding box center [1244, 15] width 373 height 29
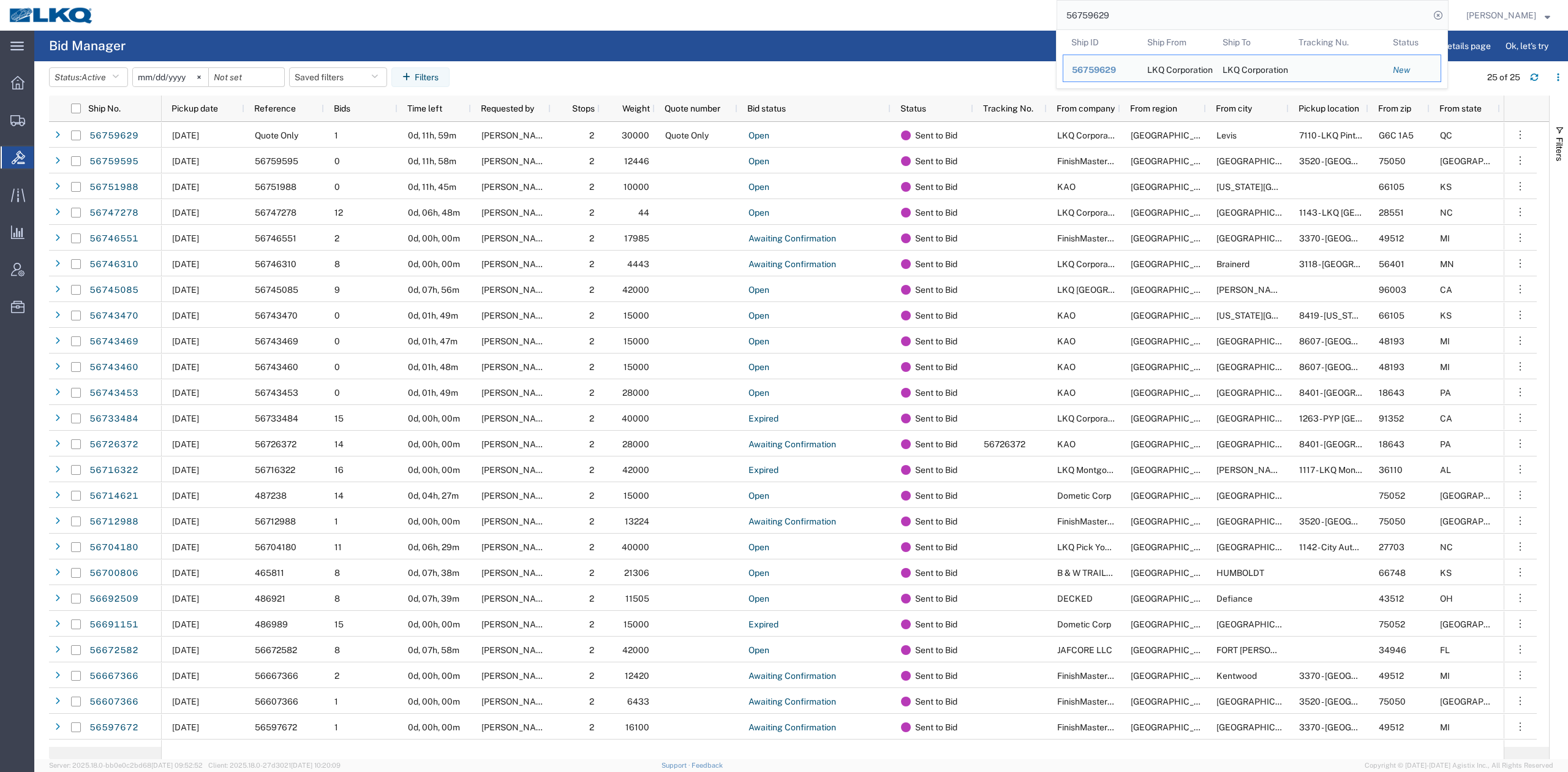
click at [1158, 22] on input "56759629" at bounding box center [1244, 15] width 373 height 29
paste input "687008"
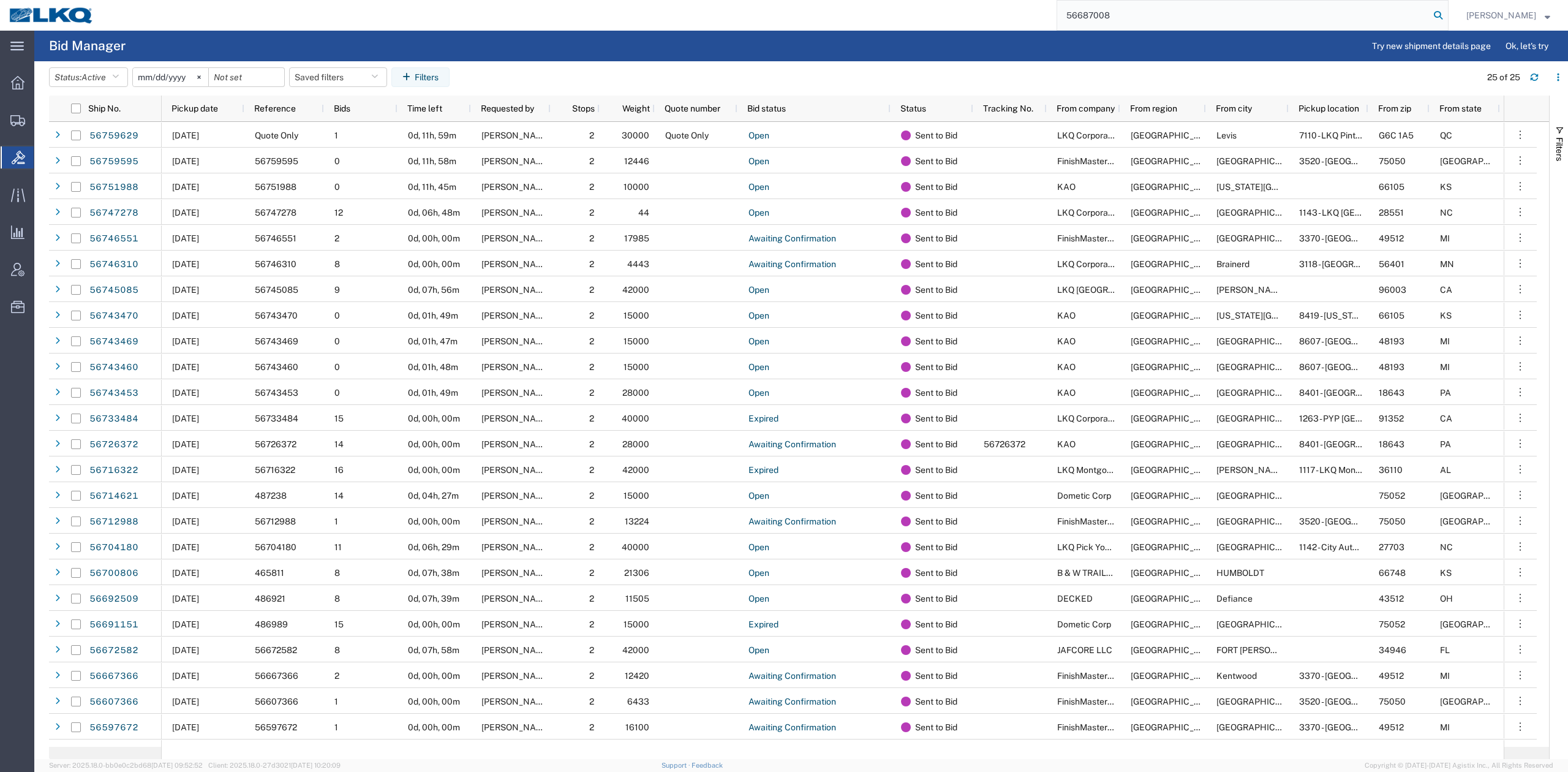
type input "56687008"
click at [1447, 20] on icon at bounding box center [1439, 15] width 17 height 17
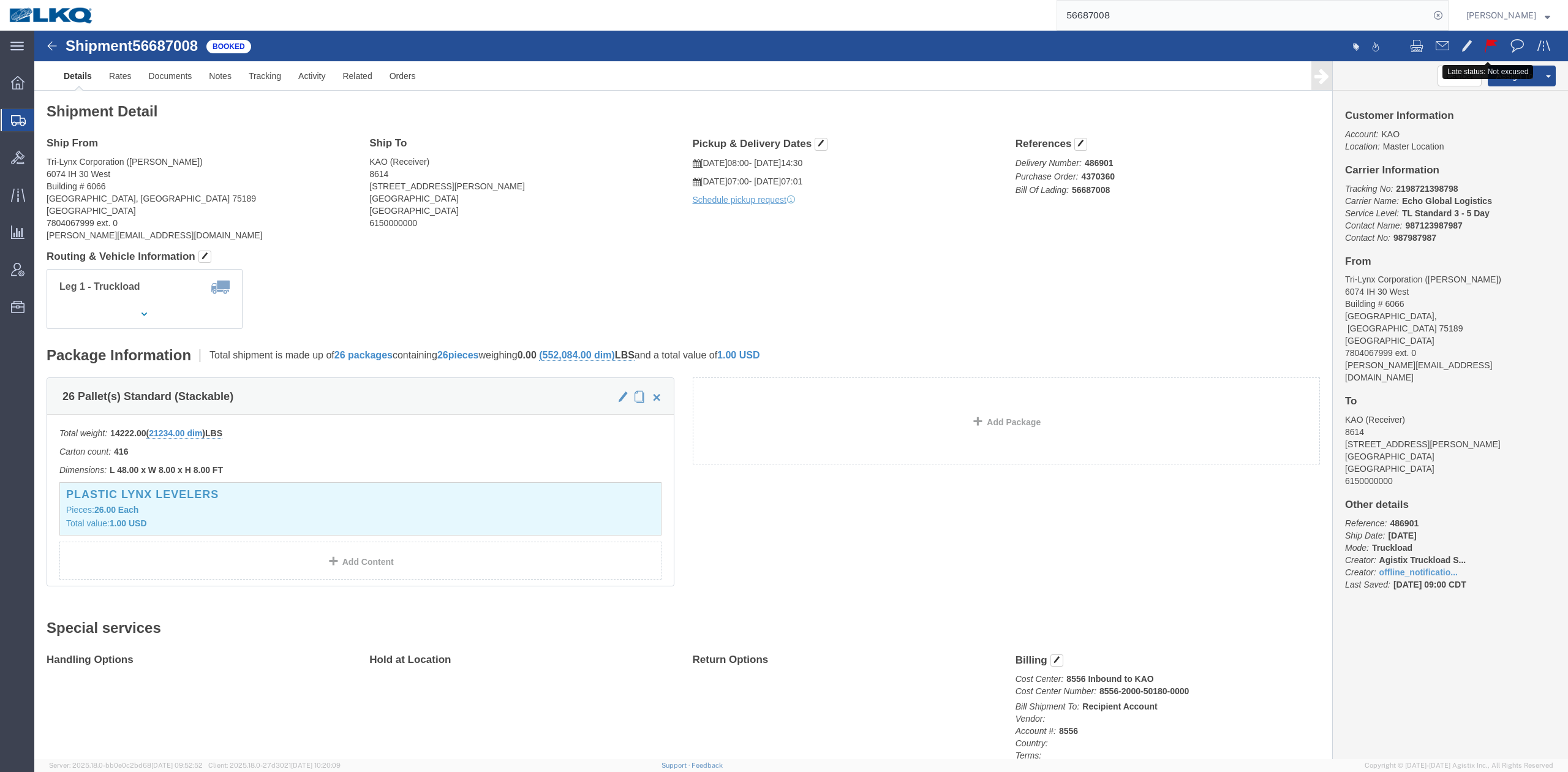
click span
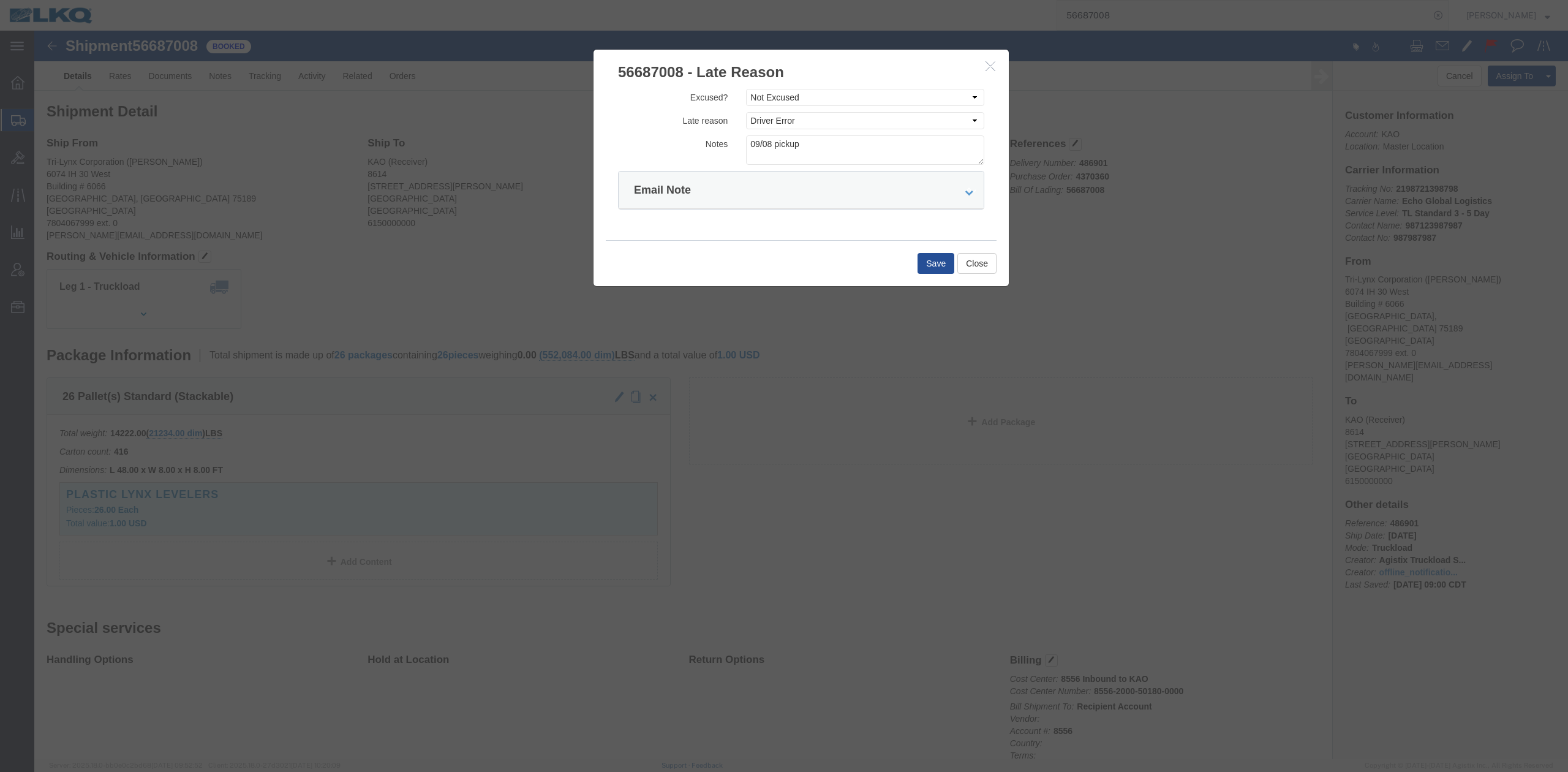
click icon "button"
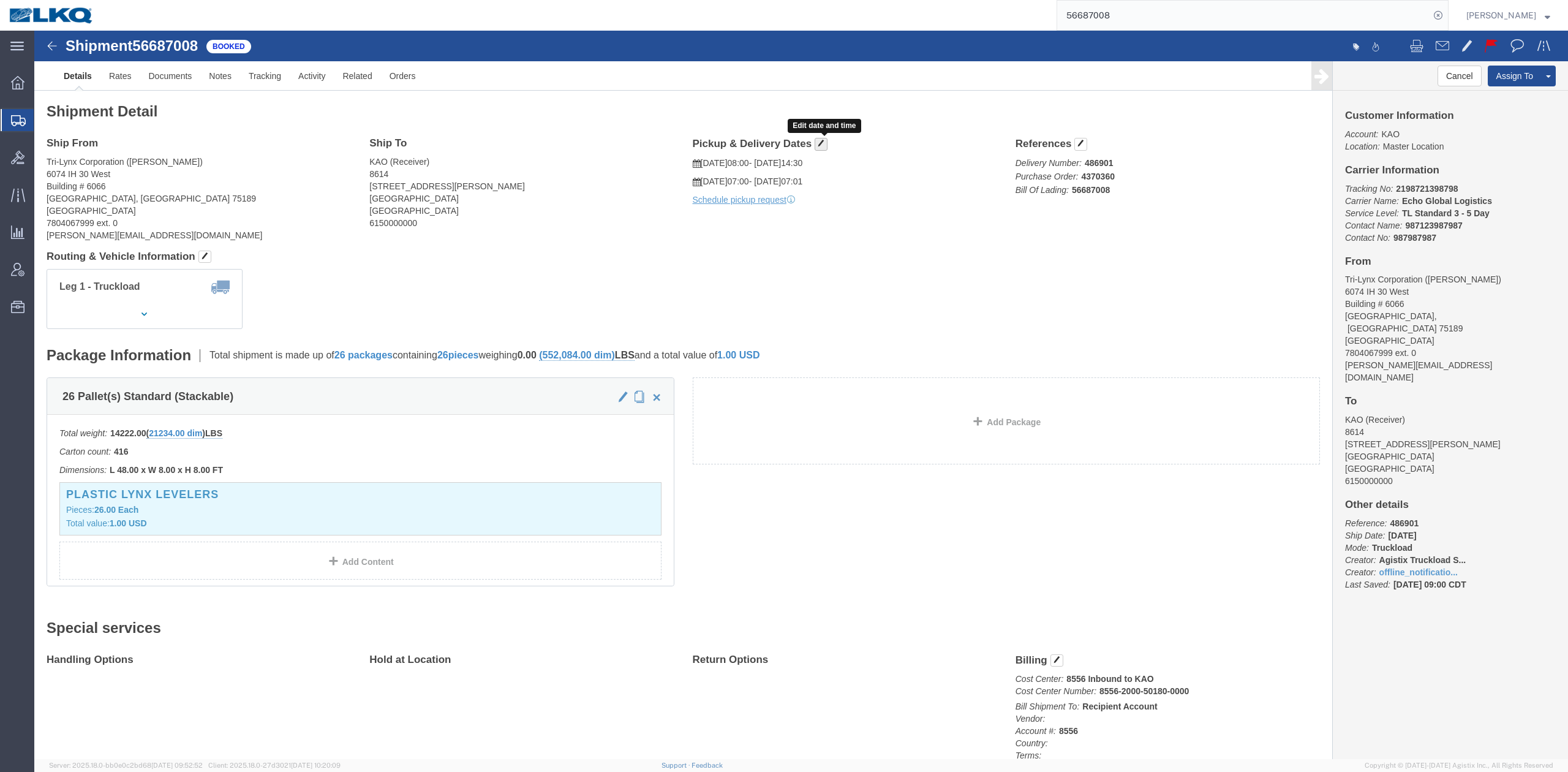
click span "button"
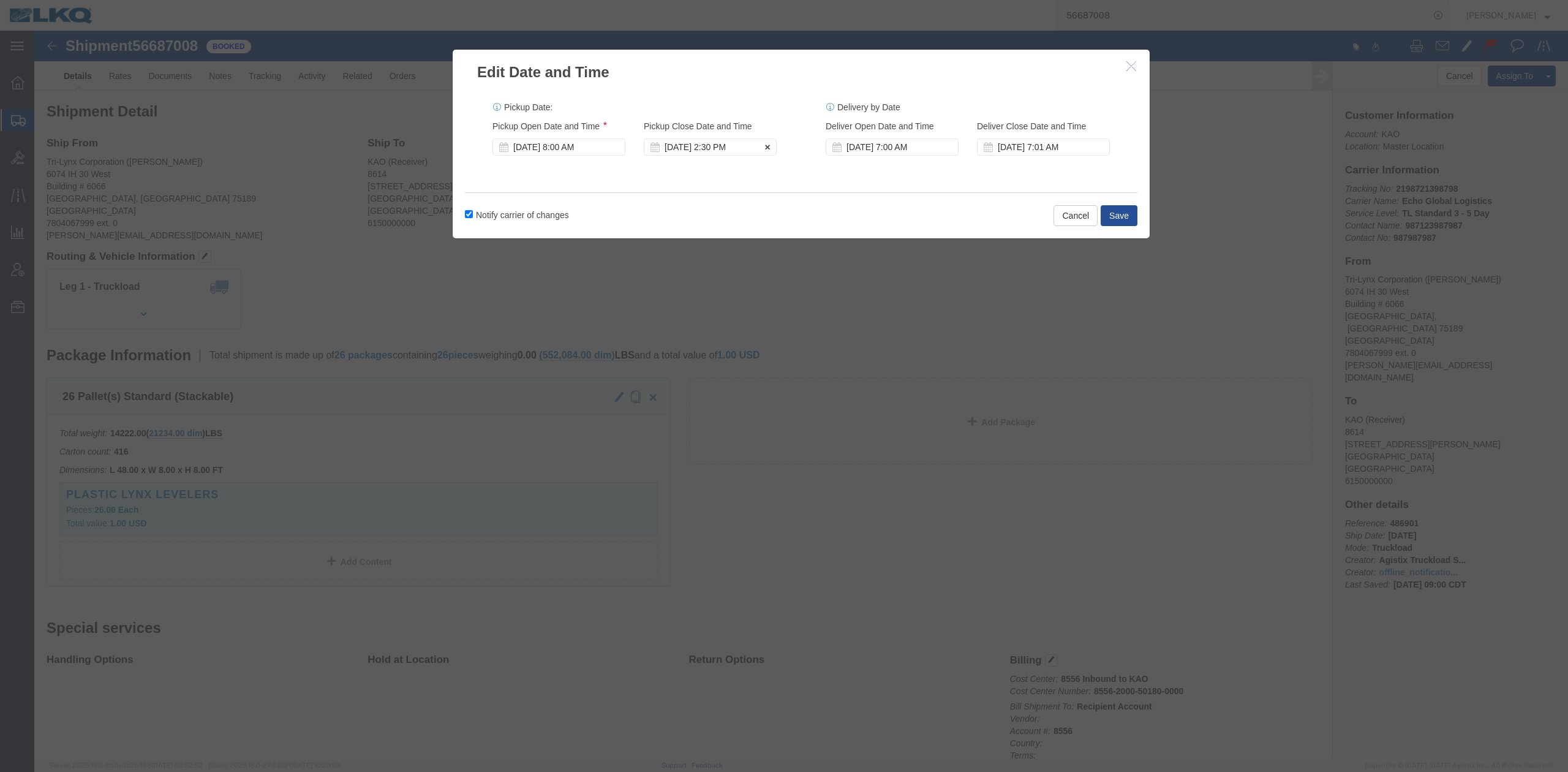
click div "Sep 08 2025 2:30 PM"
click div "Sep 08 2025 8:00 AM"
click div "Notify carrier of changes Cancel Save"
click button "Save"
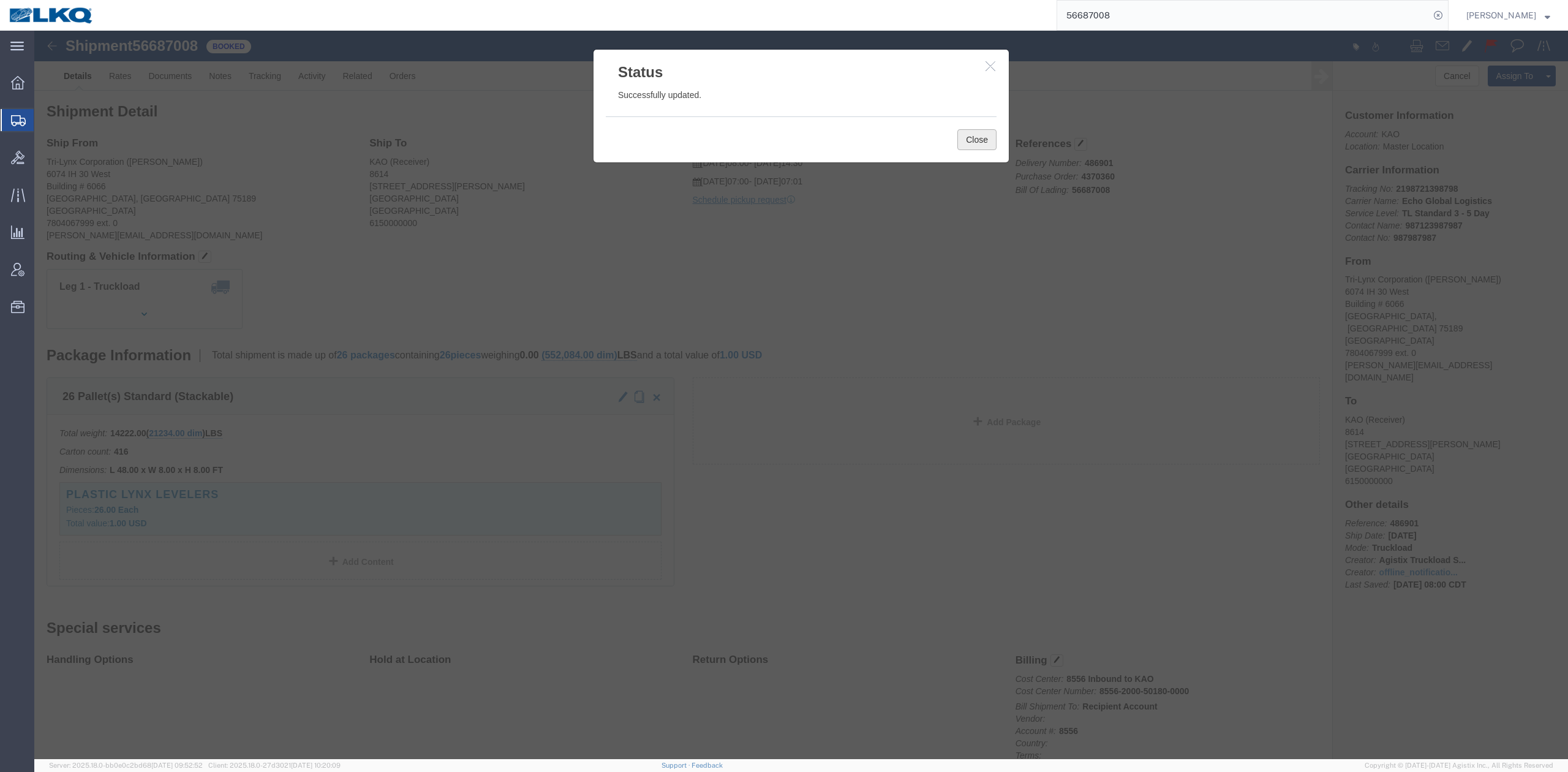
click button "Close"
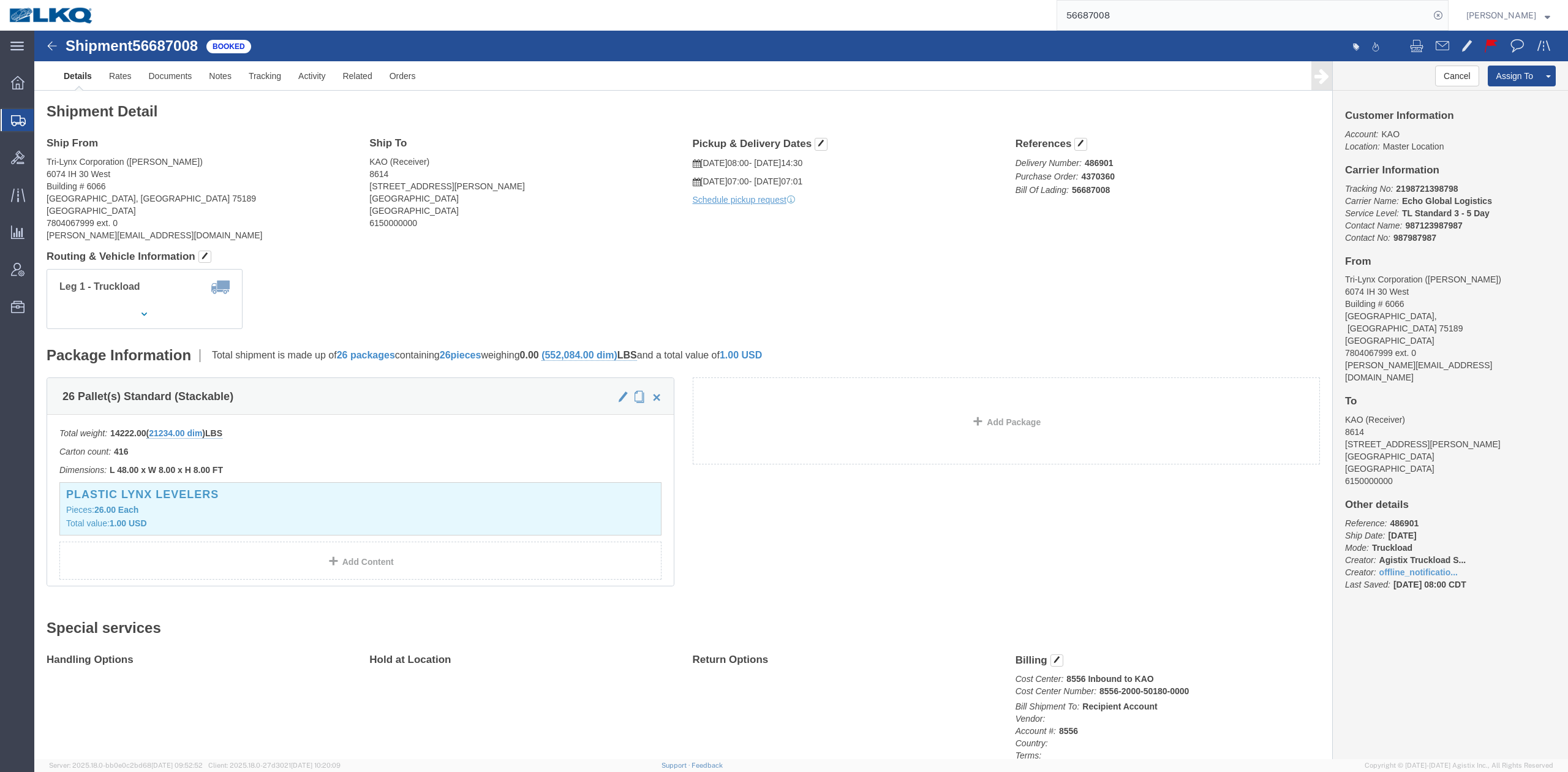
click at [1134, 10] on input "56687008" at bounding box center [1244, 15] width 373 height 29
paste input "715529"
click at [1430, 16] on input "56715529" at bounding box center [1244, 15] width 373 height 29
type input "56715529"
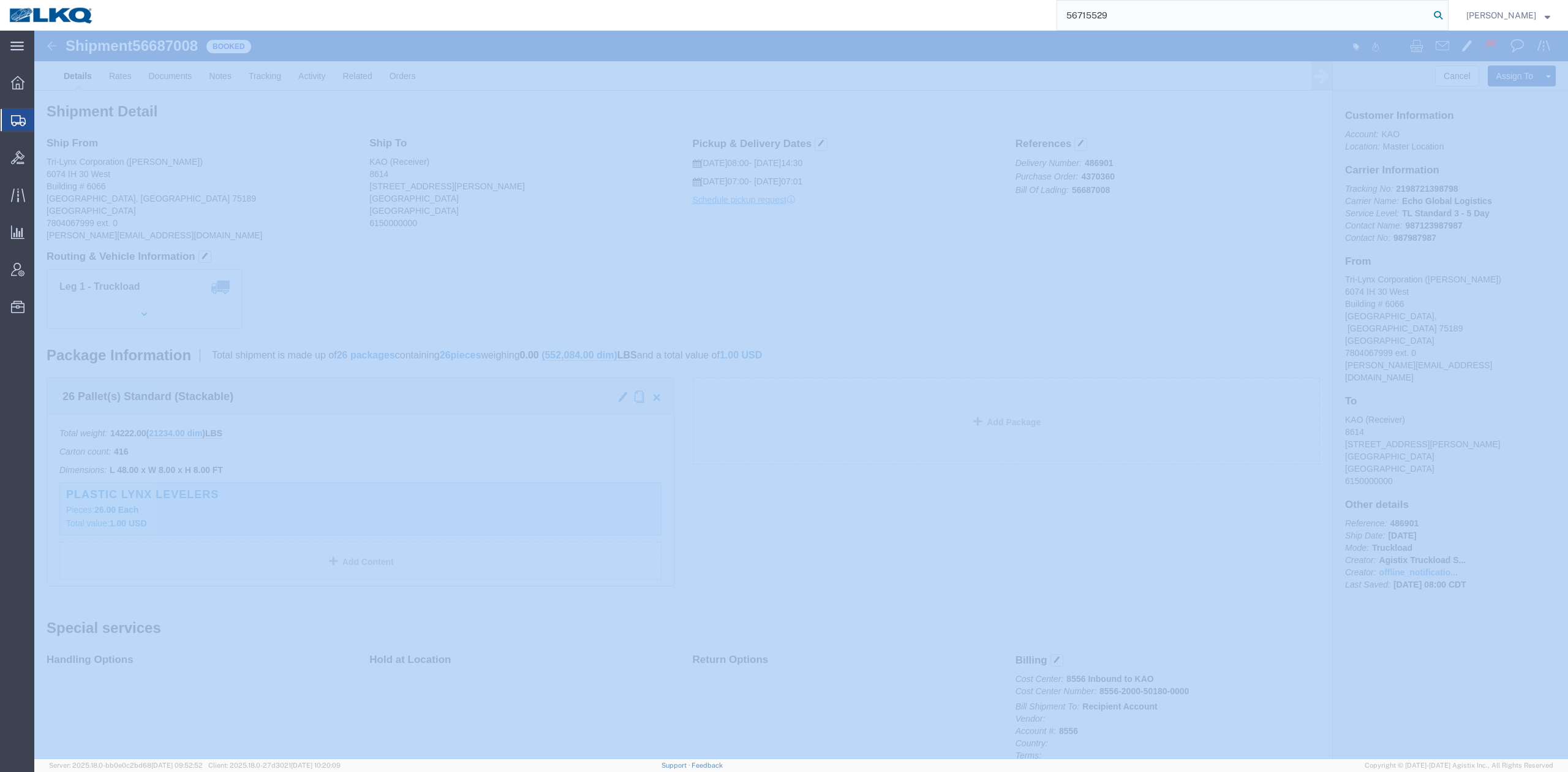
click at [1447, 16] on icon at bounding box center [1439, 15] width 17 height 17
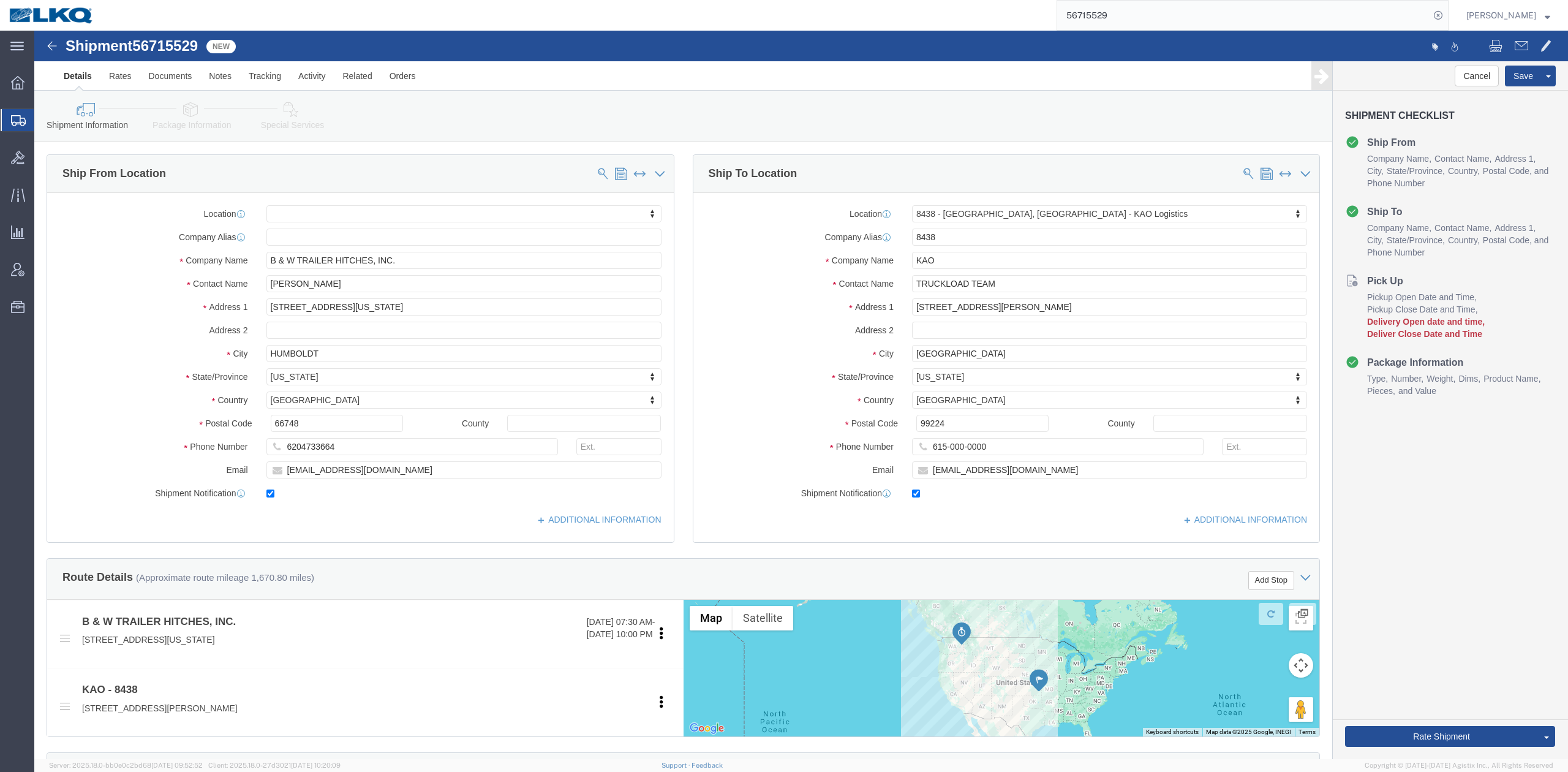
select select
select select "30553"
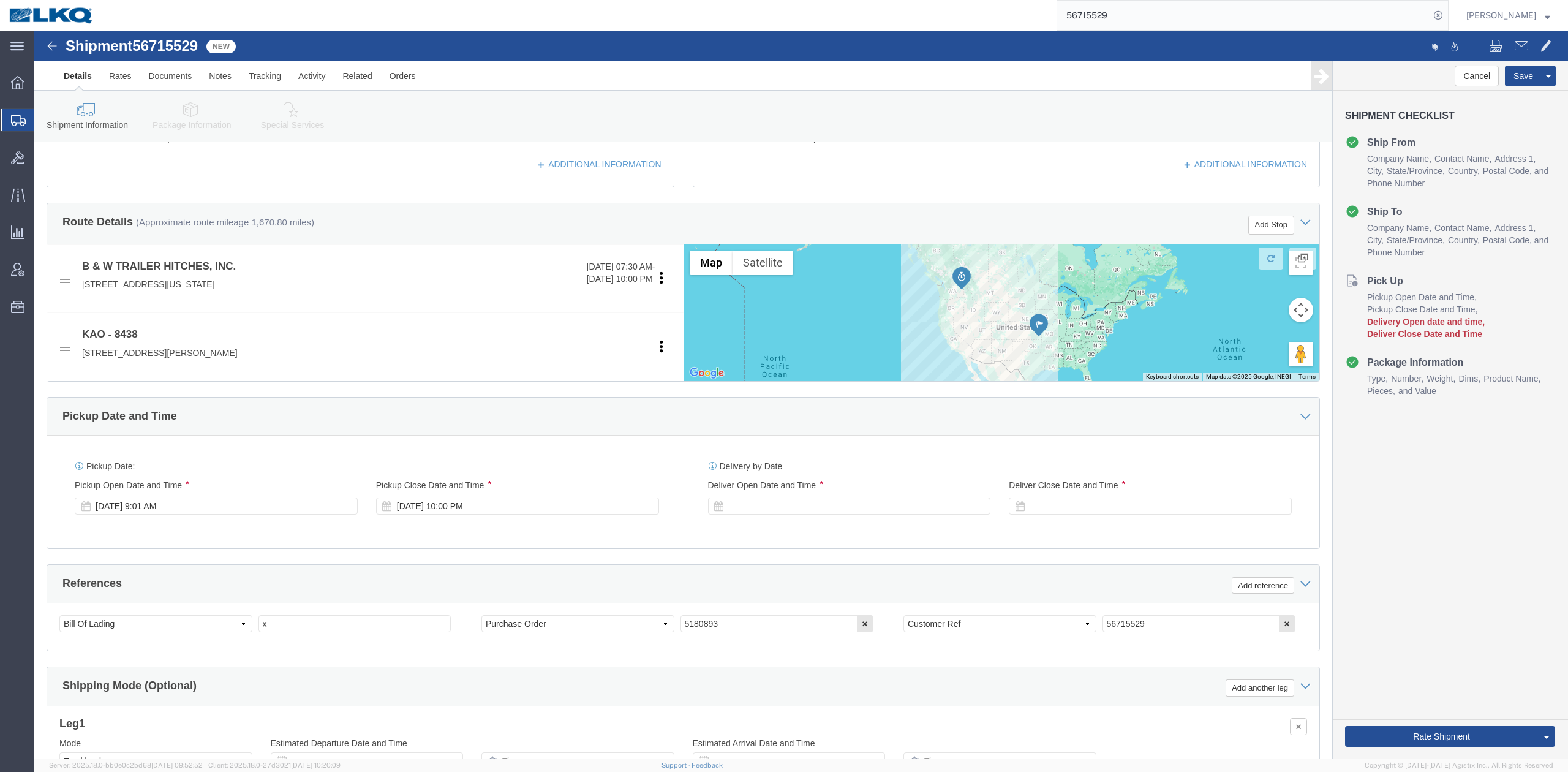
scroll to position [408, 0]
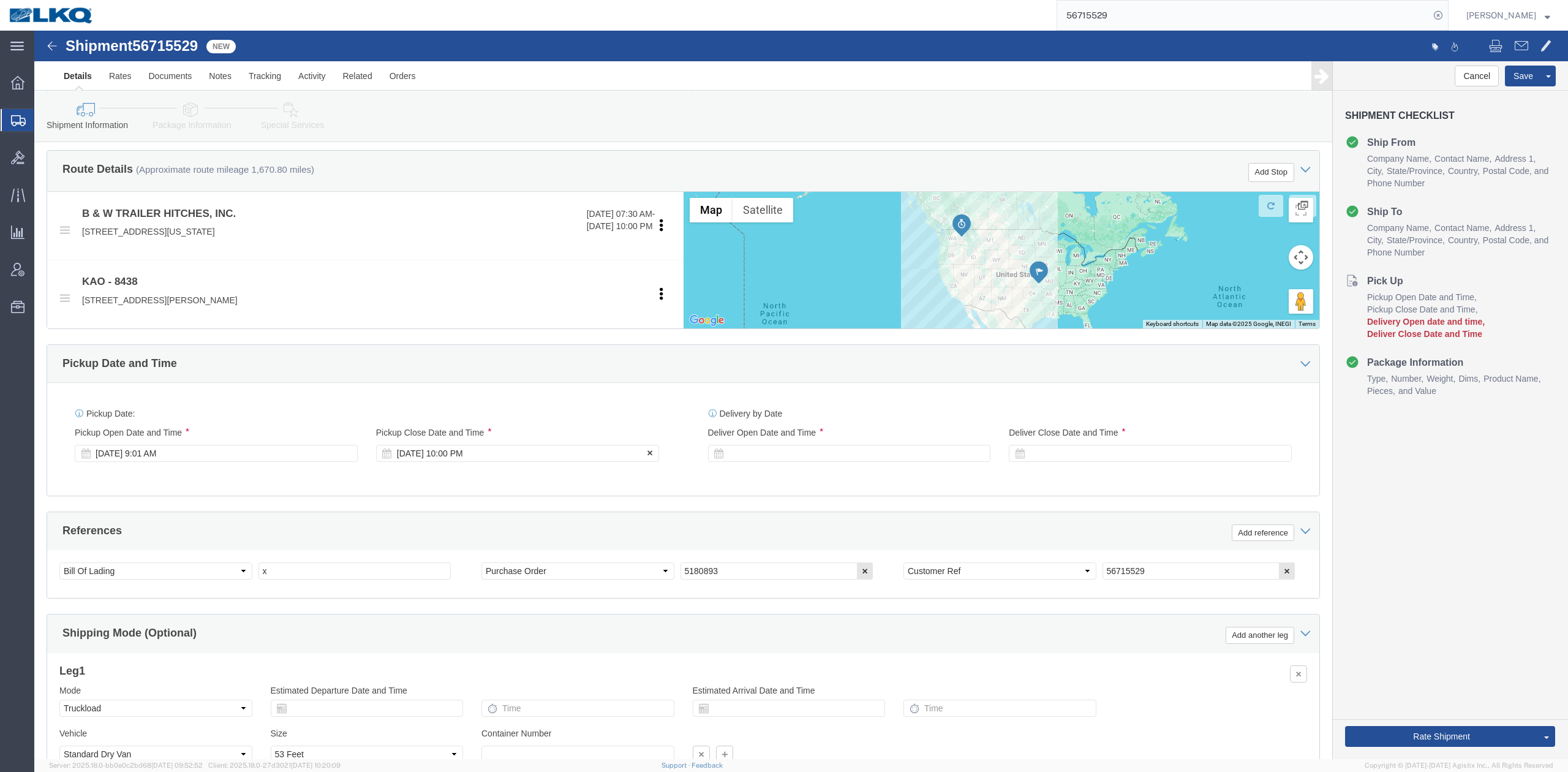
drag, startPoint x: 464, startPoint y: 425, endPoint x: 479, endPoint y: 419, distance: 16.2
click div "Sep 09 2025 10:00 PM"
click div "References Add reference Select Account Type Activity ID Airline Appointment Nu…"
click div "Sep 09 2025 9:01 AM"
click div "References Add reference"
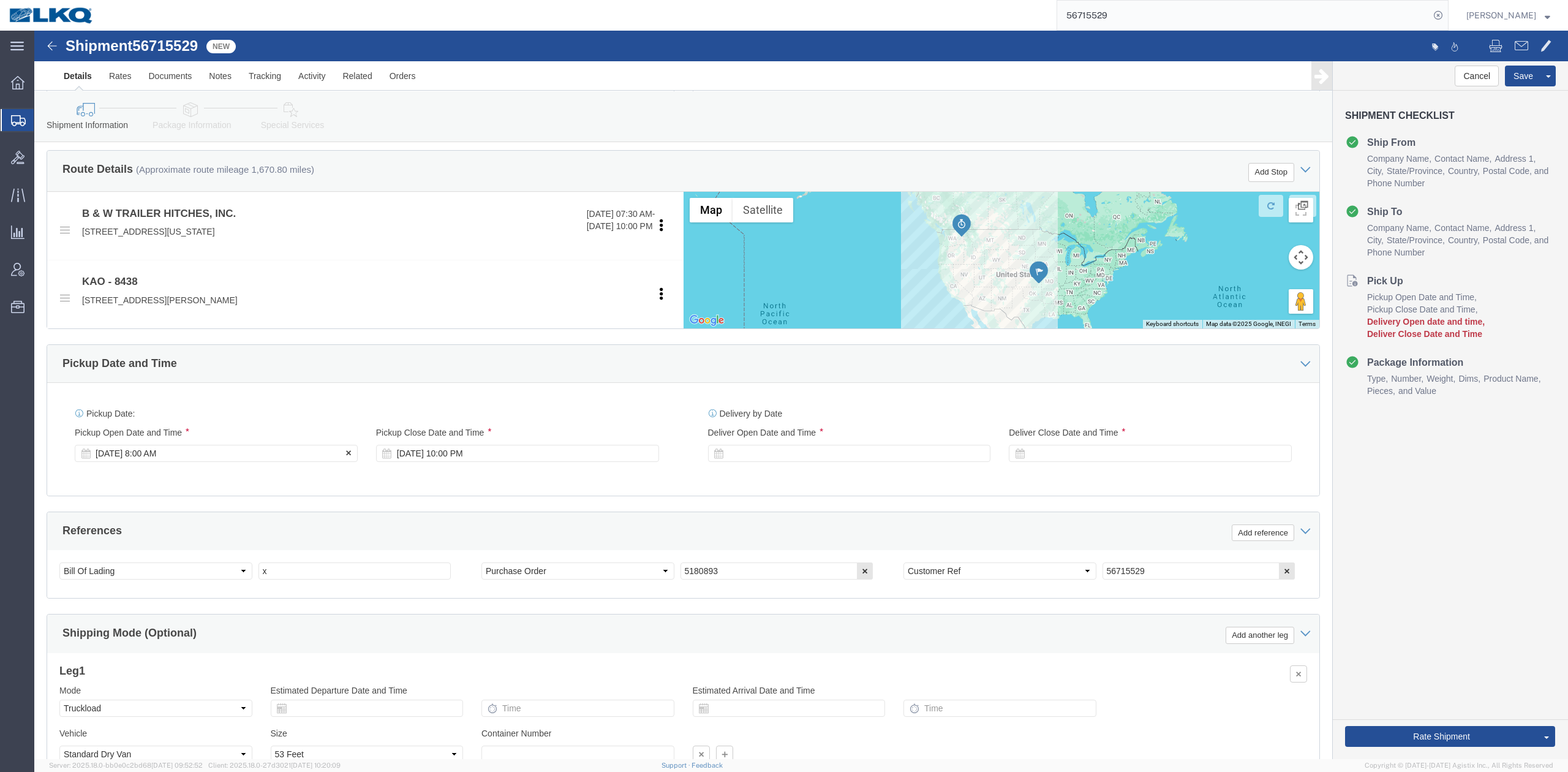
click div "Sep 12 2025 8:00 AM"
type input "7:30 AM"
click button "Apply"
click div "References Add reference"
click button "Save"
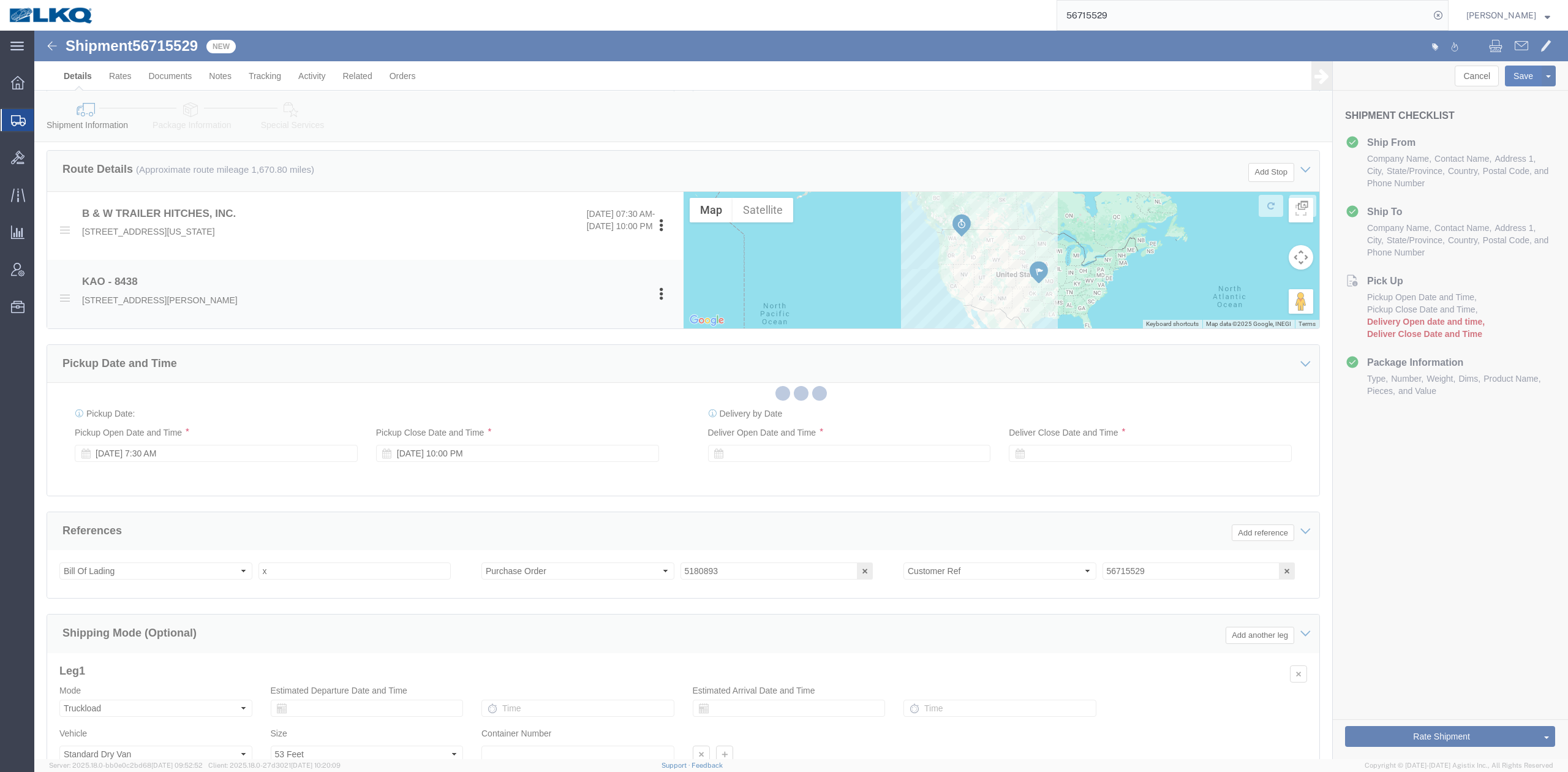
type button "Save"
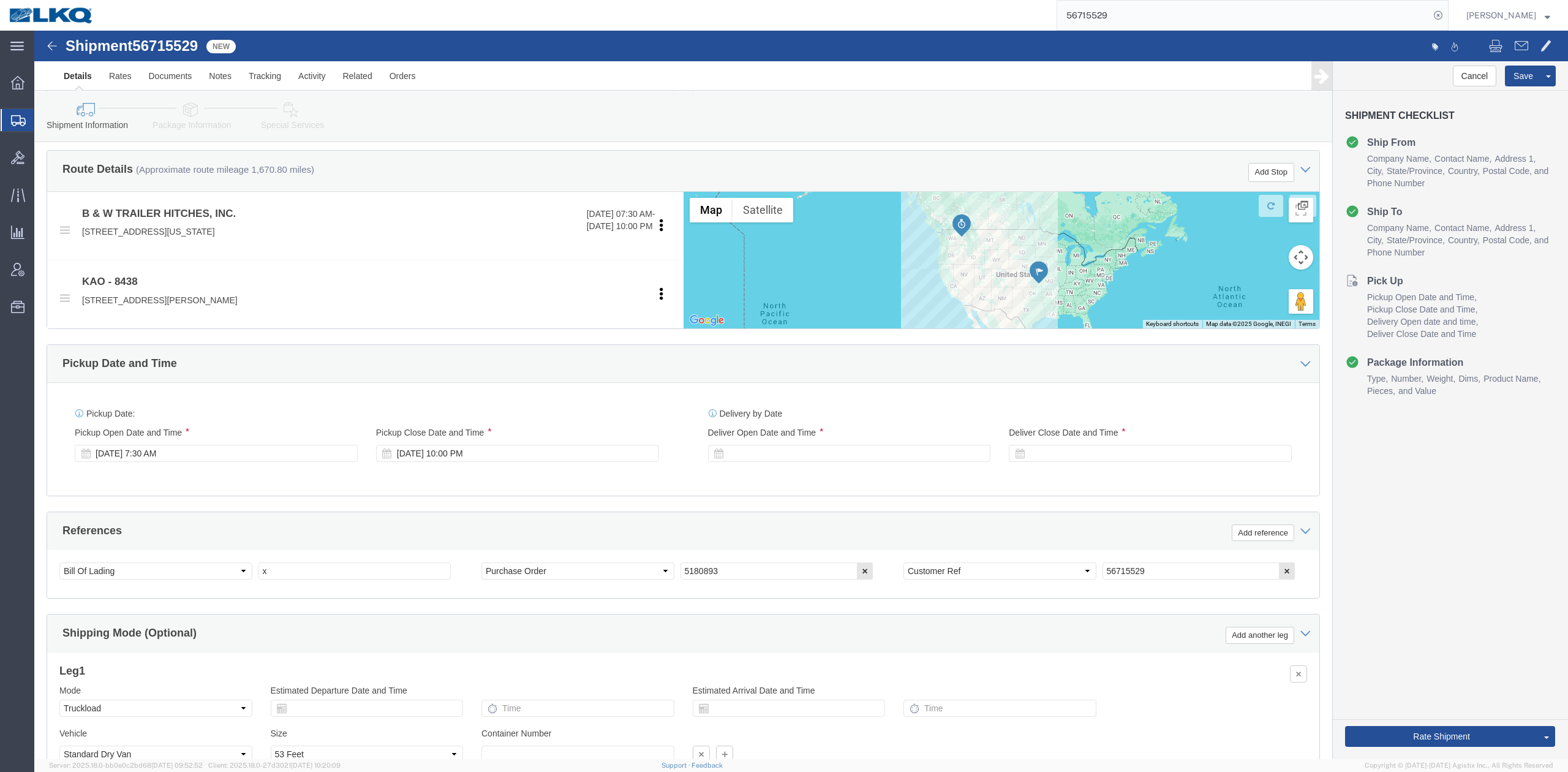
click at [1175, 16] on input "56715529" at bounding box center [1244, 15] width 373 height 29
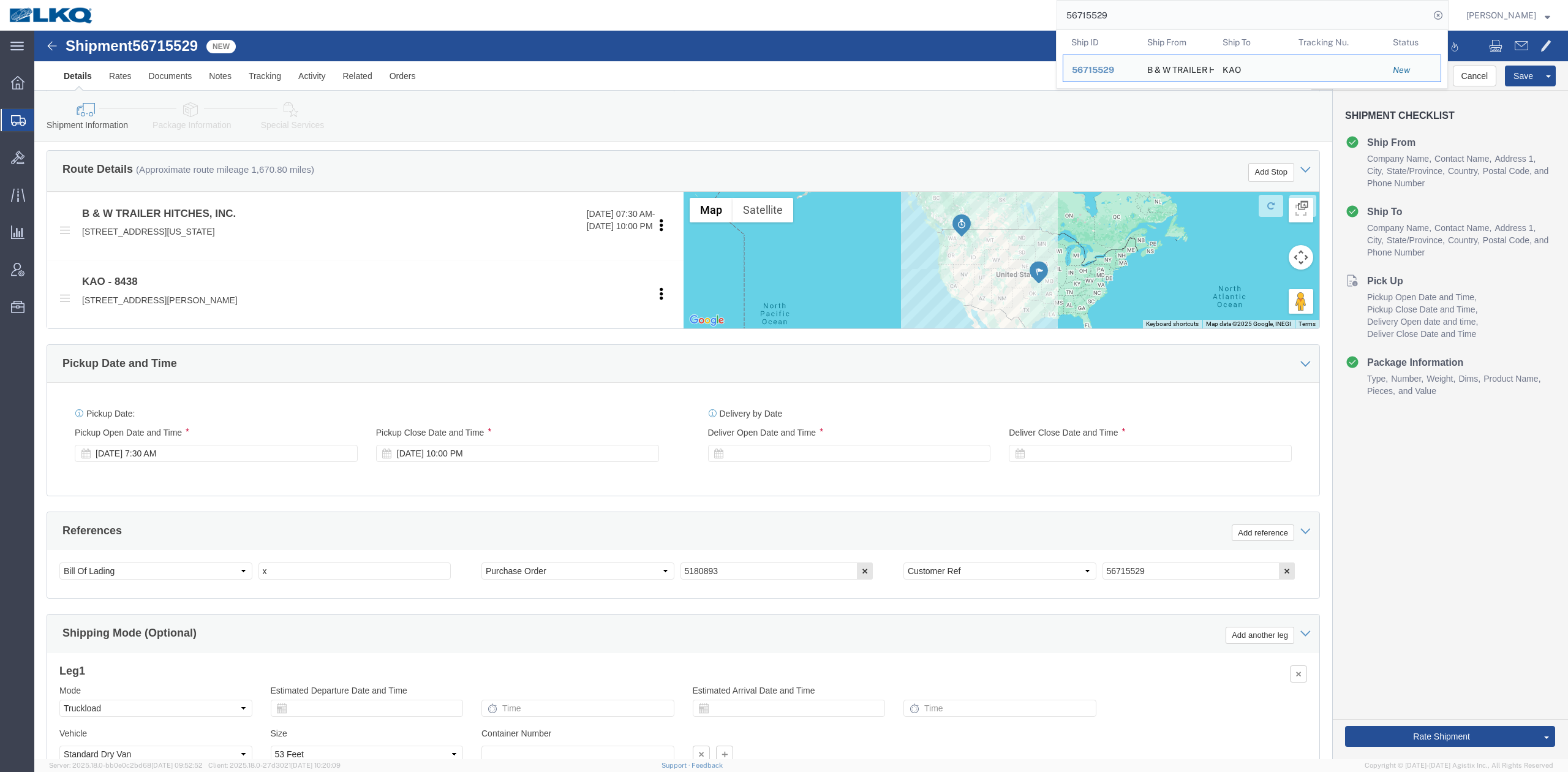
paste input "683687"
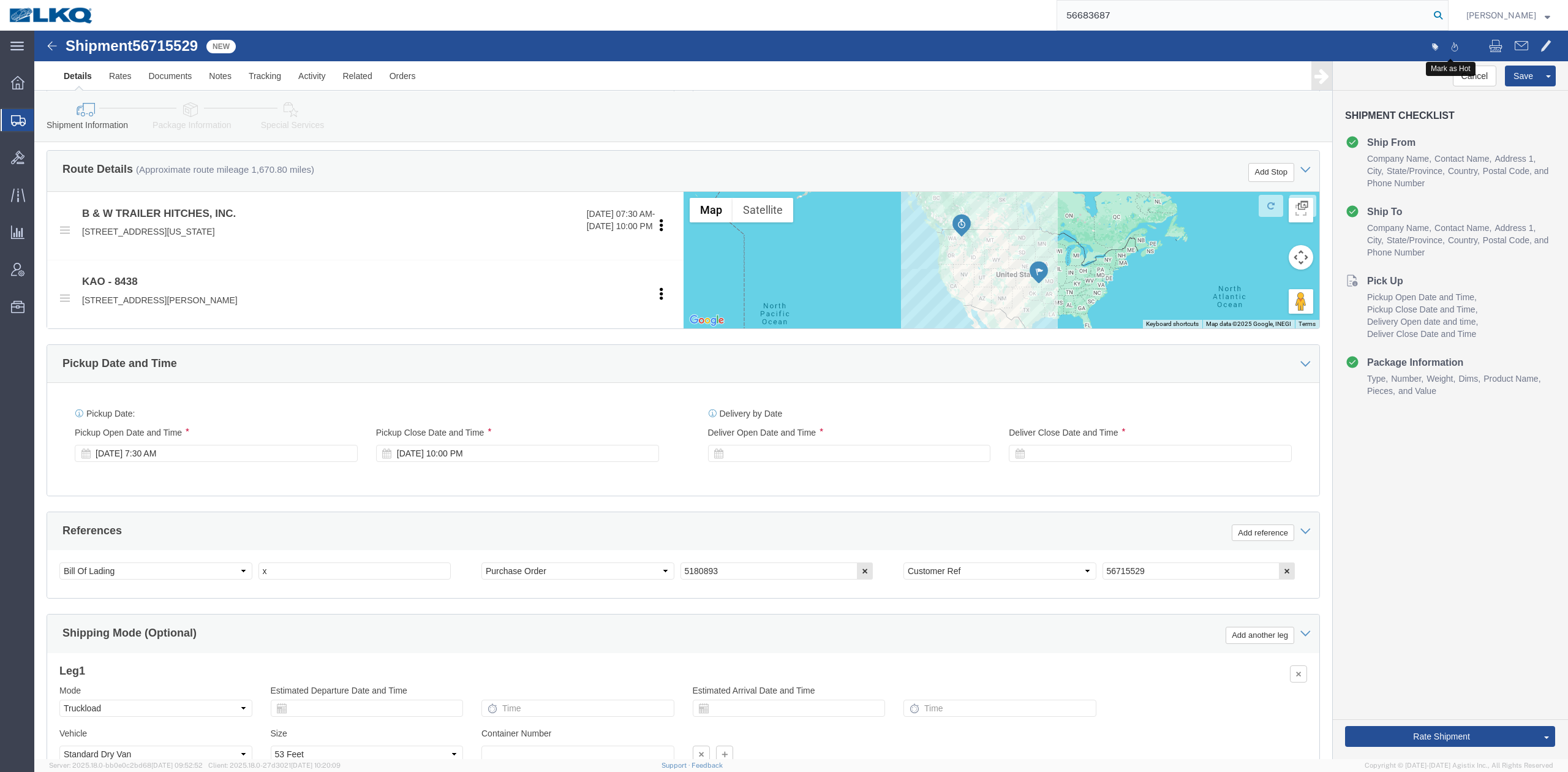
type input "56683687"
click at [1447, 15] on icon at bounding box center [1439, 15] width 17 height 17
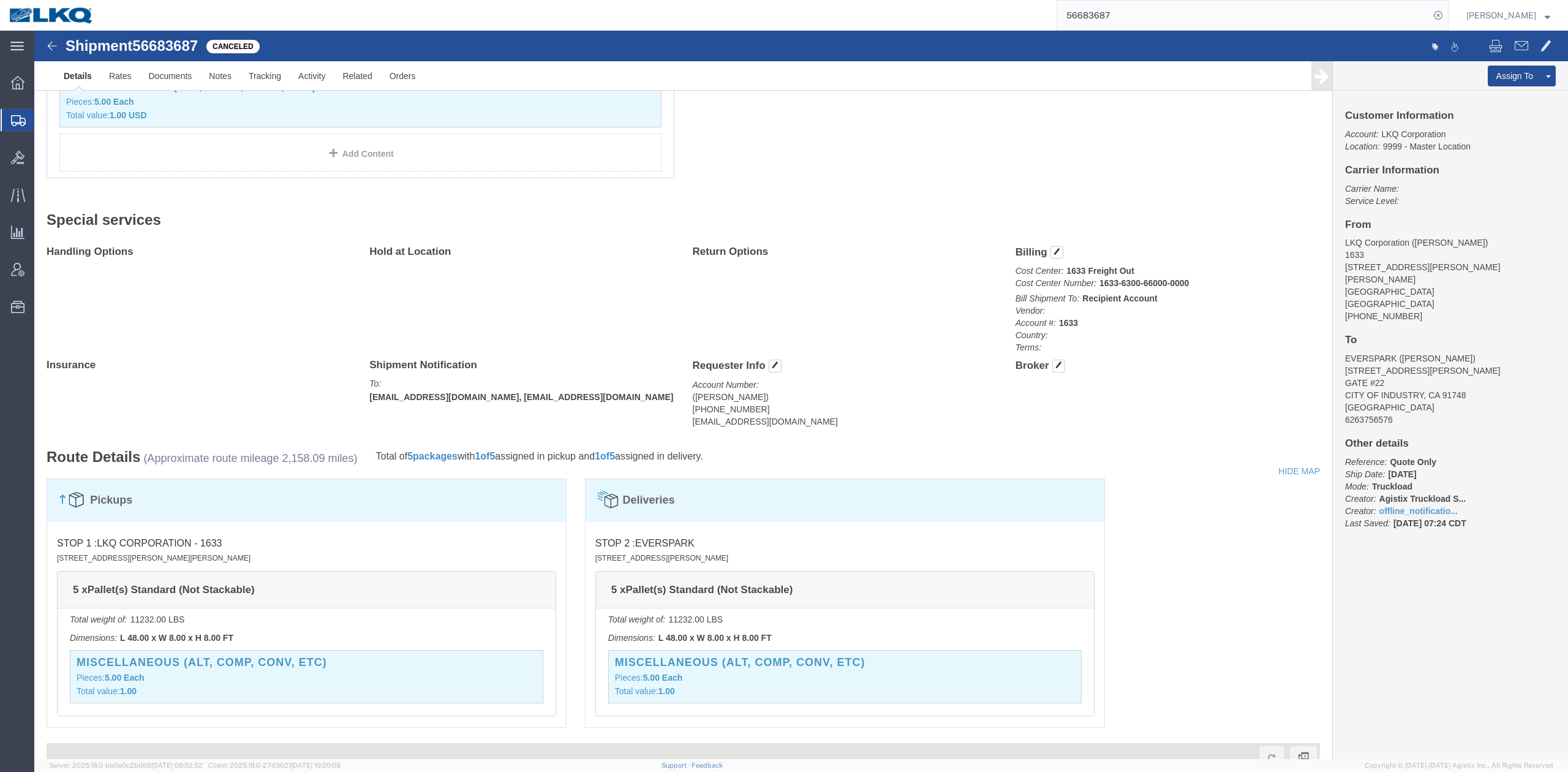
click link "Uncancel Shipment"
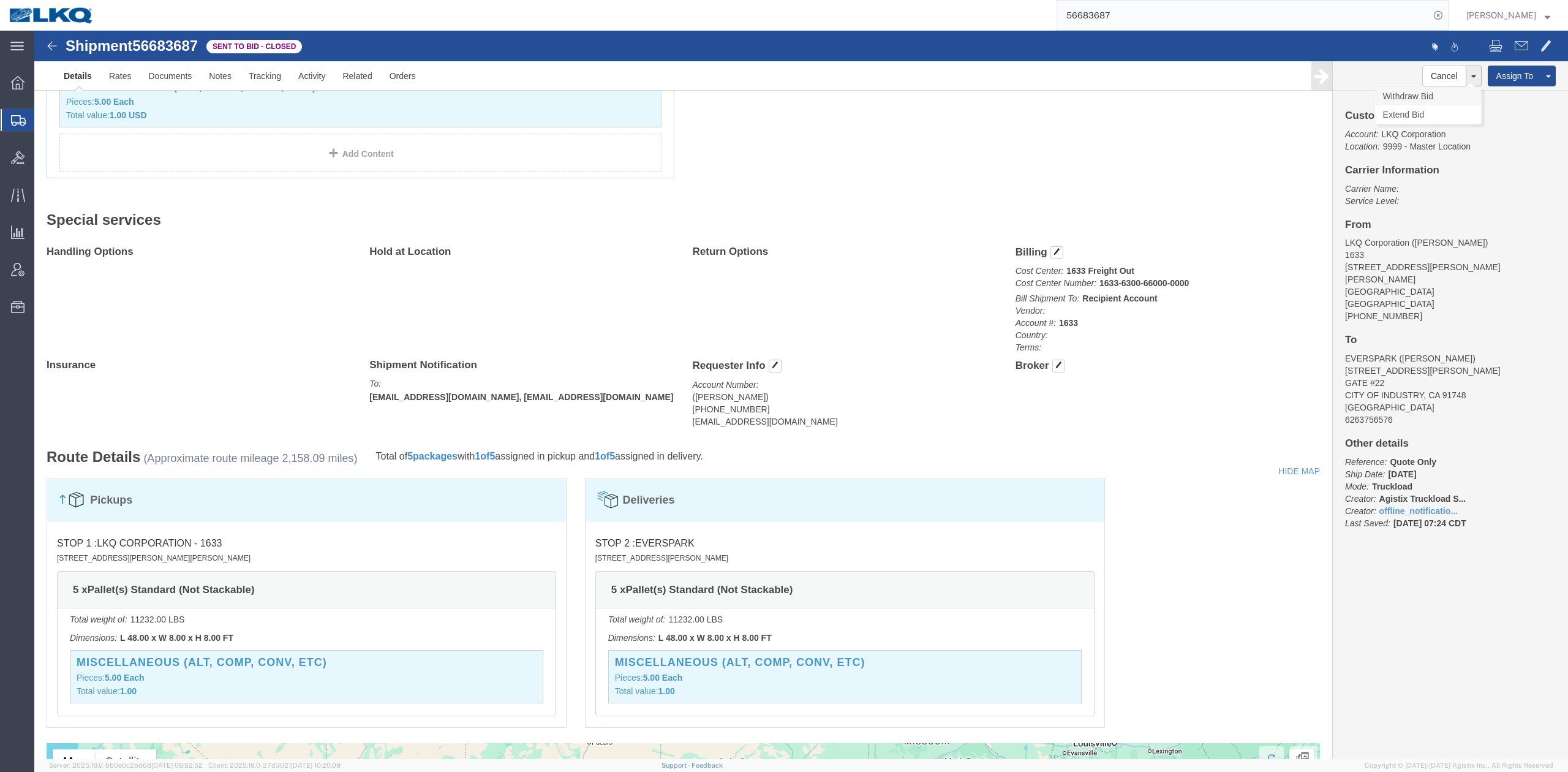
click link "Withdraw Bid"
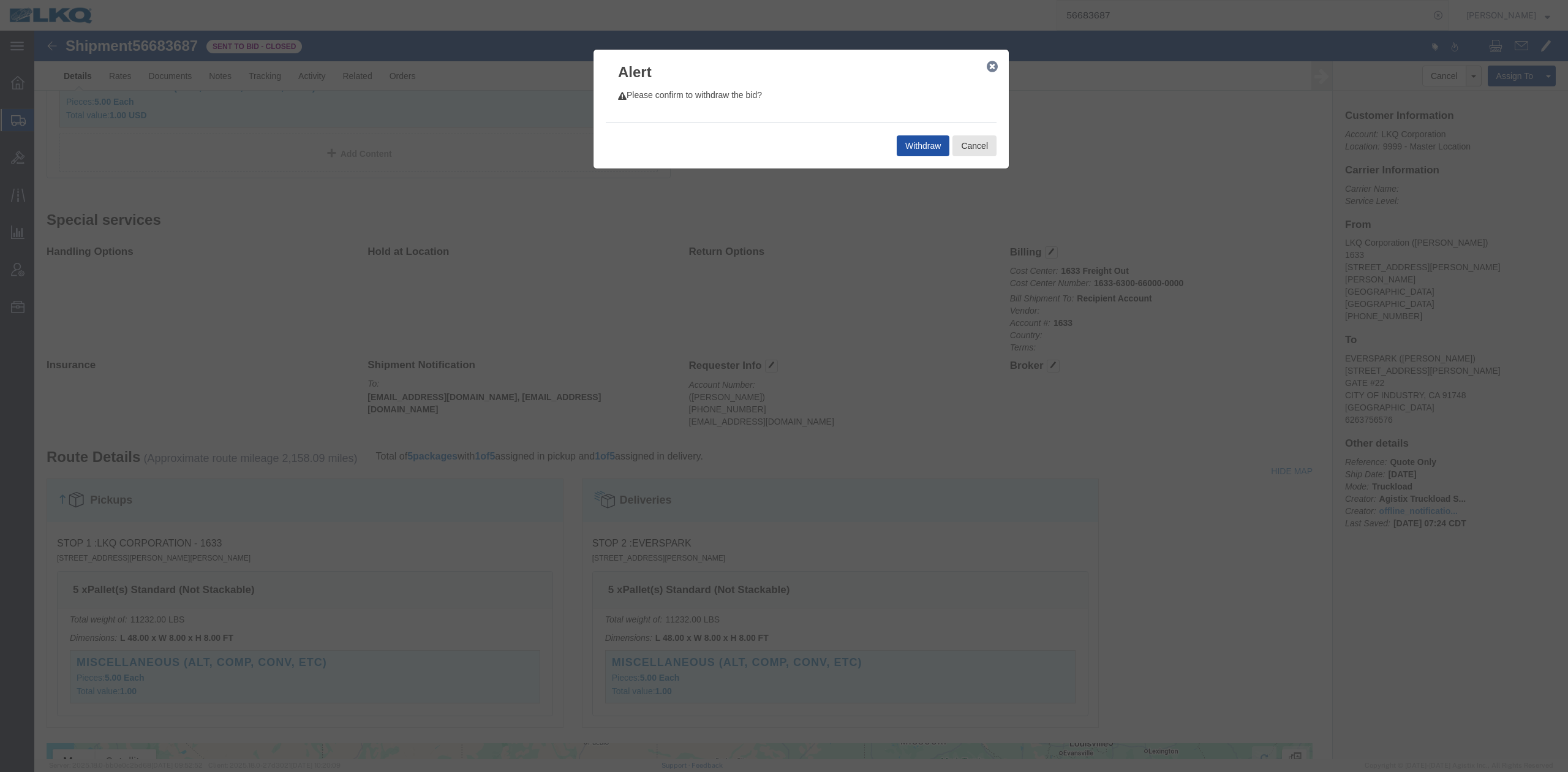
click button "Withdraw"
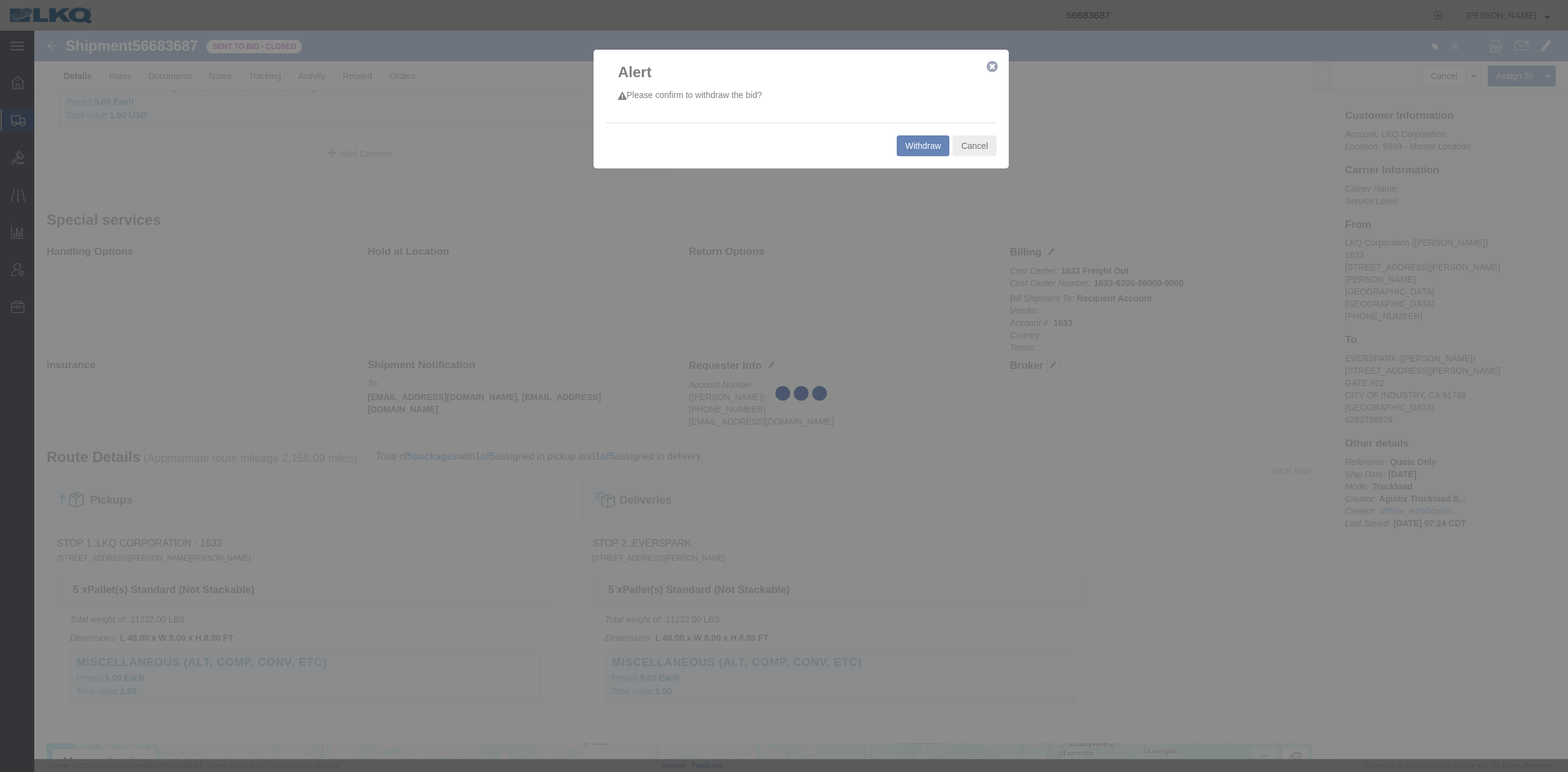
select select "28711"
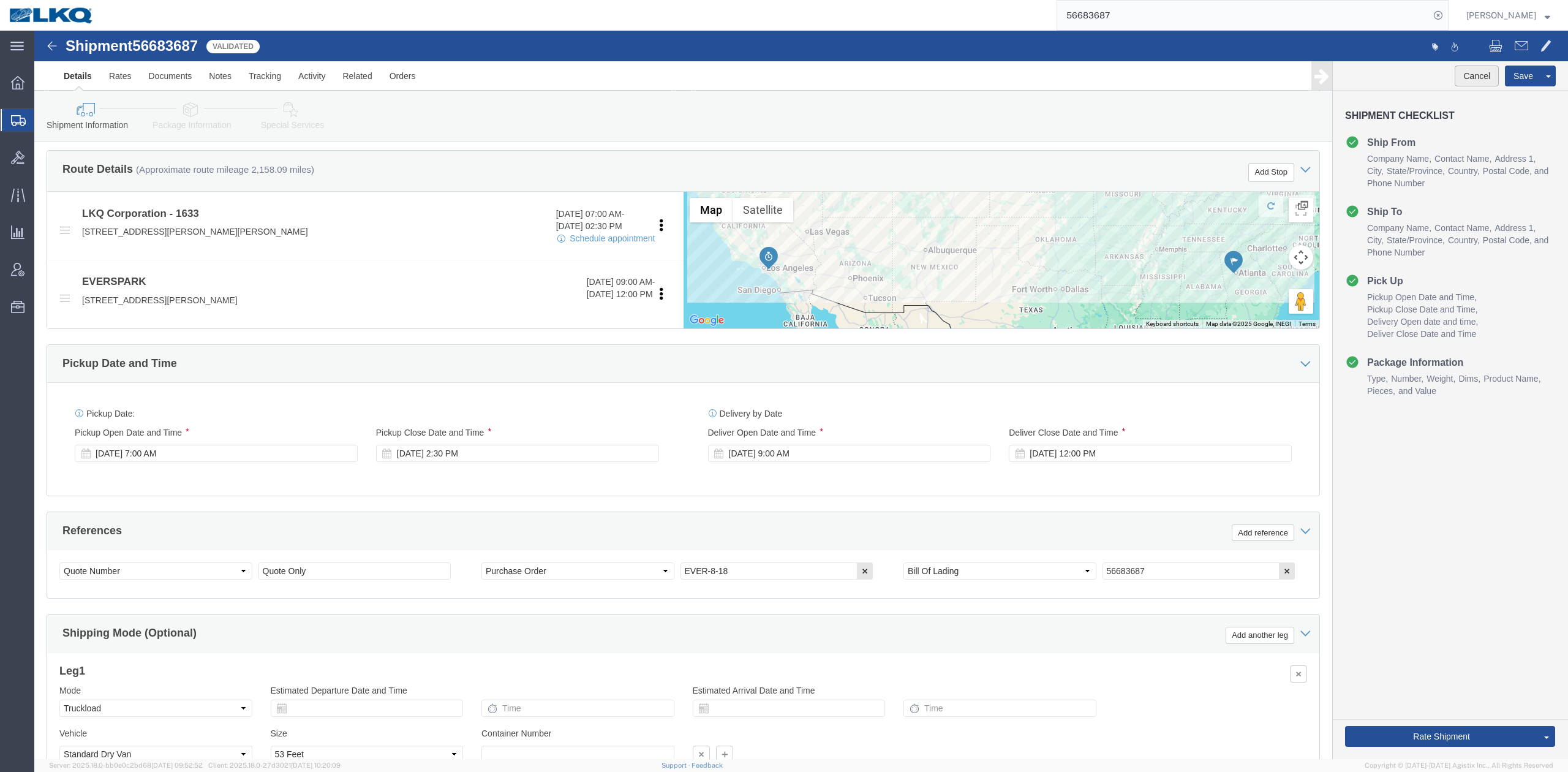
drag, startPoint x: 1427, startPoint y: 48, endPoint x: 1149, endPoint y: 120, distance: 287.2
click button "Cancel"
type button "Cancel"
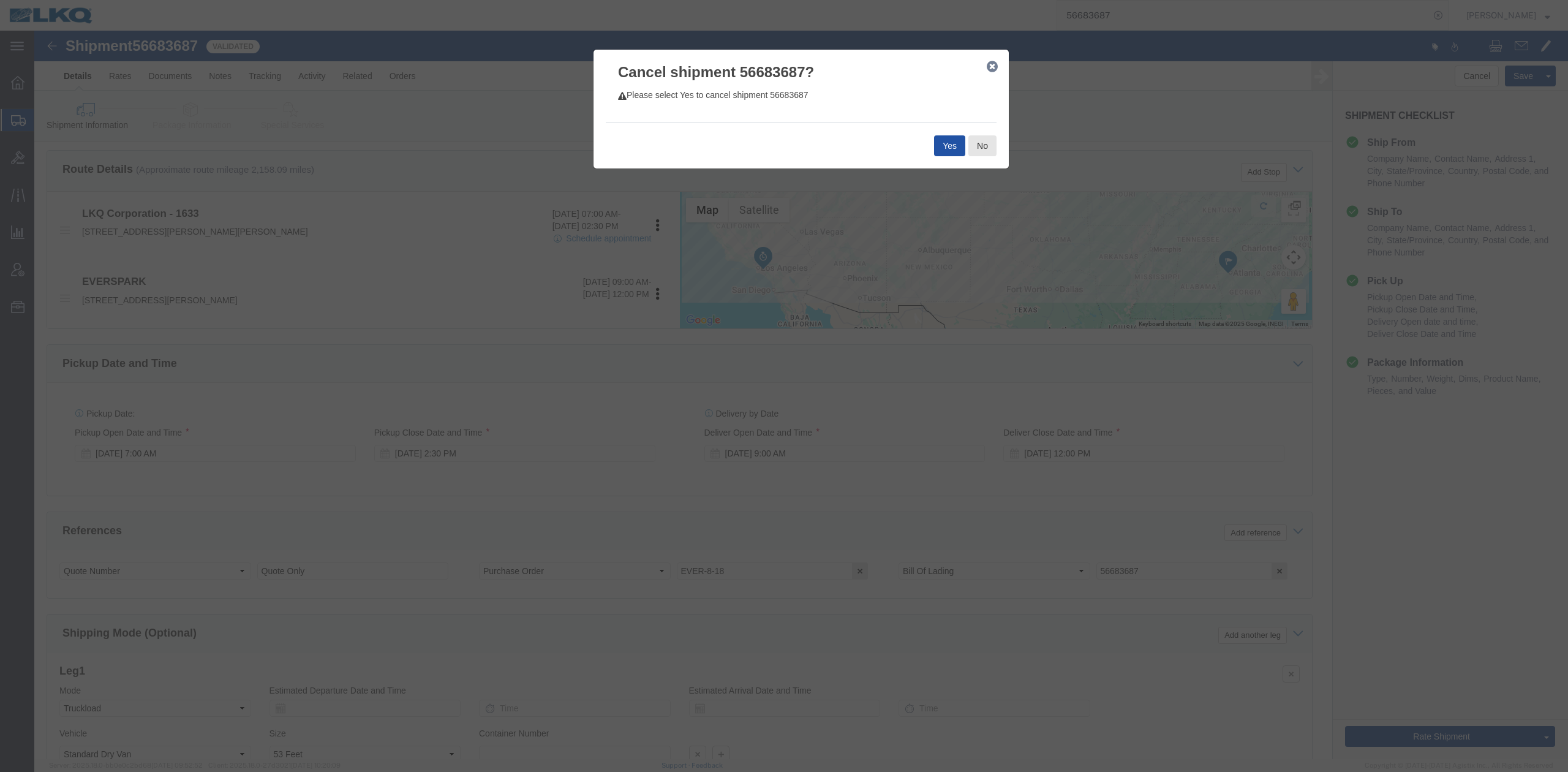
click button "Yes"
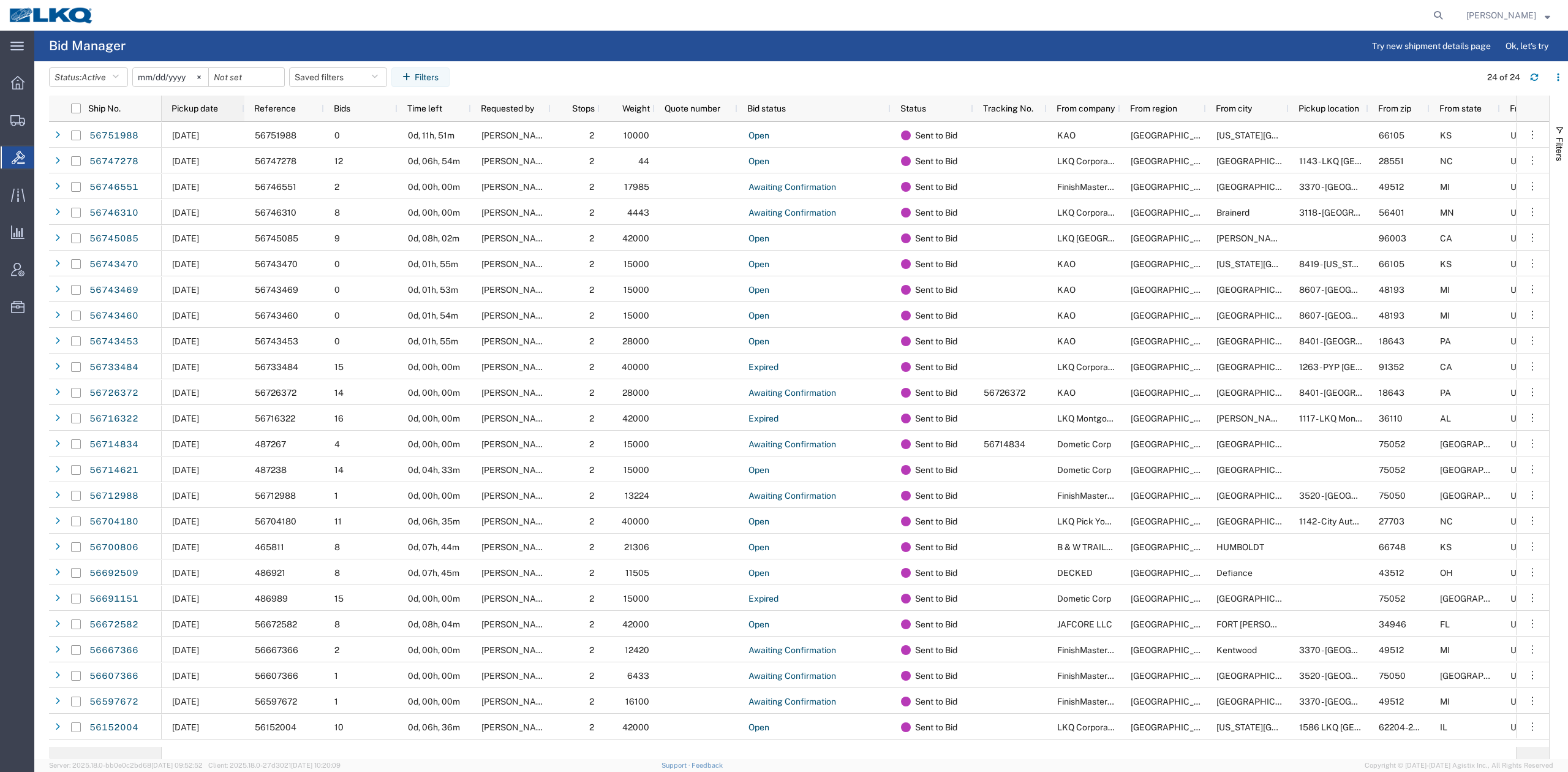
click at [220, 104] on div "Pickup date" at bounding box center [205, 108] width 68 height 20
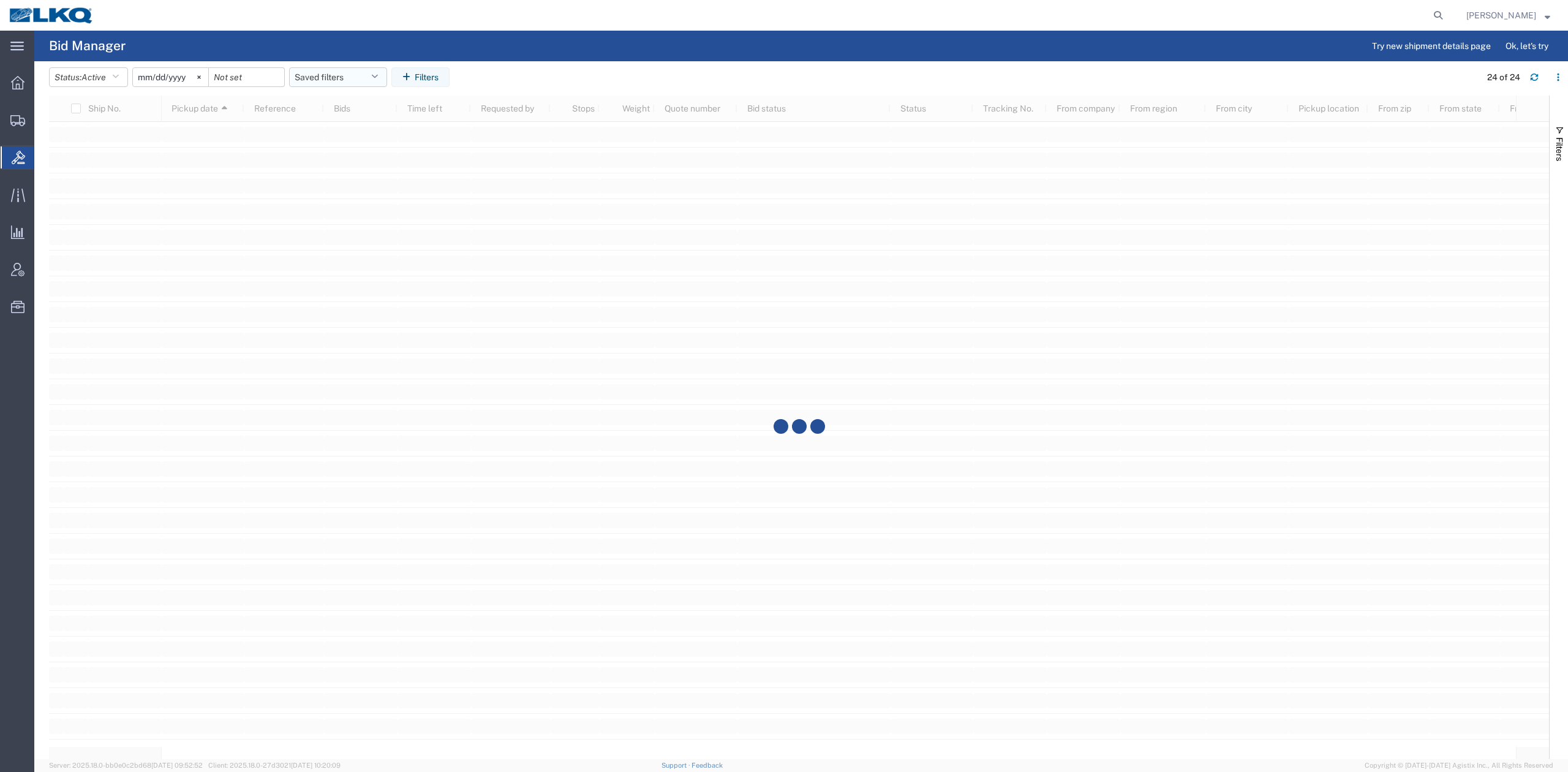
click at [356, 75] on button "Saved filters" at bounding box center [339, 77] width 98 height 20
click at [358, 131] on span "No PGW/LTL" at bounding box center [371, 131] width 160 height 23
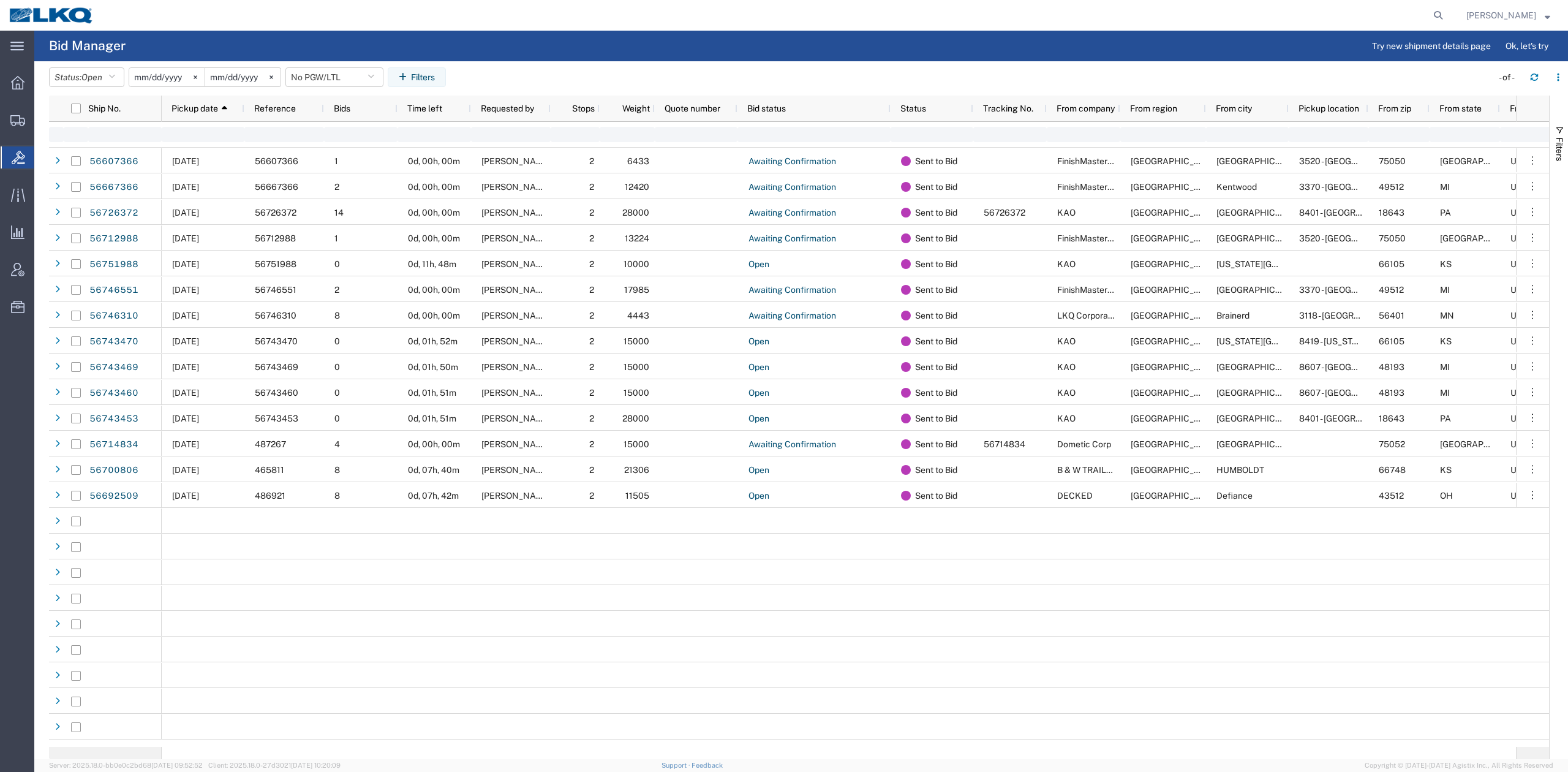
type input "2025-01-01"
type input "2025-12-31"
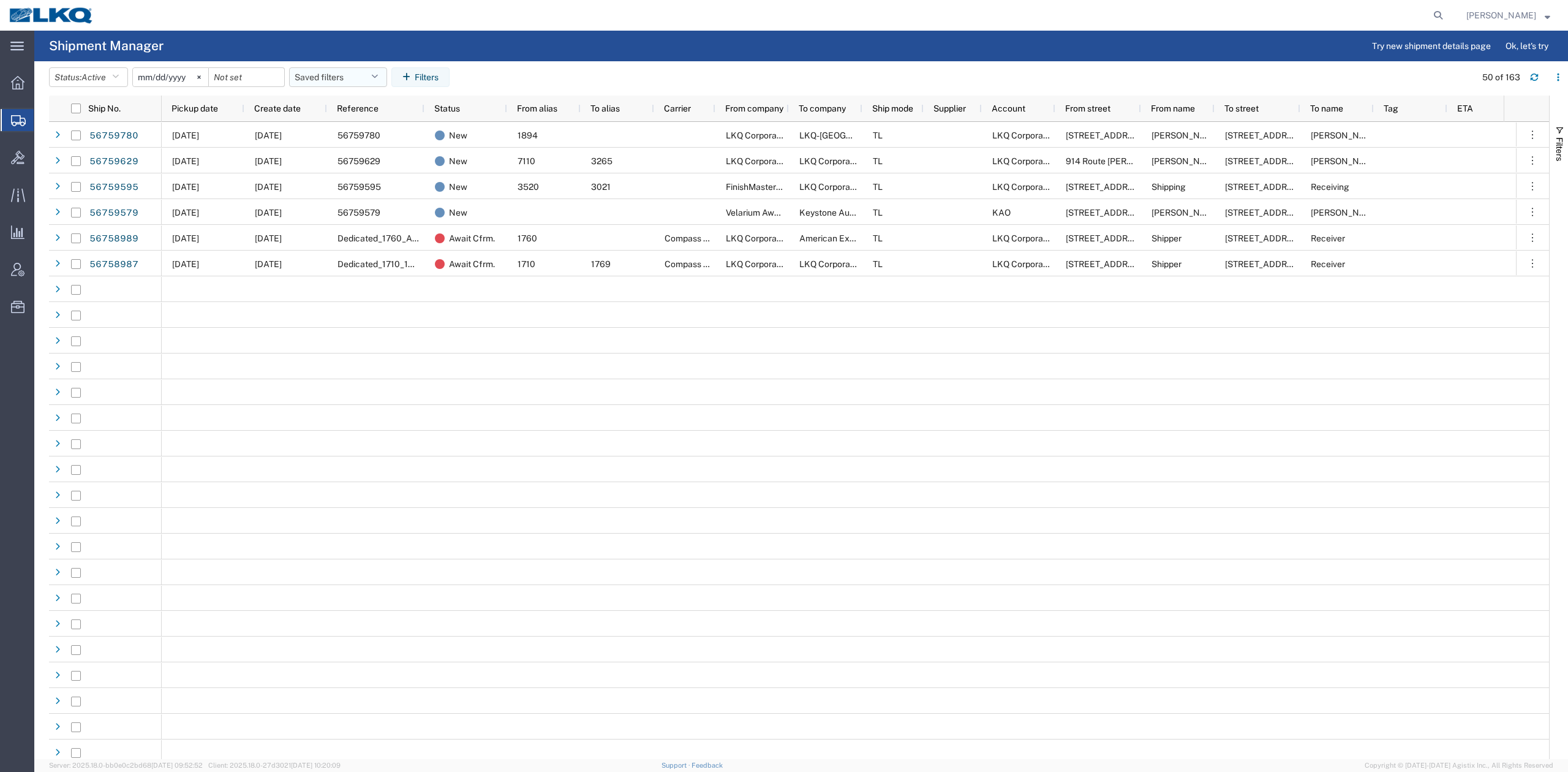
click at [217, 109] on span "Pickup date" at bounding box center [194, 109] width 47 height 10
click at [351, 76] on button "Saved filters" at bounding box center [339, 77] width 98 height 20
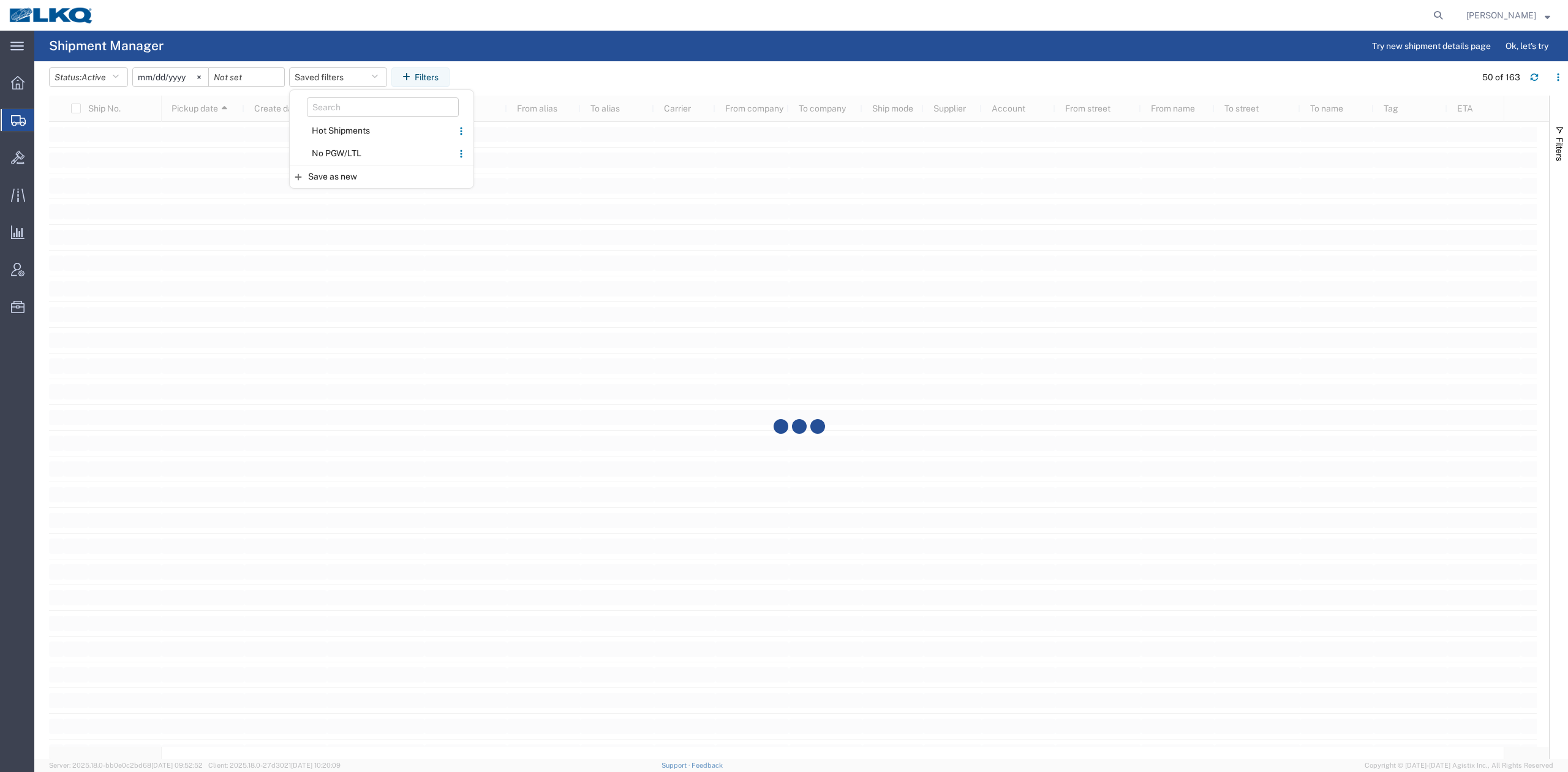
drag, startPoint x: 354, startPoint y: 153, endPoint x: 343, endPoint y: 141, distance: 16.3
click at [354, 153] on span "No PGW/LTL" at bounding box center [371, 153] width 160 height 23
type input "[DATE]"
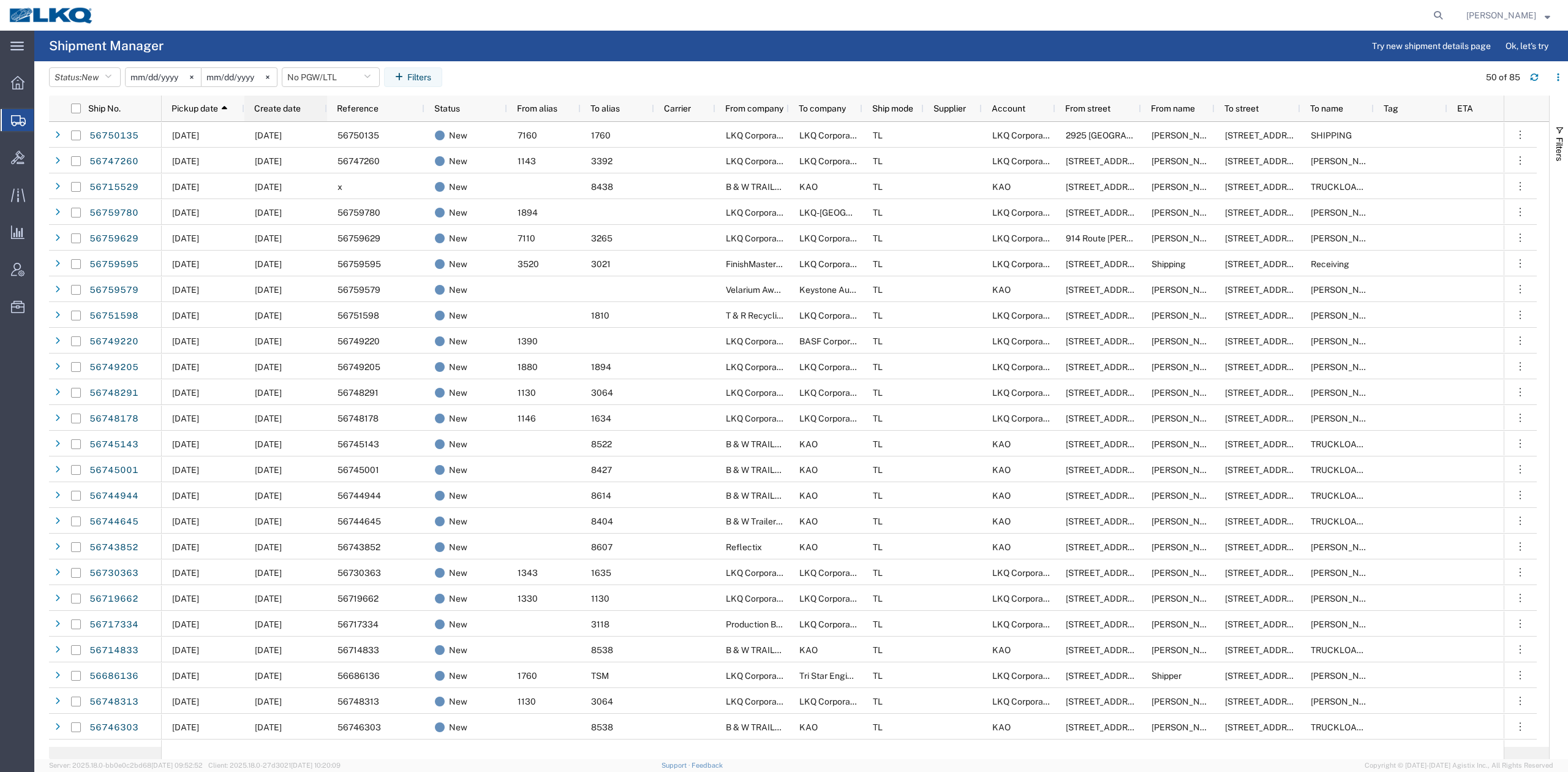
click at [289, 106] on span "Create date" at bounding box center [278, 109] width 47 height 10
